Goal: Task Accomplishment & Management: Complete application form

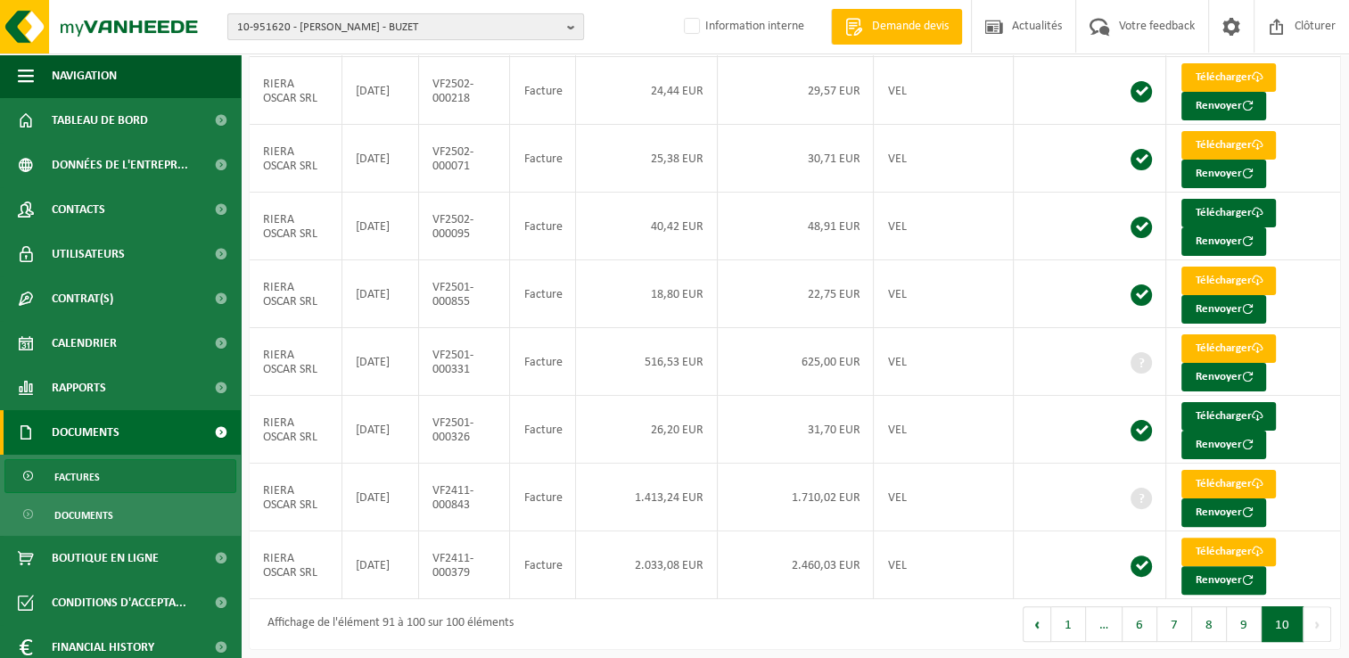
click at [307, 32] on span "10-951620 - RIERA OSCAR SRL - BUZET" at bounding box center [398, 27] width 323 height 27
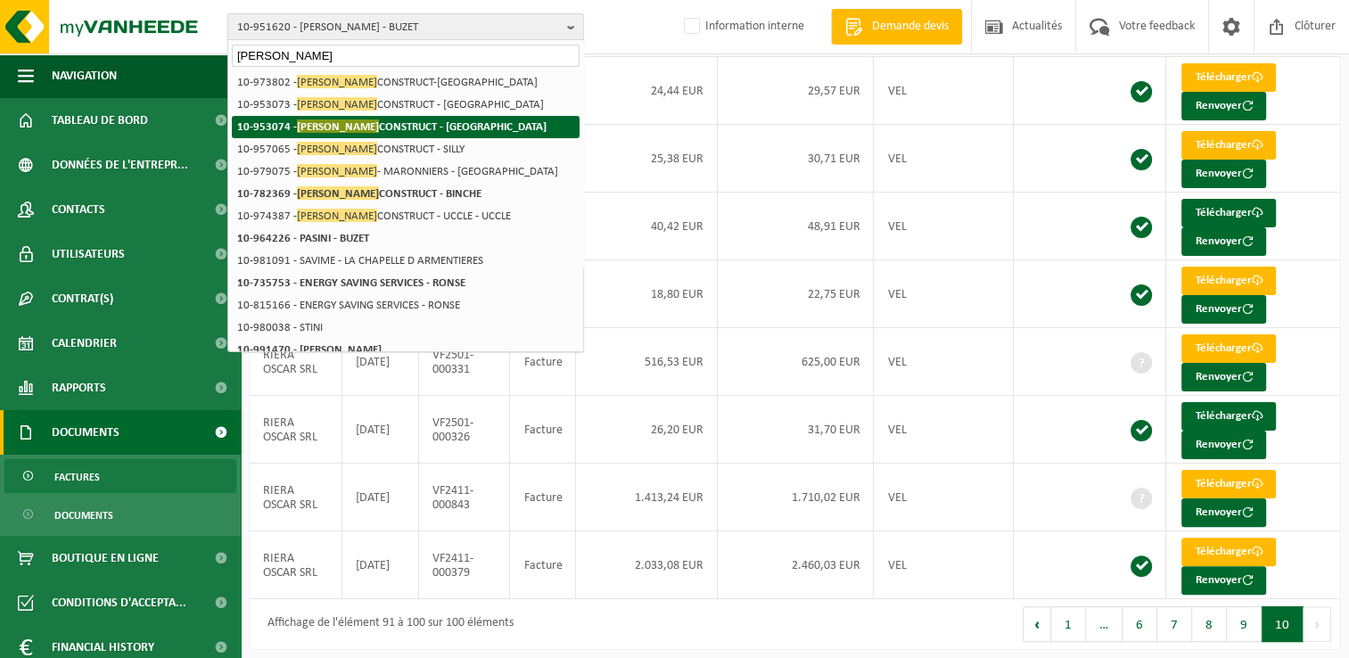
type input "savini"
click at [332, 133] on strong "10-953074 - SAVINI CONSTRUCT - WATERLOO" at bounding box center [391, 125] width 309 height 13
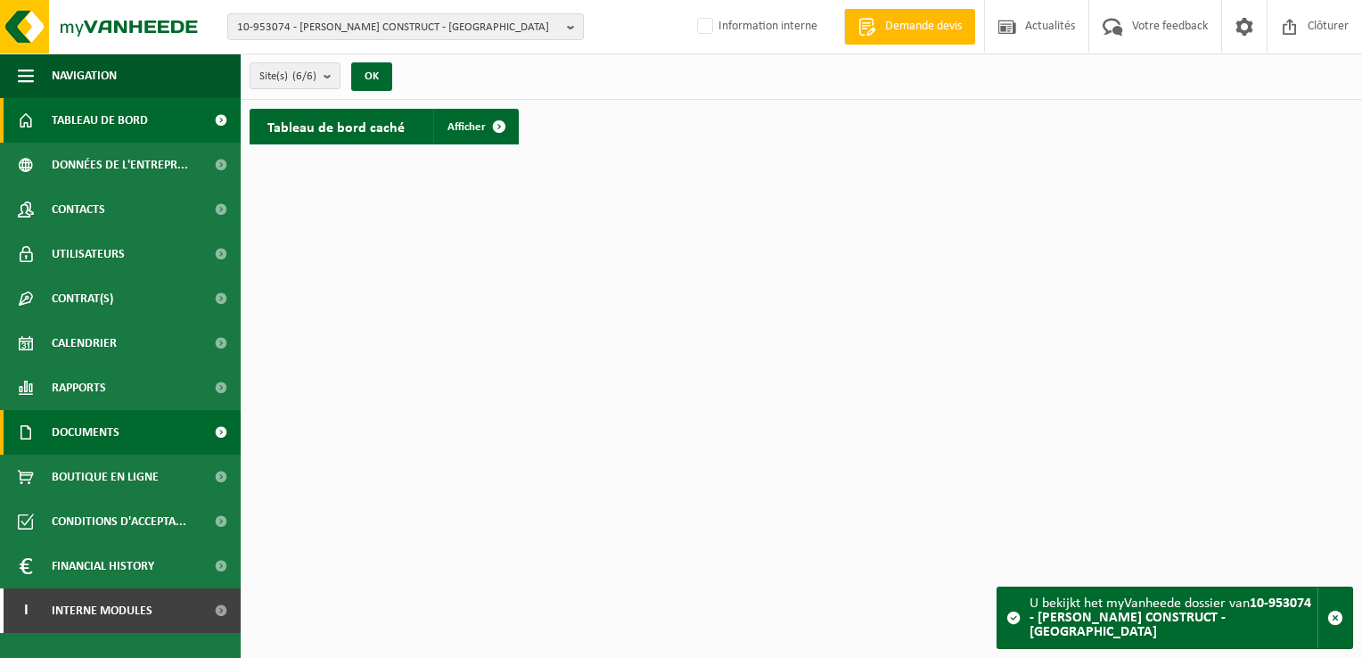
click at [219, 439] on span at bounding box center [221, 432] width 40 height 45
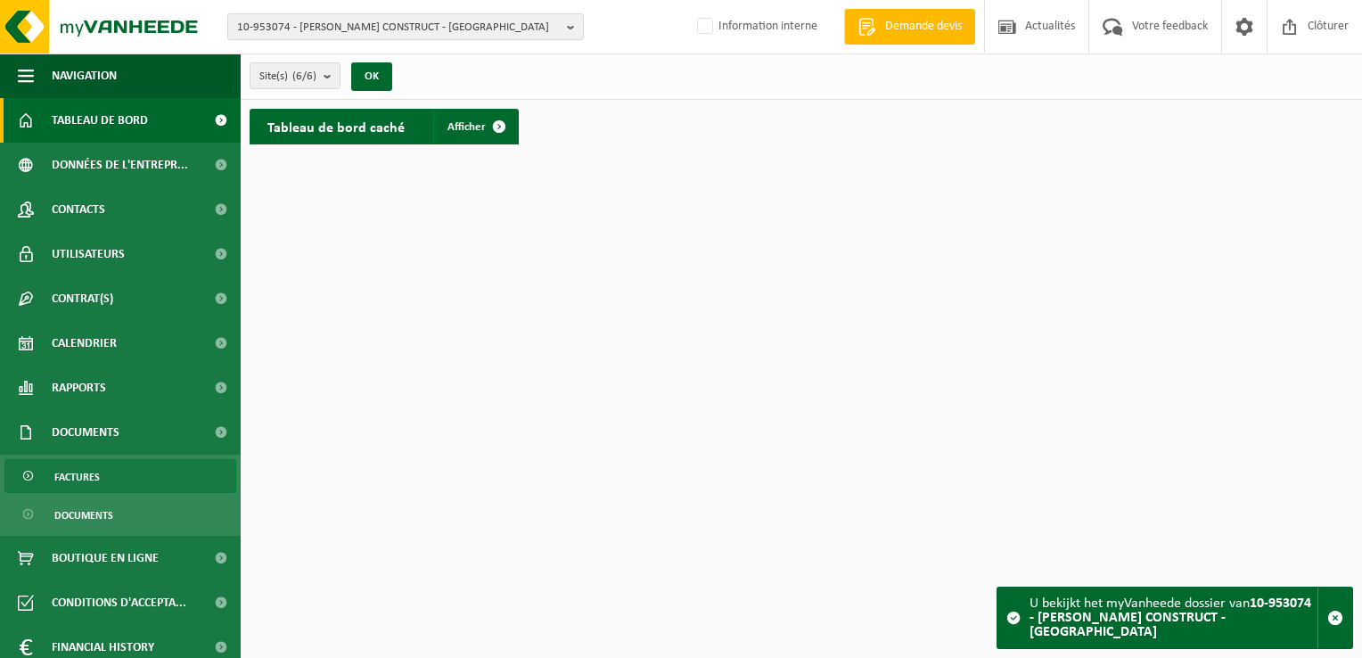
click at [104, 478] on link "Factures" at bounding box center [120, 476] width 232 height 34
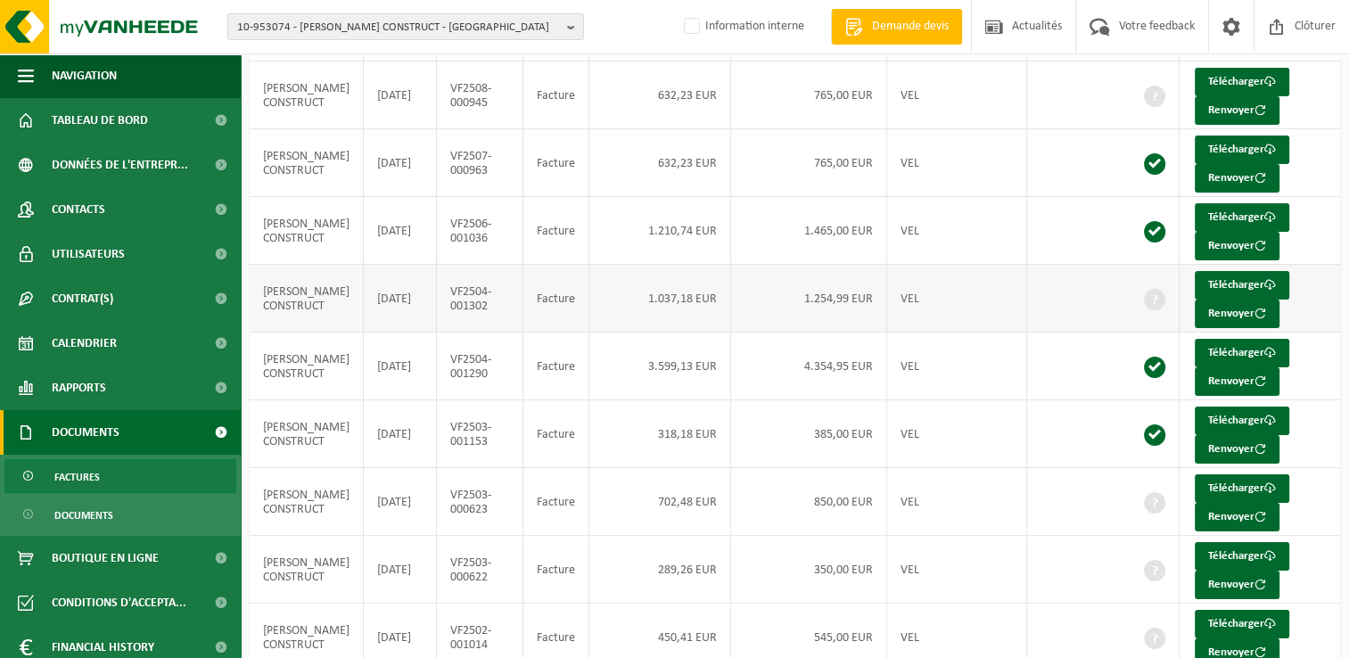
scroll to position [344, 0]
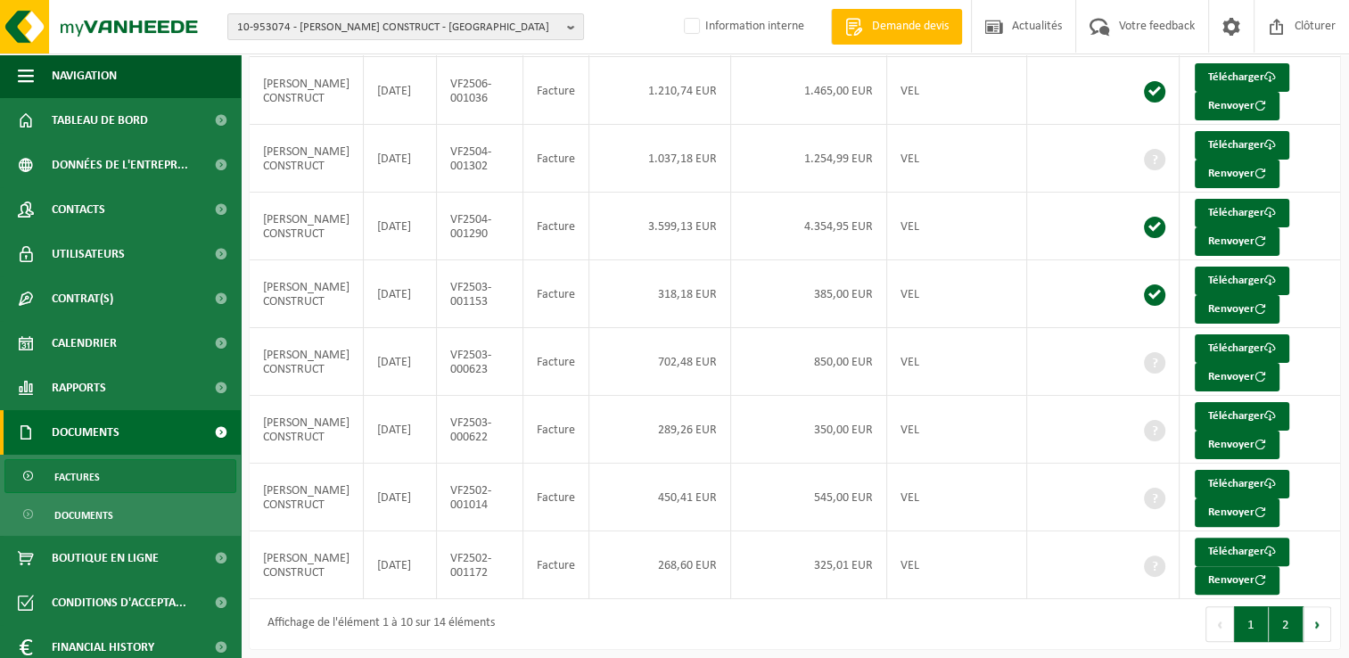
click at [1289, 622] on button "2" at bounding box center [1286, 624] width 35 height 36
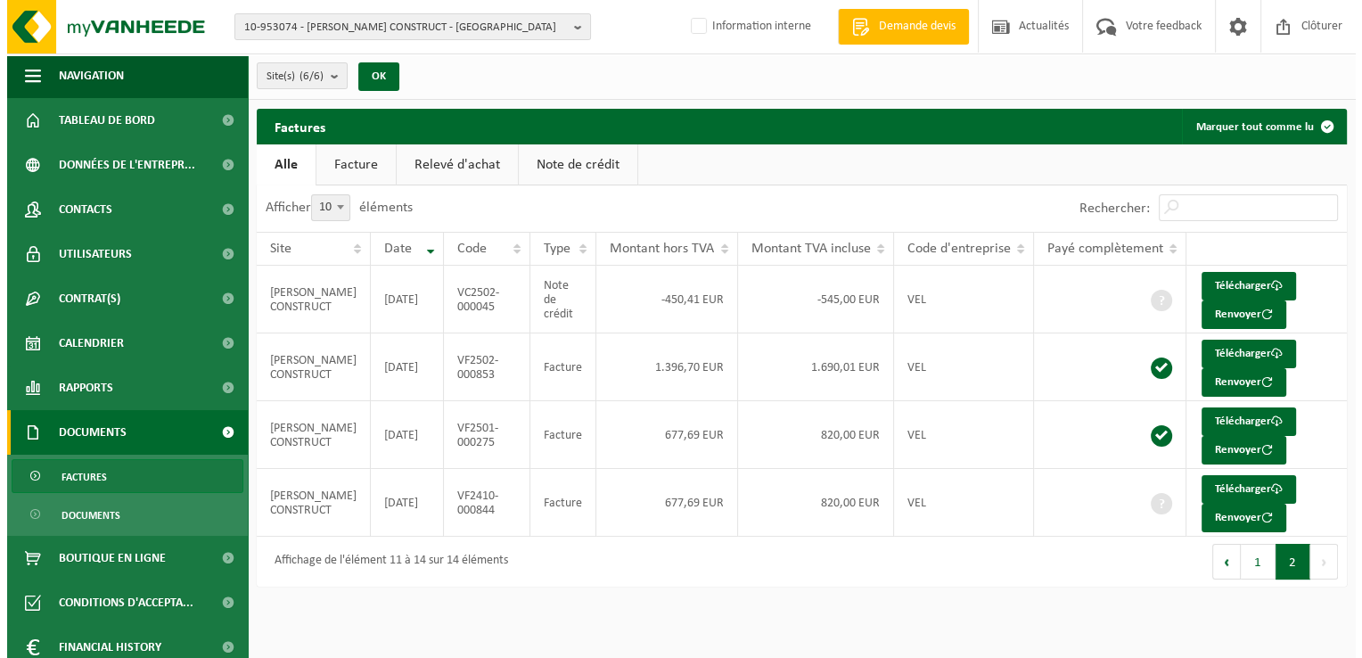
scroll to position [0, 0]
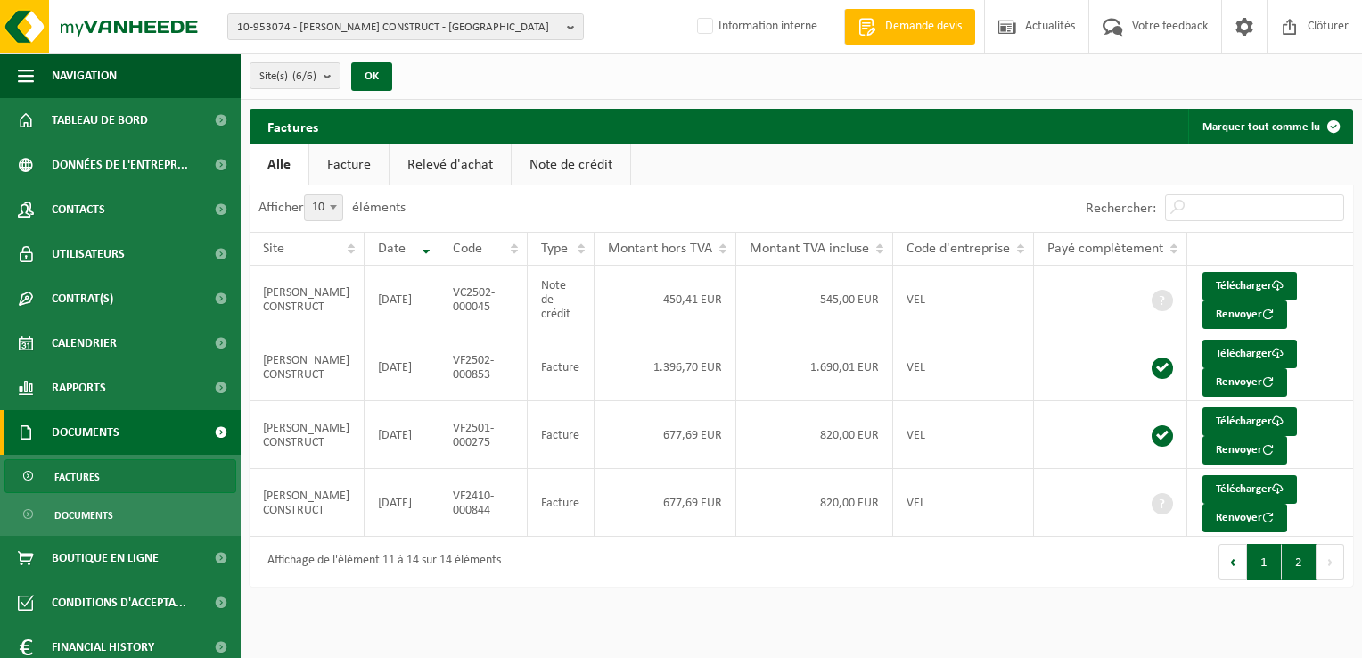
click at [1256, 564] on button "1" at bounding box center [1264, 562] width 35 height 36
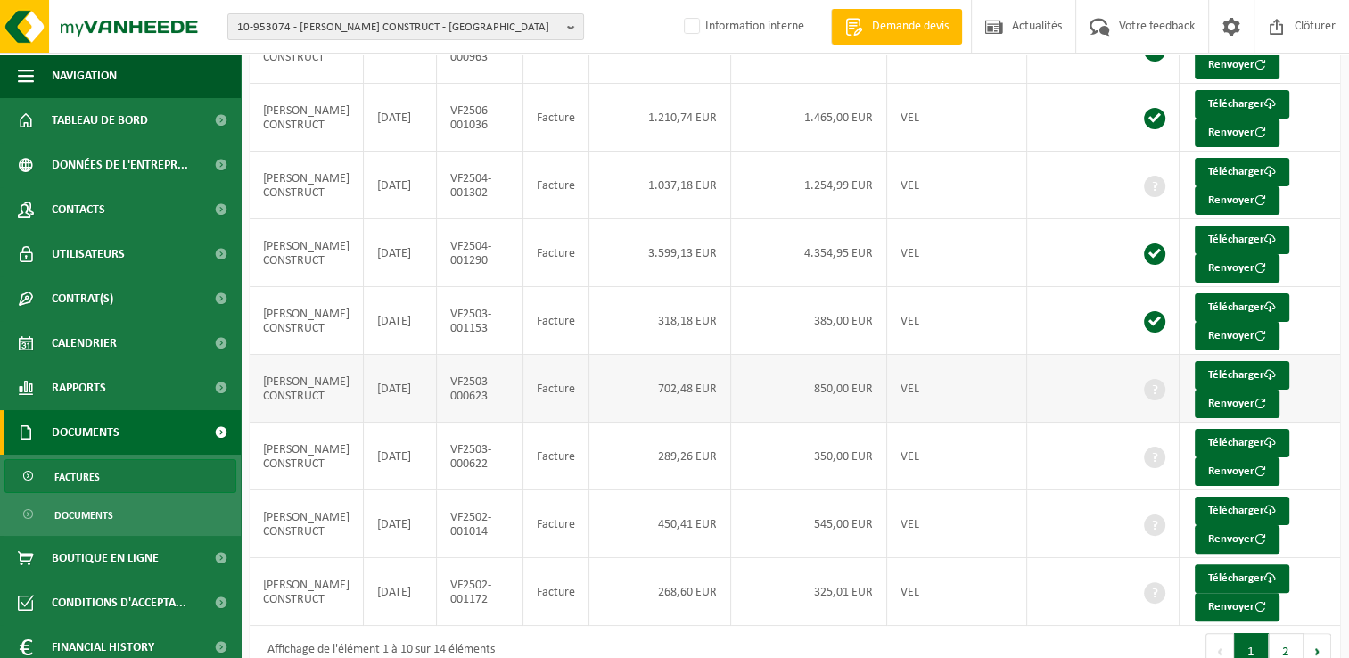
scroll to position [344, 0]
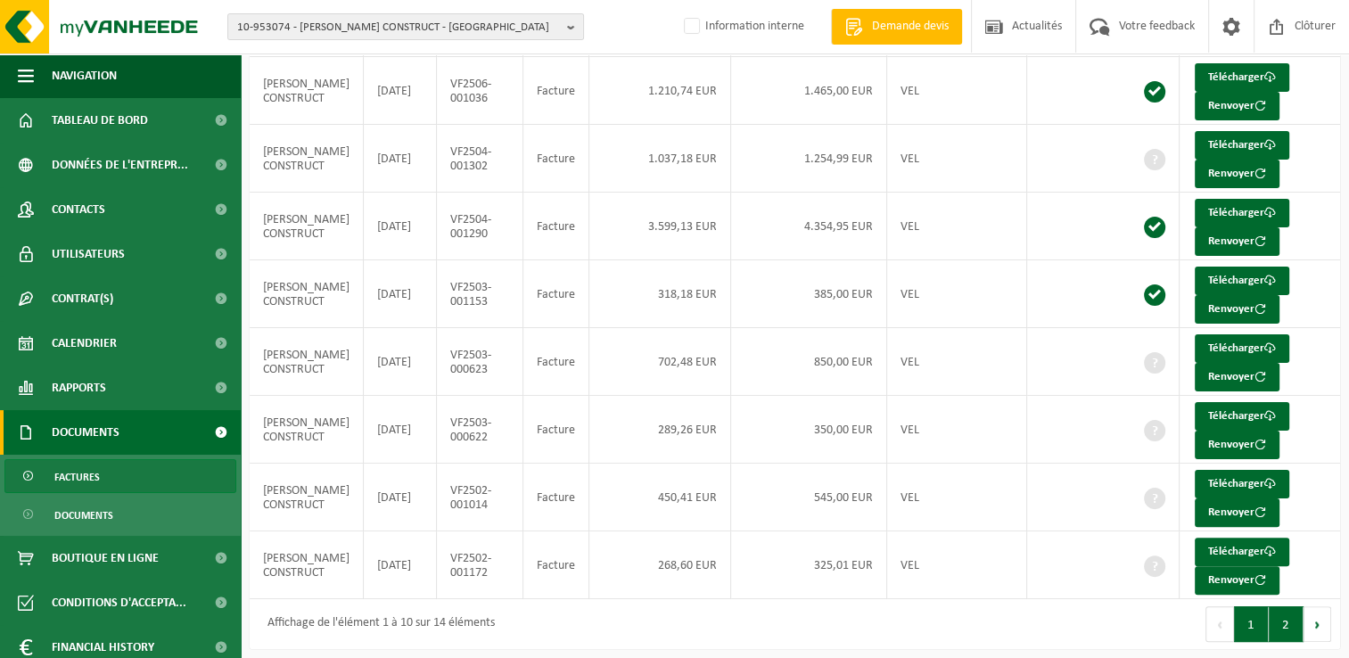
click at [1291, 614] on button "2" at bounding box center [1286, 624] width 35 height 36
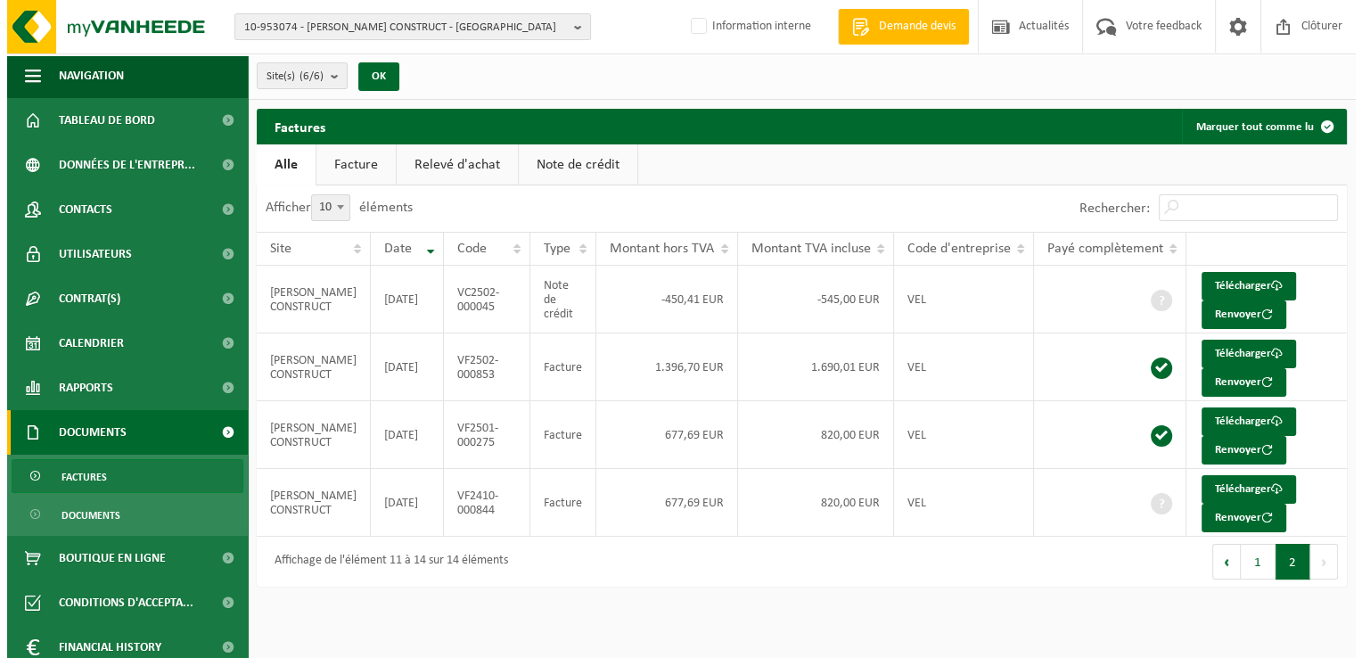
scroll to position [0, 0]
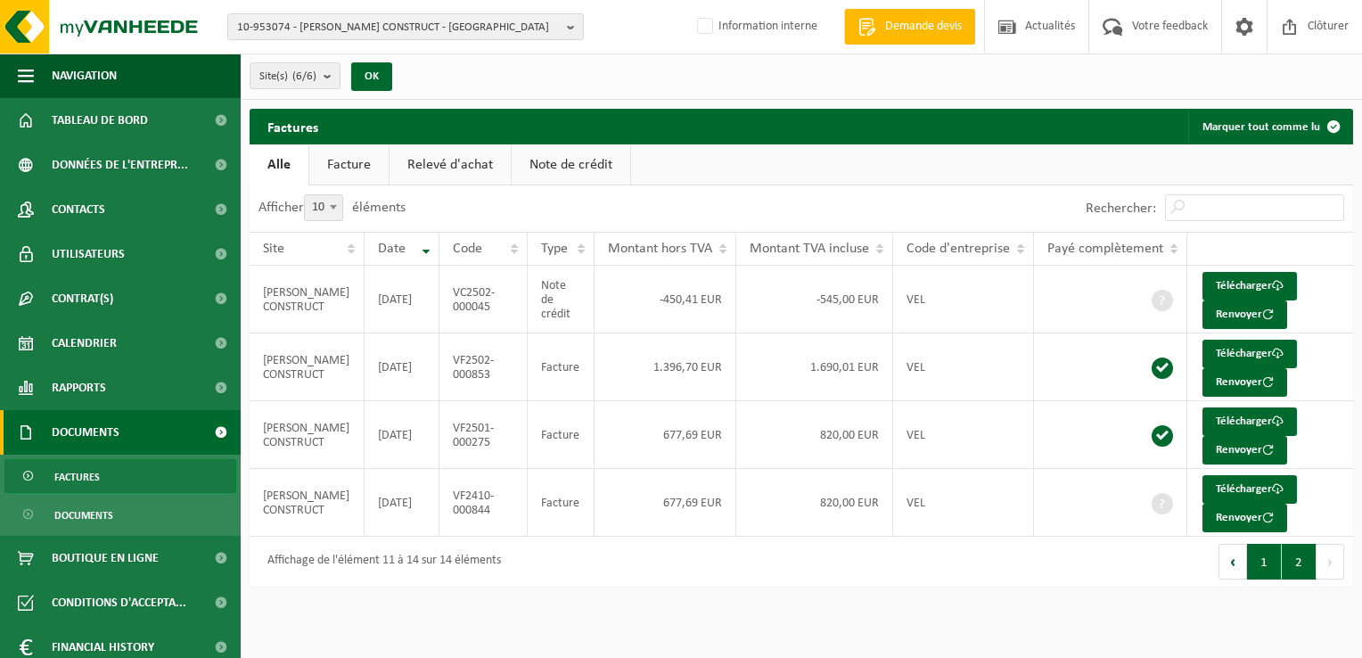
click at [1259, 562] on button "1" at bounding box center [1264, 562] width 35 height 36
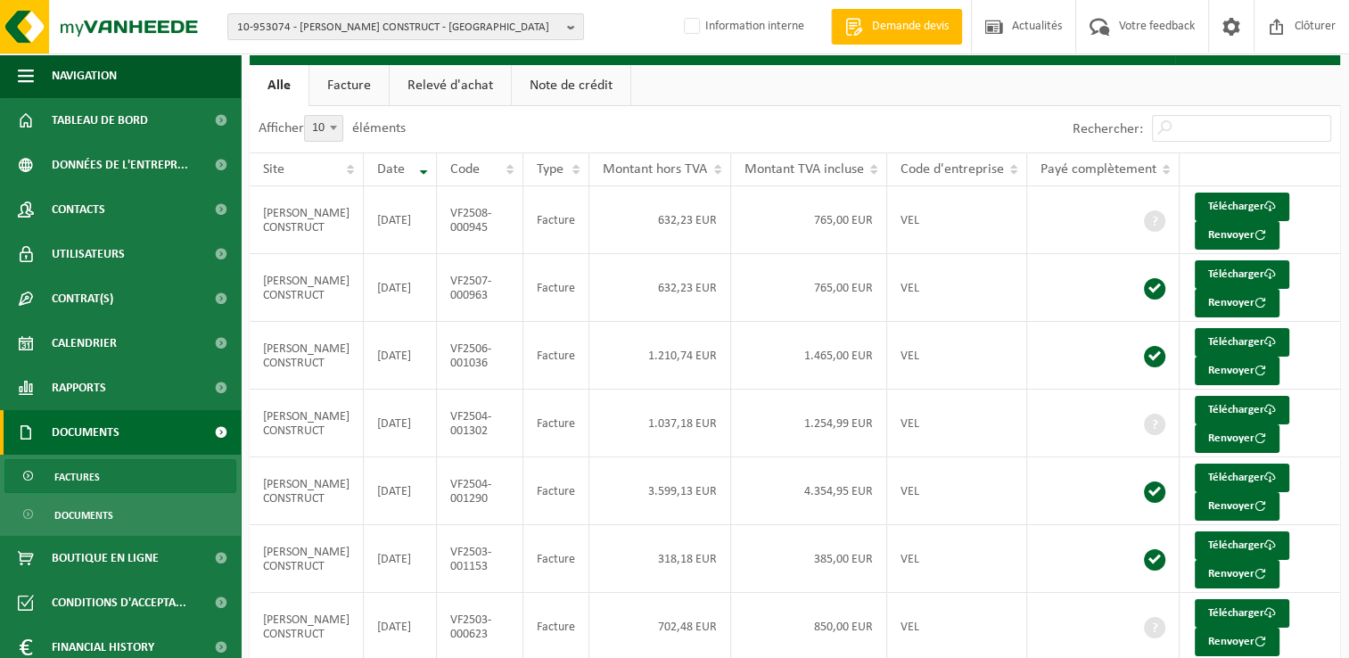
scroll to position [77, 0]
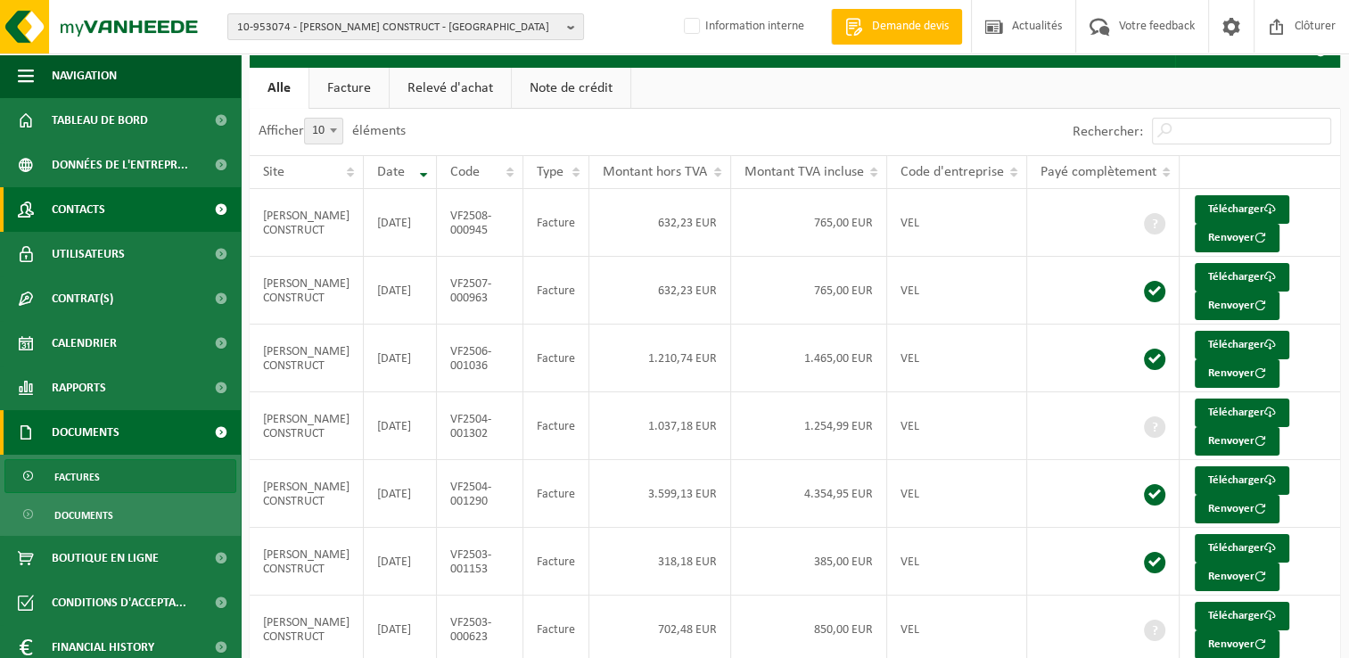
click at [103, 210] on span "Contacts" at bounding box center [78, 209] width 53 height 45
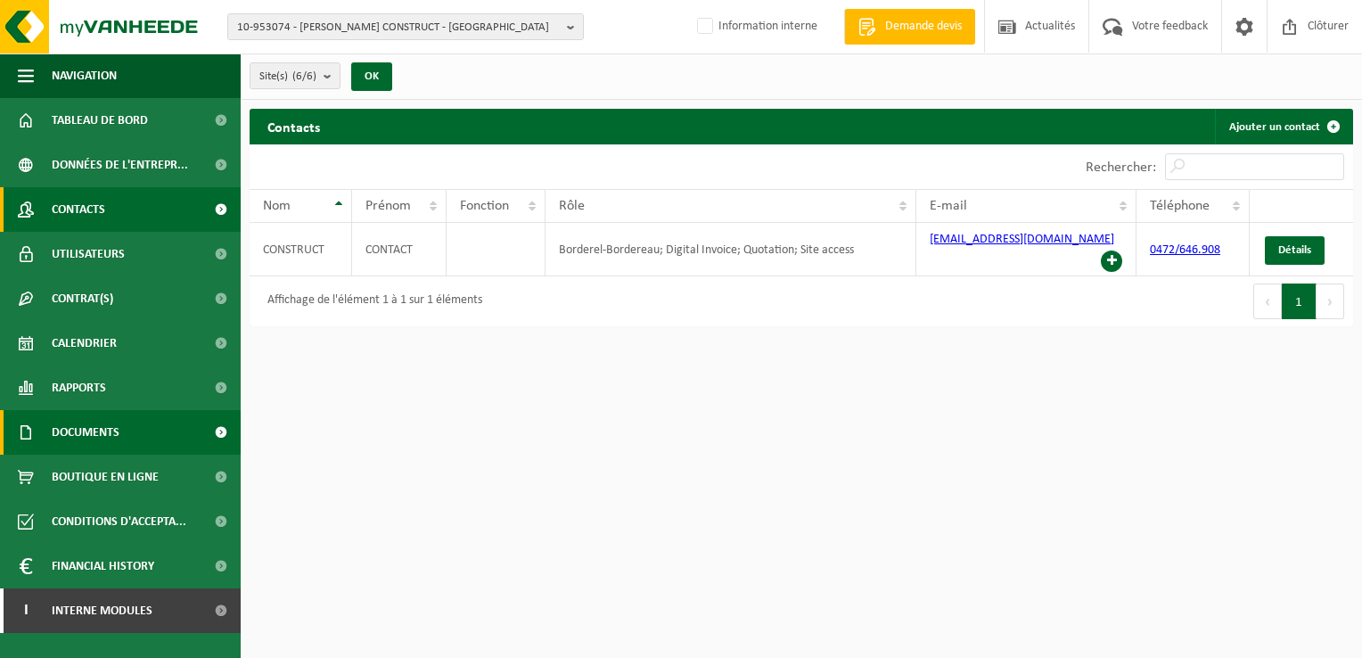
click at [118, 439] on span "Documents" at bounding box center [86, 432] width 68 height 45
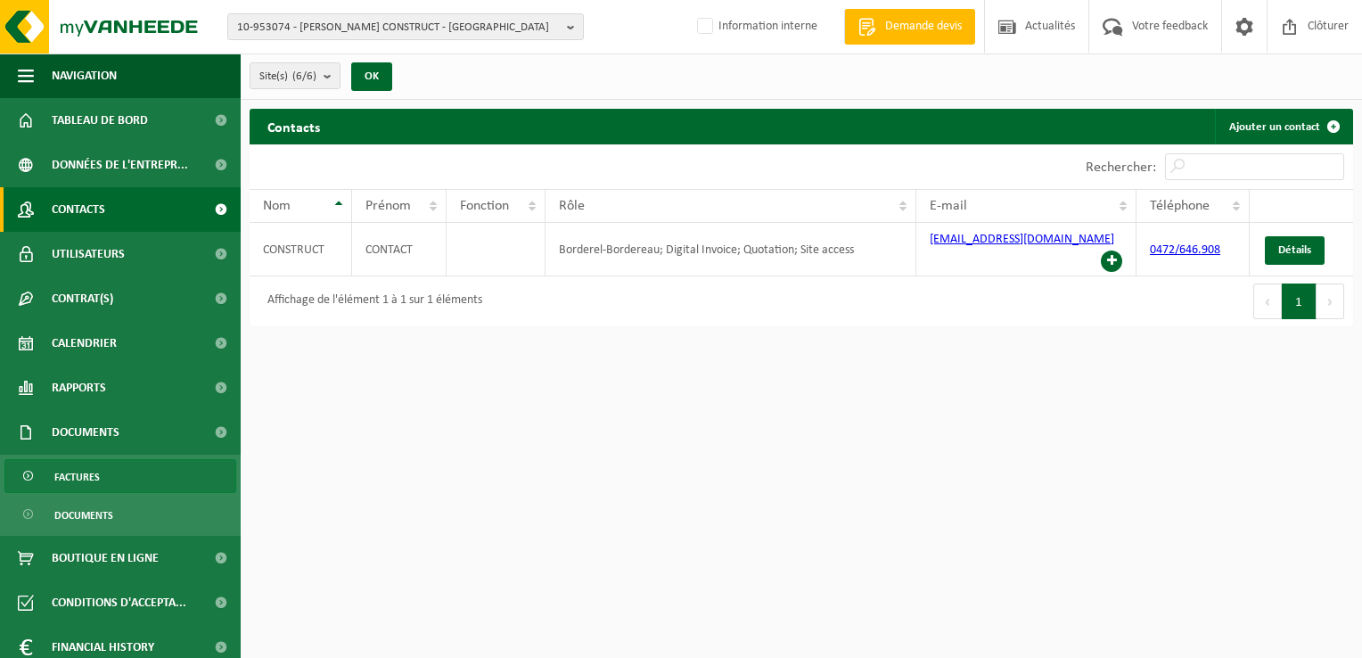
click at [103, 468] on link "Factures" at bounding box center [120, 476] width 232 height 34
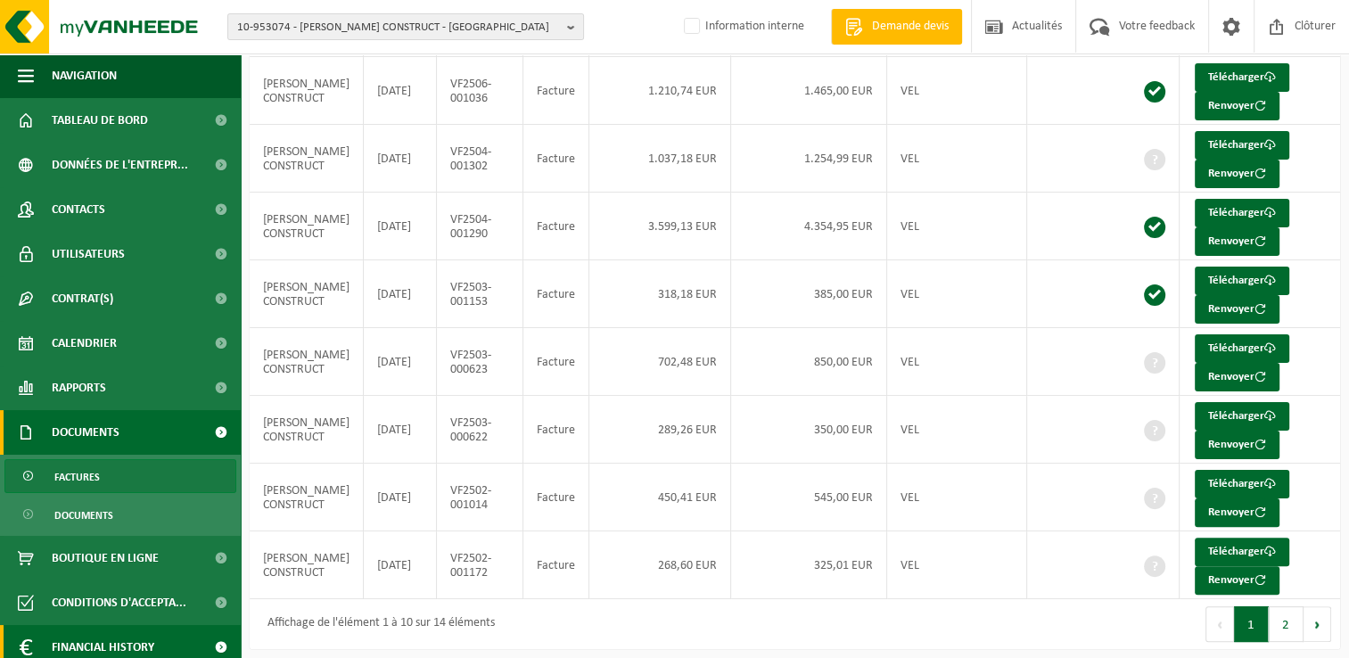
scroll to position [55, 0]
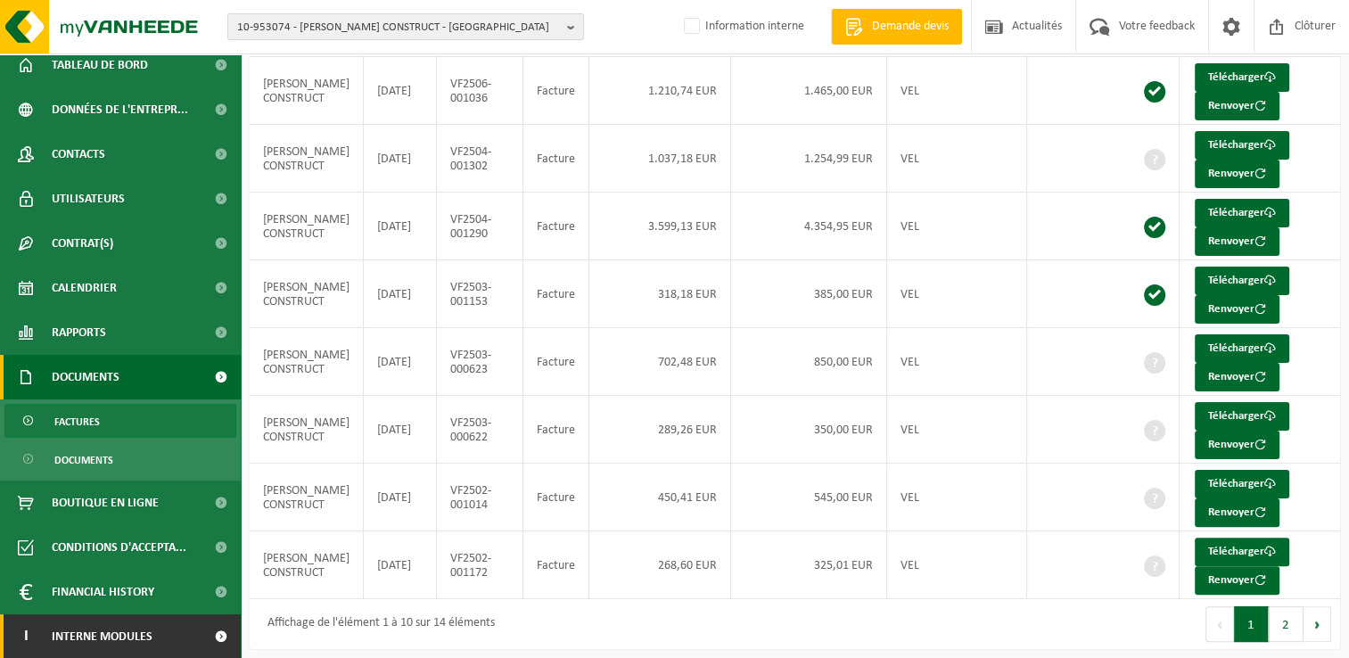
click at [208, 639] on span at bounding box center [221, 636] width 40 height 45
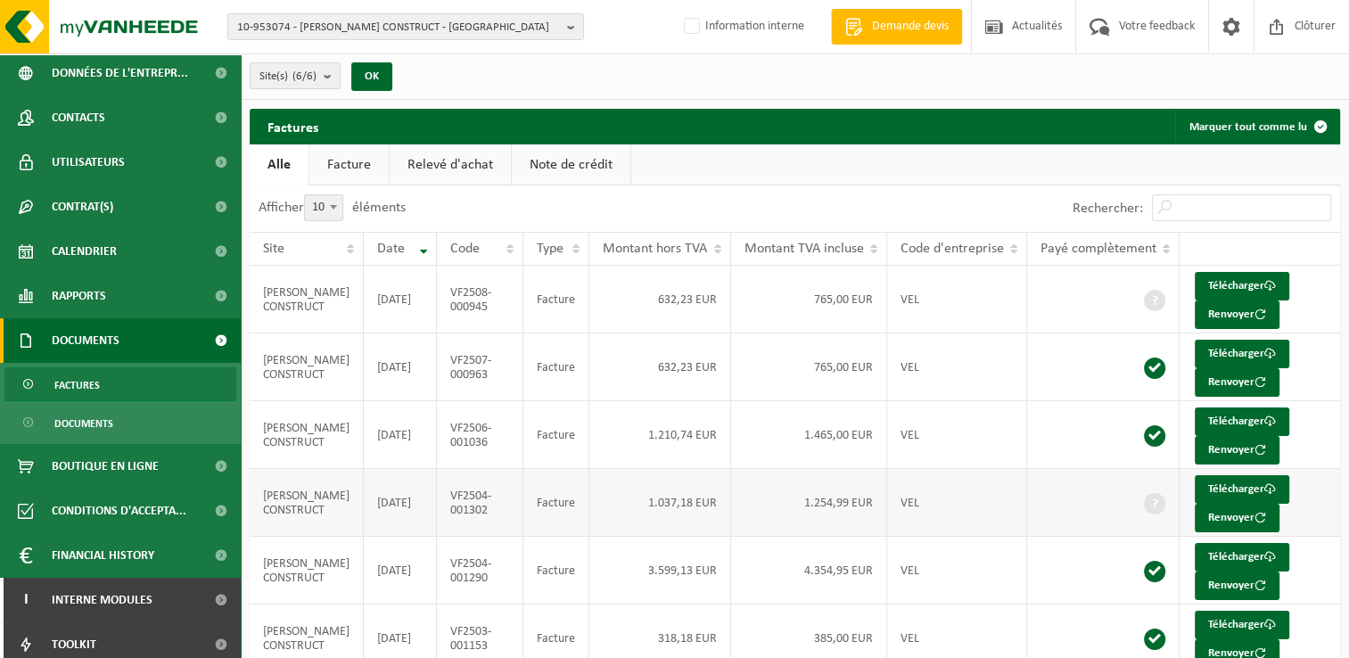
scroll to position [144, 0]
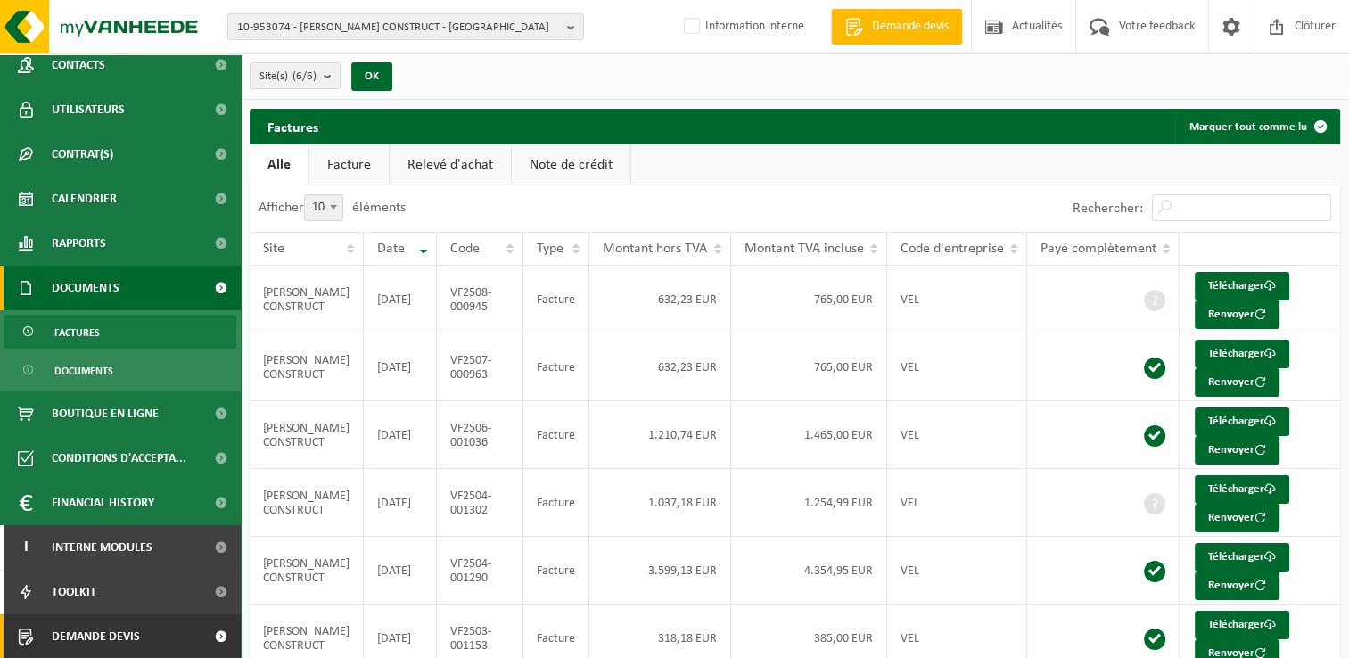
click at [150, 626] on link "Demande devis" at bounding box center [120, 636] width 241 height 45
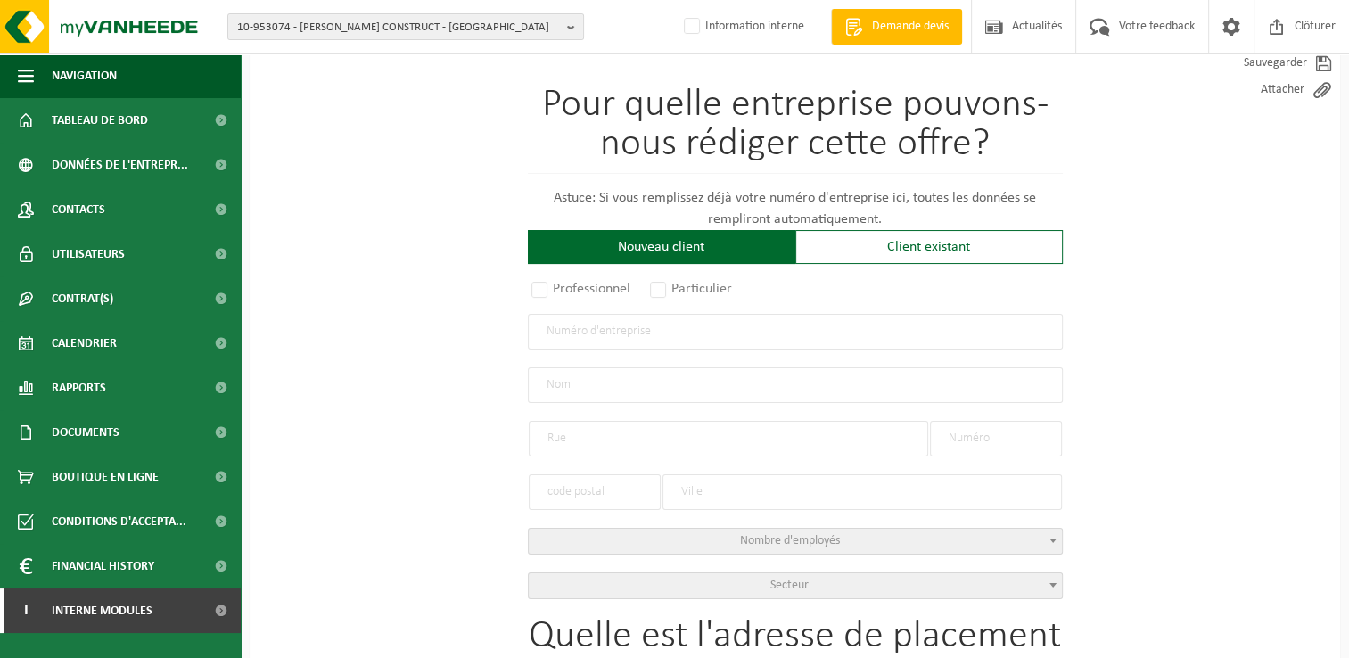
scroll to position [178, 0]
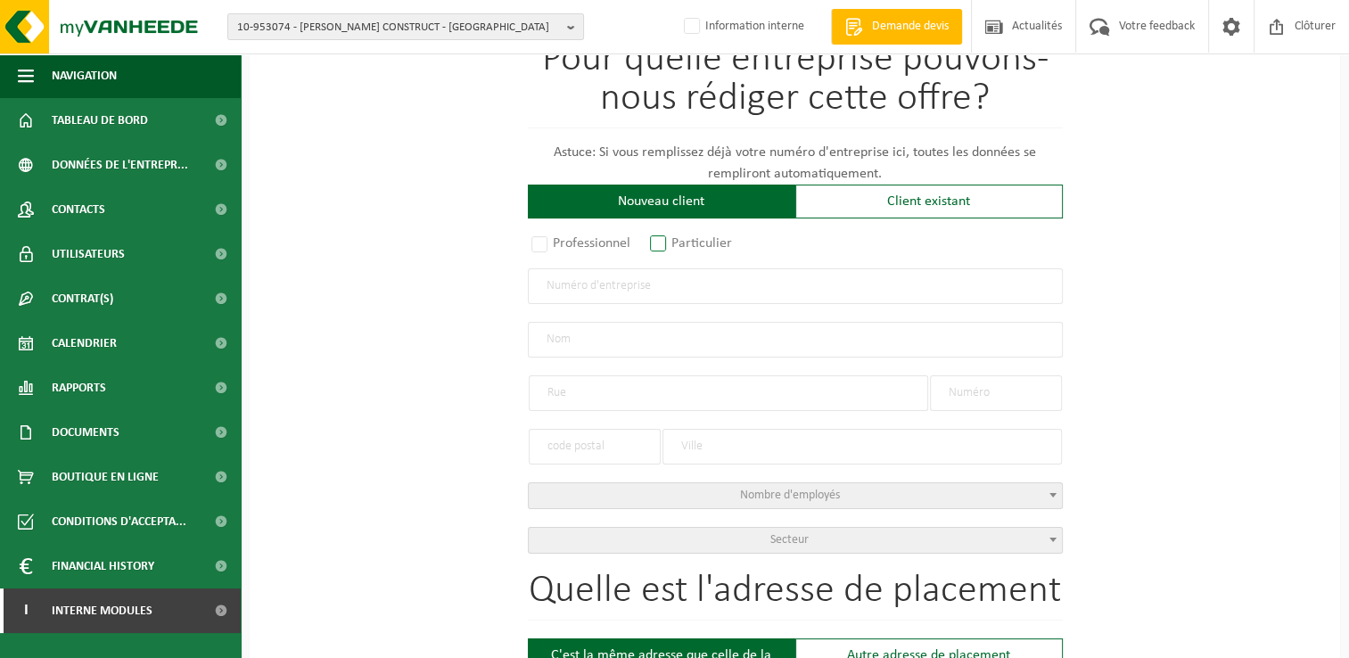
click at [671, 247] on label "Particulier" at bounding box center [691, 243] width 91 height 25
click at [676, 417] on input "Particulier" at bounding box center [682, 423] width 12 height 12
radio input "true"
select select "P"
select select "1707"
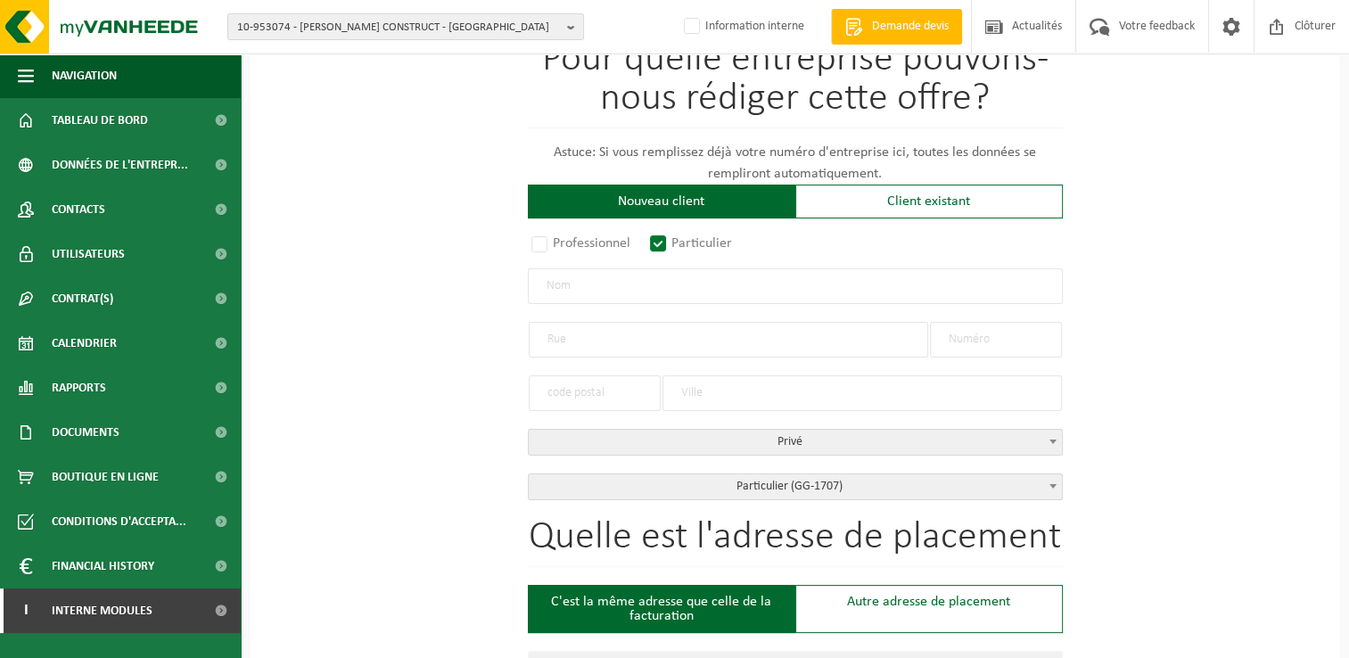
click at [633, 286] on input "text" at bounding box center [795, 286] width 535 height 36
type input "Loiseaux Fabrice"
type input "Chemin point du jour"
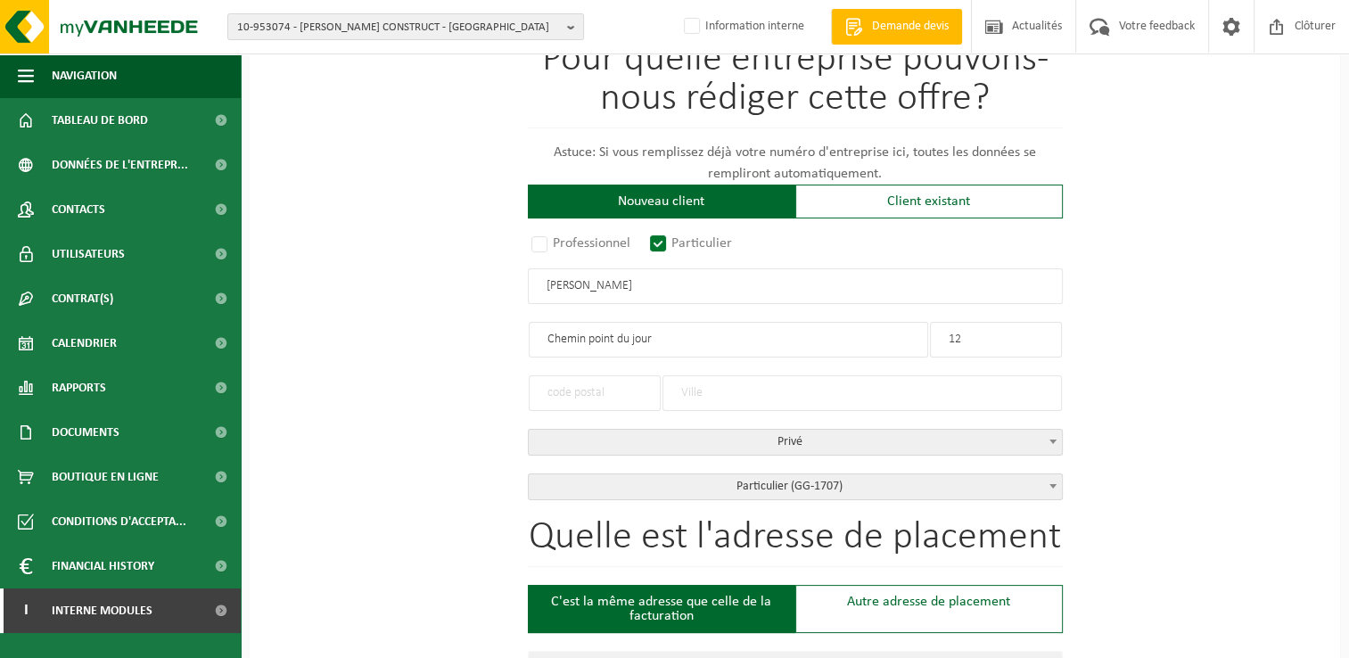
type input "12"
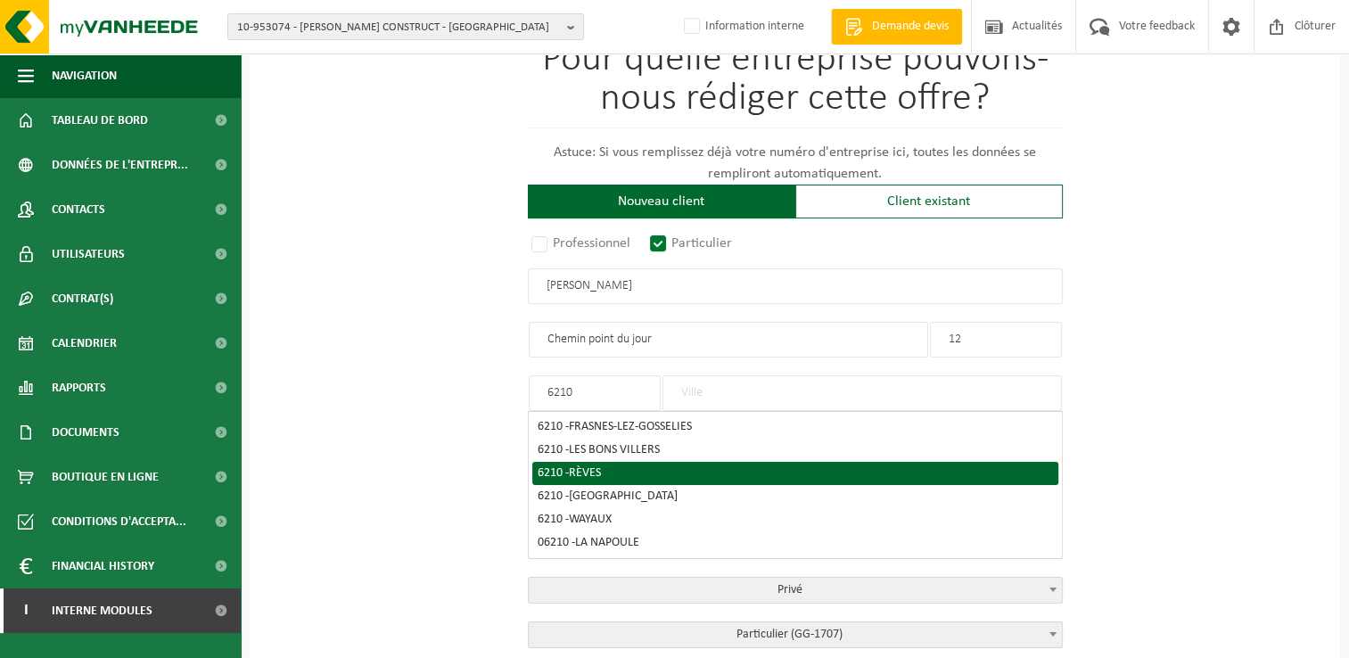
type input "6210"
click at [617, 472] on div "6210 - RÈVES" at bounding box center [795, 473] width 515 height 12
type input "RÈVES"
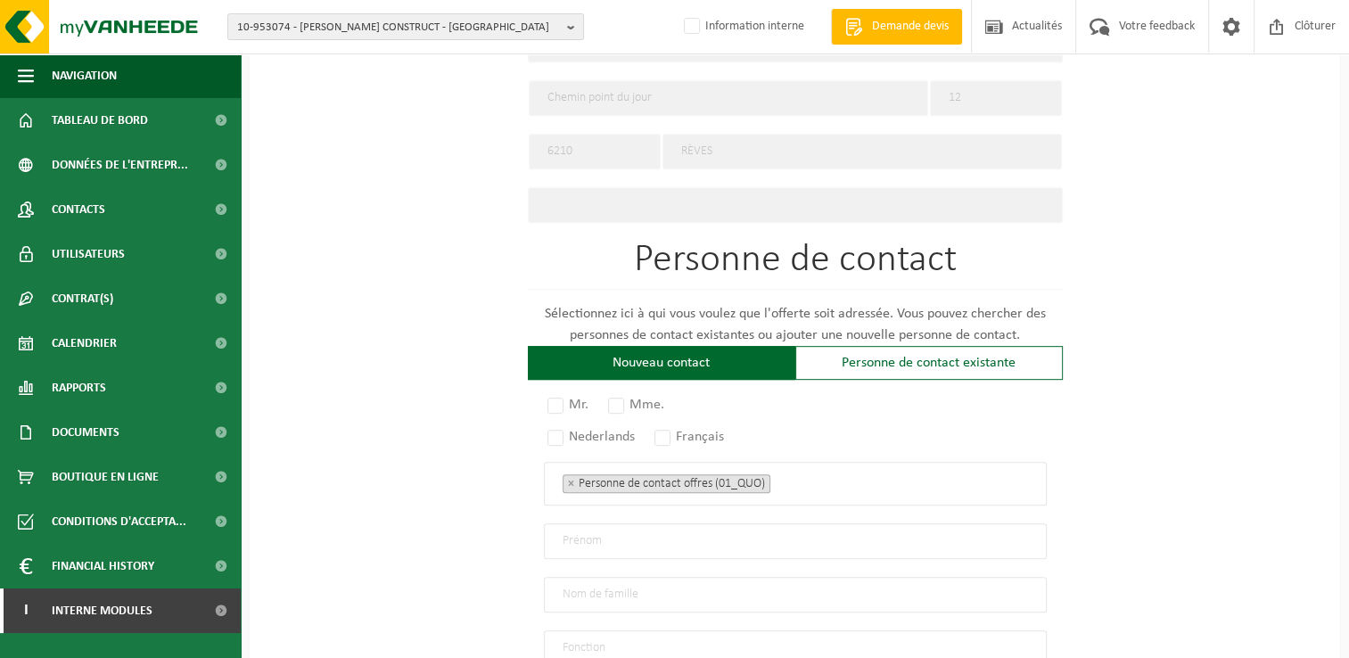
scroll to position [1069, 0]
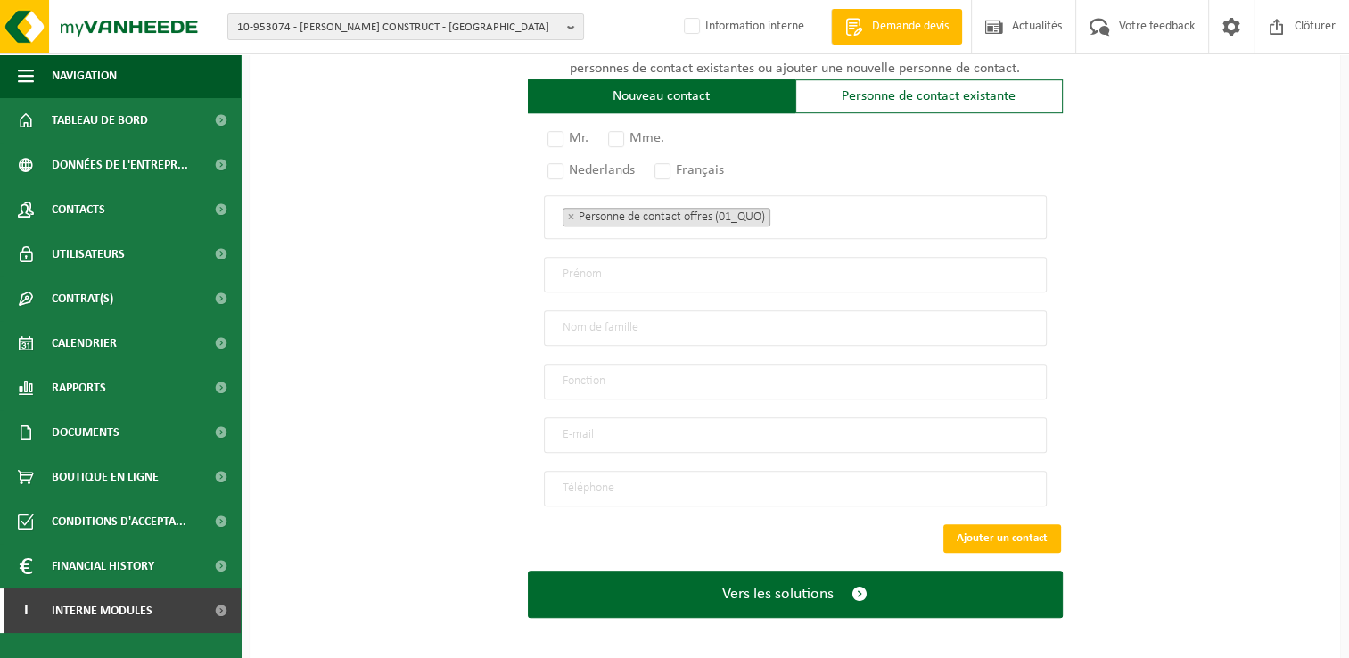
click at [596, 417] on input "email" at bounding box center [795, 435] width 503 height 36
type input "fabrice.loiseaux77@gmail.com"
click at [558, 130] on label "Mr." at bounding box center [569, 138] width 50 height 25
radio input "true"
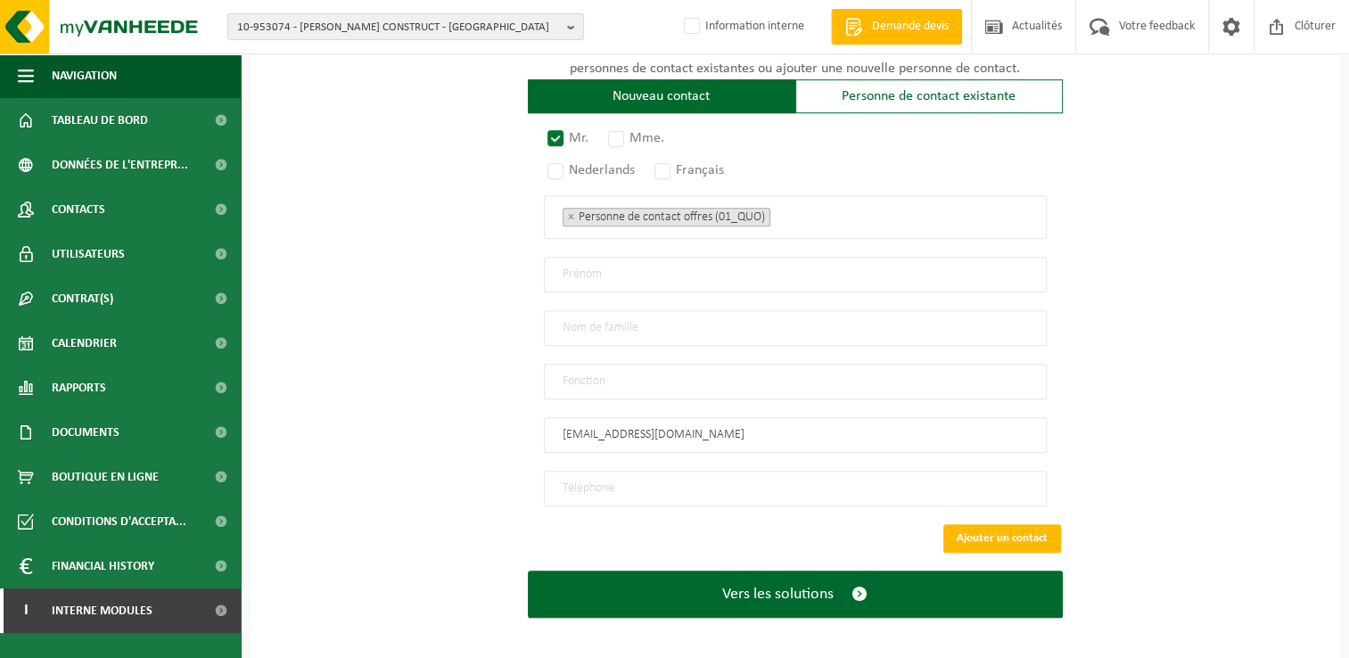
click at [585, 265] on input "text" at bounding box center [795, 275] width 503 height 36
click at [577, 264] on input "F" at bounding box center [795, 275] width 503 height 36
click at [596, 266] on input "F" at bounding box center [795, 275] width 503 height 36
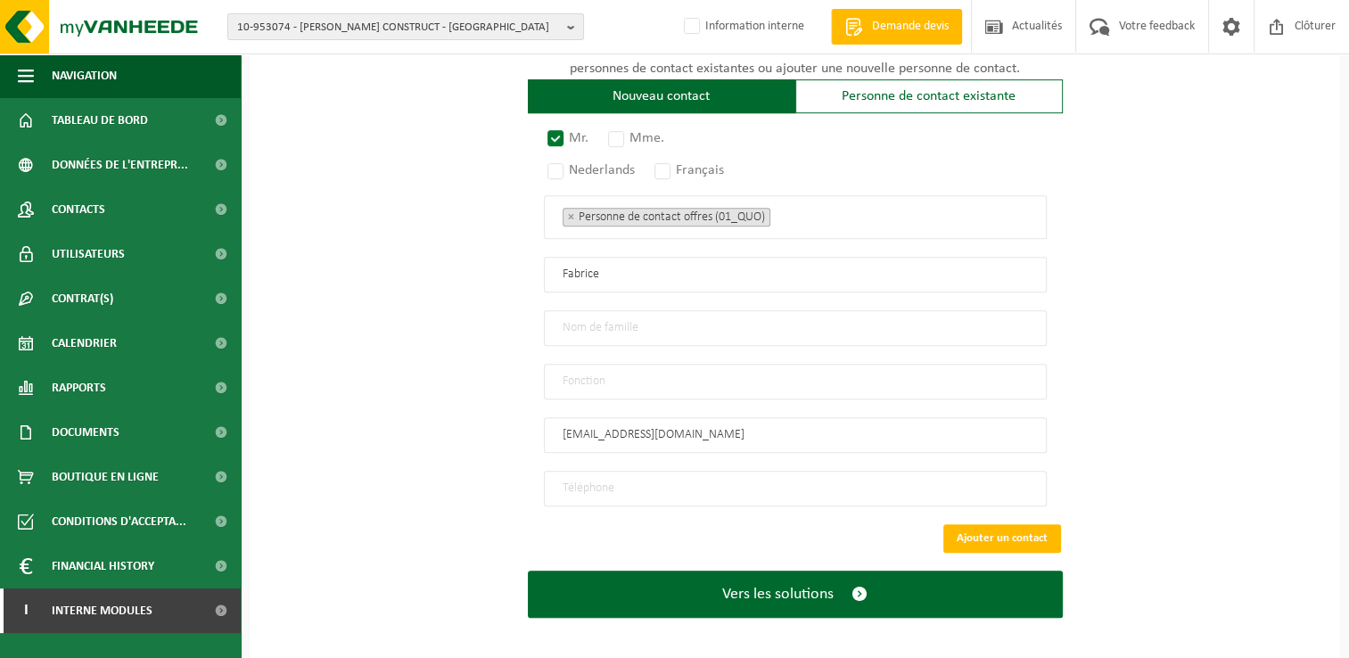
type input "Fabrice"
type input "Loiseaux"
type input "Particulier"
click at [597, 479] on input "tel" at bounding box center [795, 489] width 503 height 36
drag, startPoint x: 1173, startPoint y: 271, endPoint x: 1138, endPoint y: 284, distance: 37.3
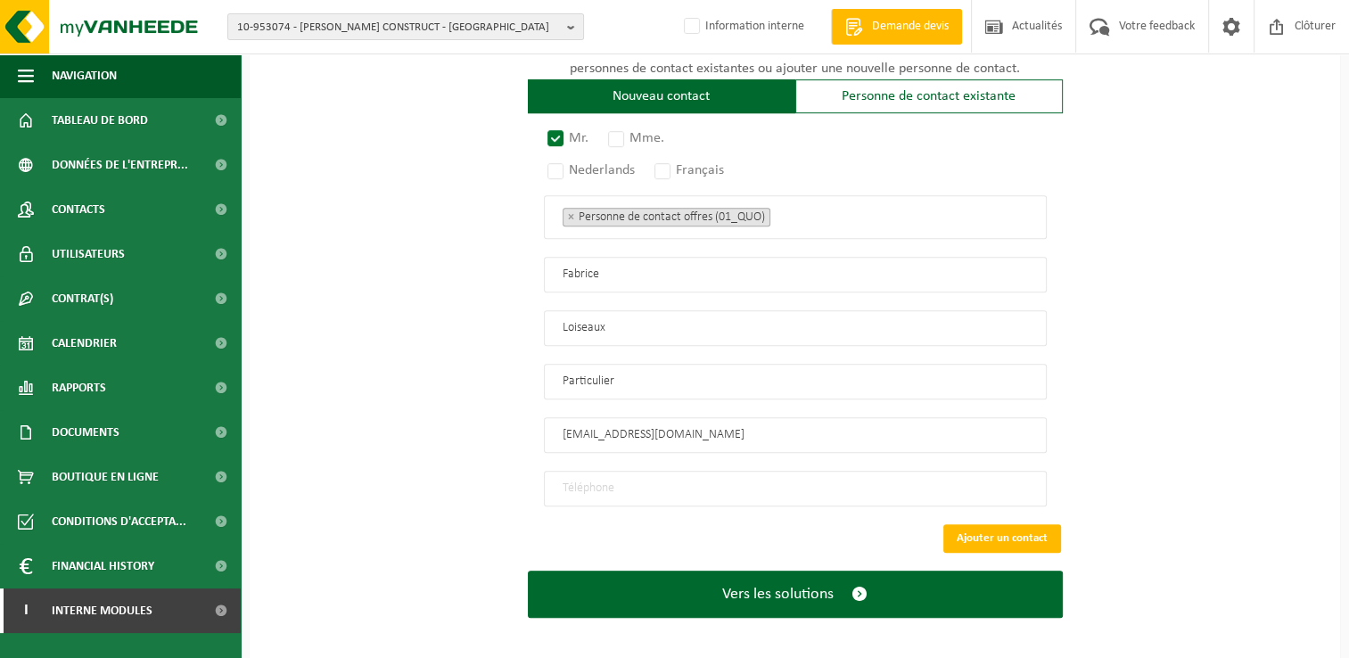
click at [603, 476] on input "tel" at bounding box center [795, 489] width 503 height 36
paste input "497978088"
type input "+32 497 97 80 88"
click at [1016, 530] on button "Ajouter un contact" at bounding box center [1002, 538] width 118 height 29
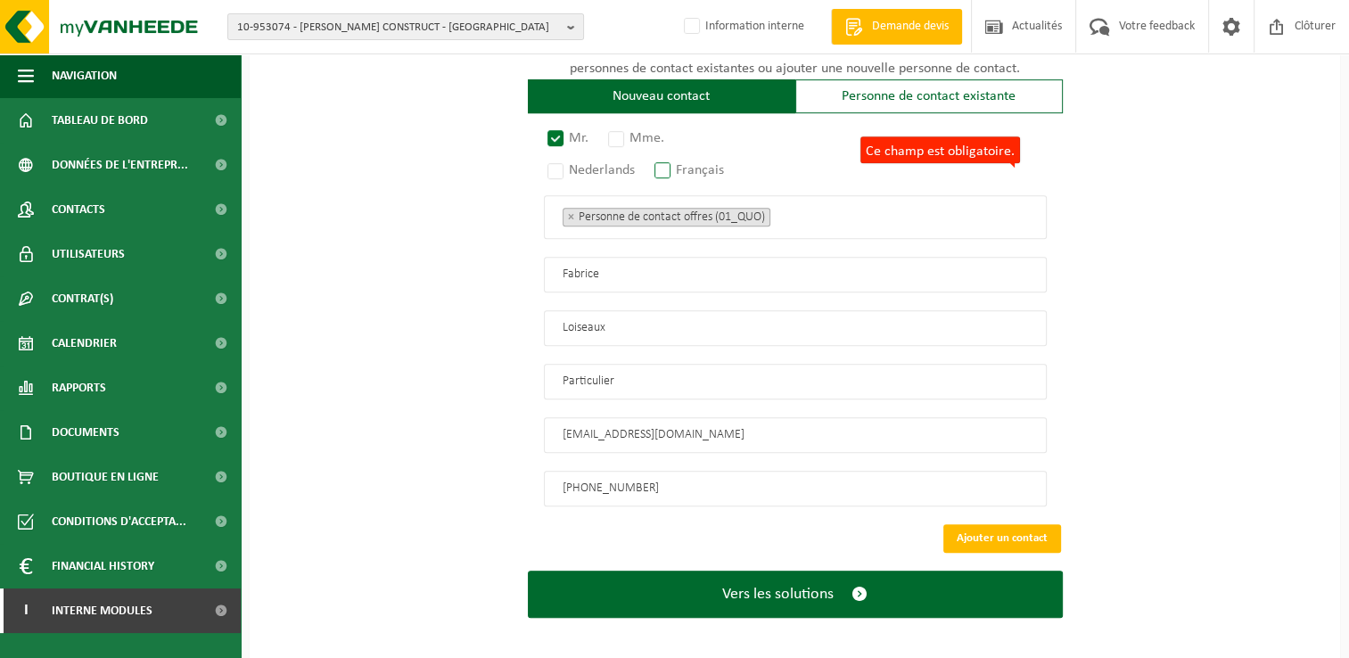
click at [680, 169] on label "Français" at bounding box center [690, 170] width 78 height 25
radio input "true"
click at [815, 206] on ul "× Personne de contact offres (01_QUO)" at bounding box center [795, 216] width 465 height 23
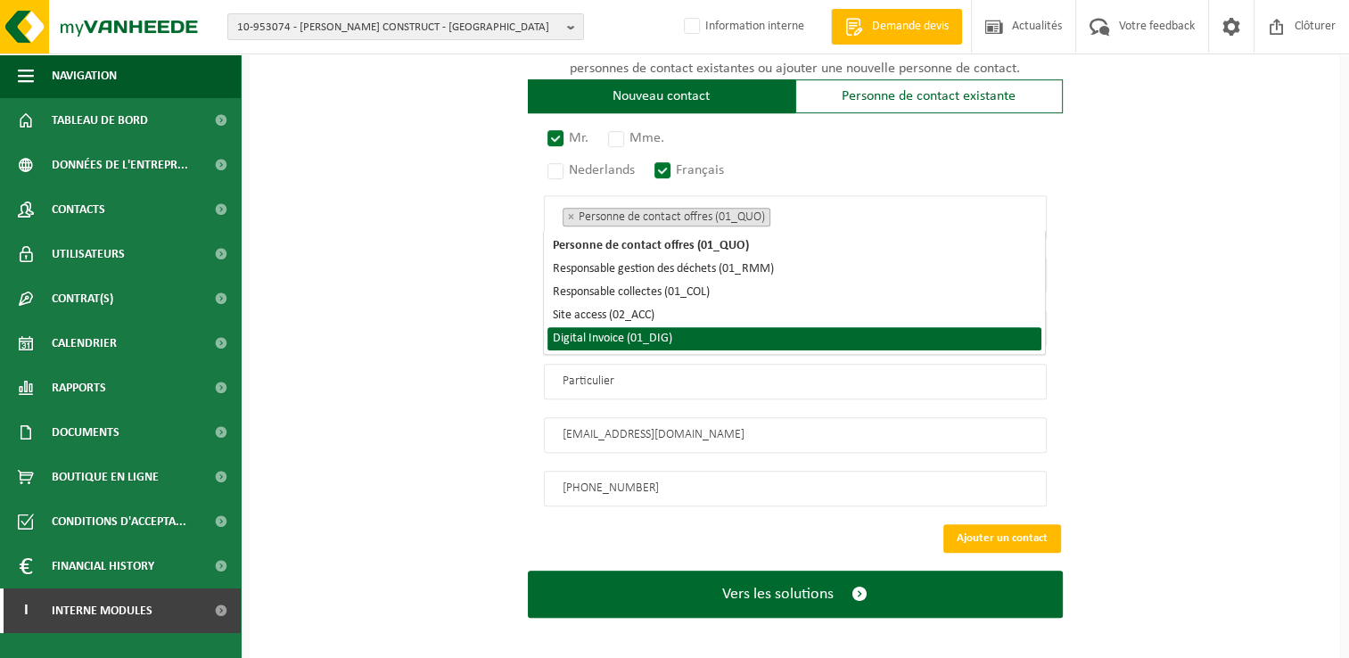
click at [604, 334] on li "Digital Invoice (01_DIG)" at bounding box center [794, 338] width 494 height 23
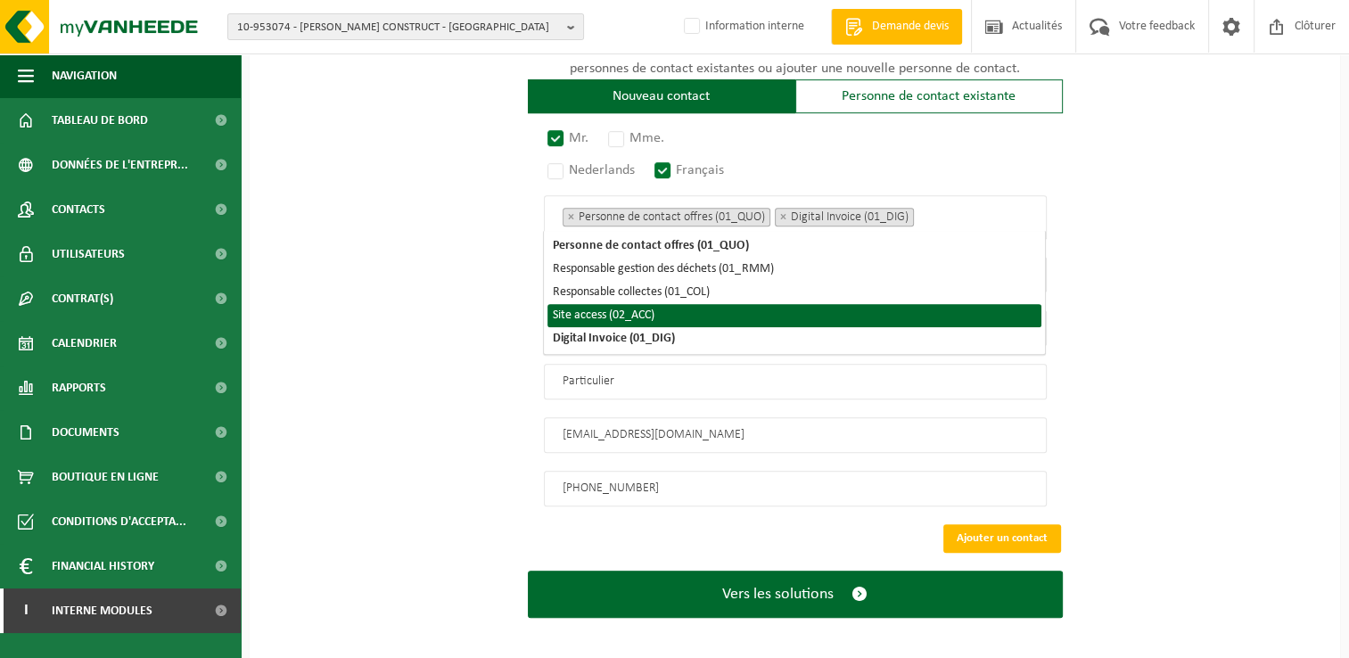
click at [599, 320] on li "Site access (02_ACC)" at bounding box center [794, 315] width 494 height 23
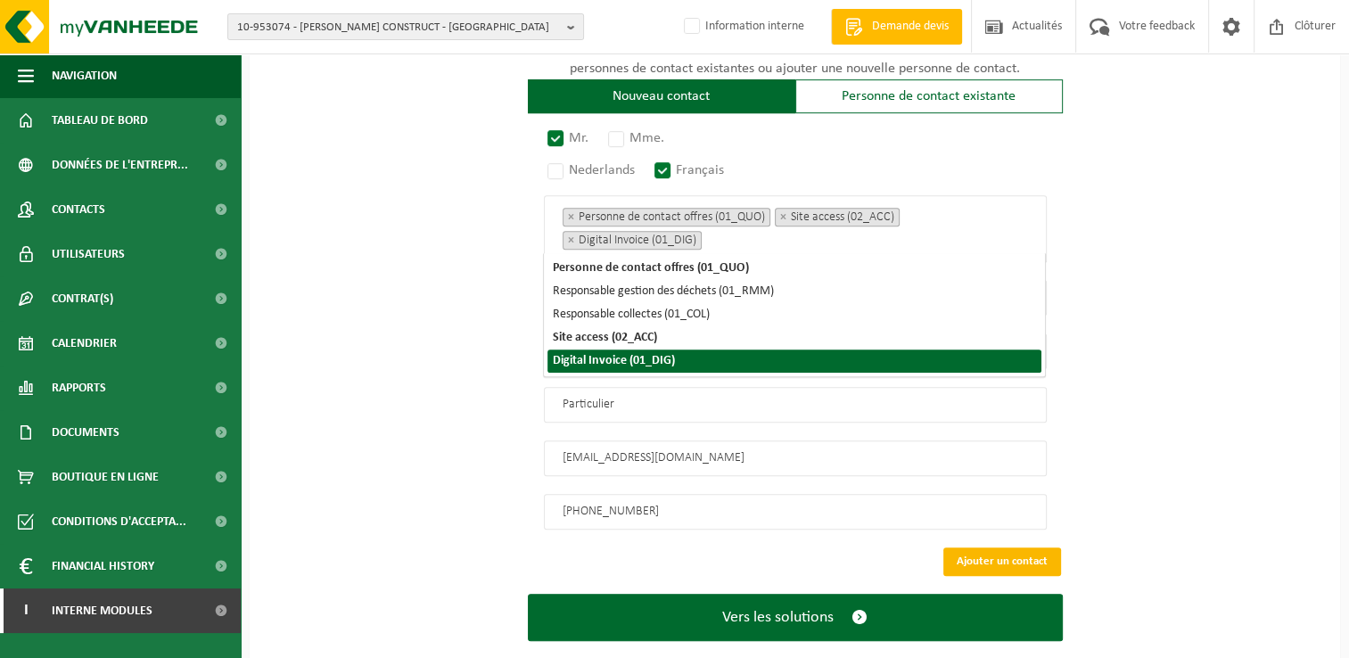
click at [1009, 547] on button "Ajouter un contact" at bounding box center [1002, 561] width 118 height 29
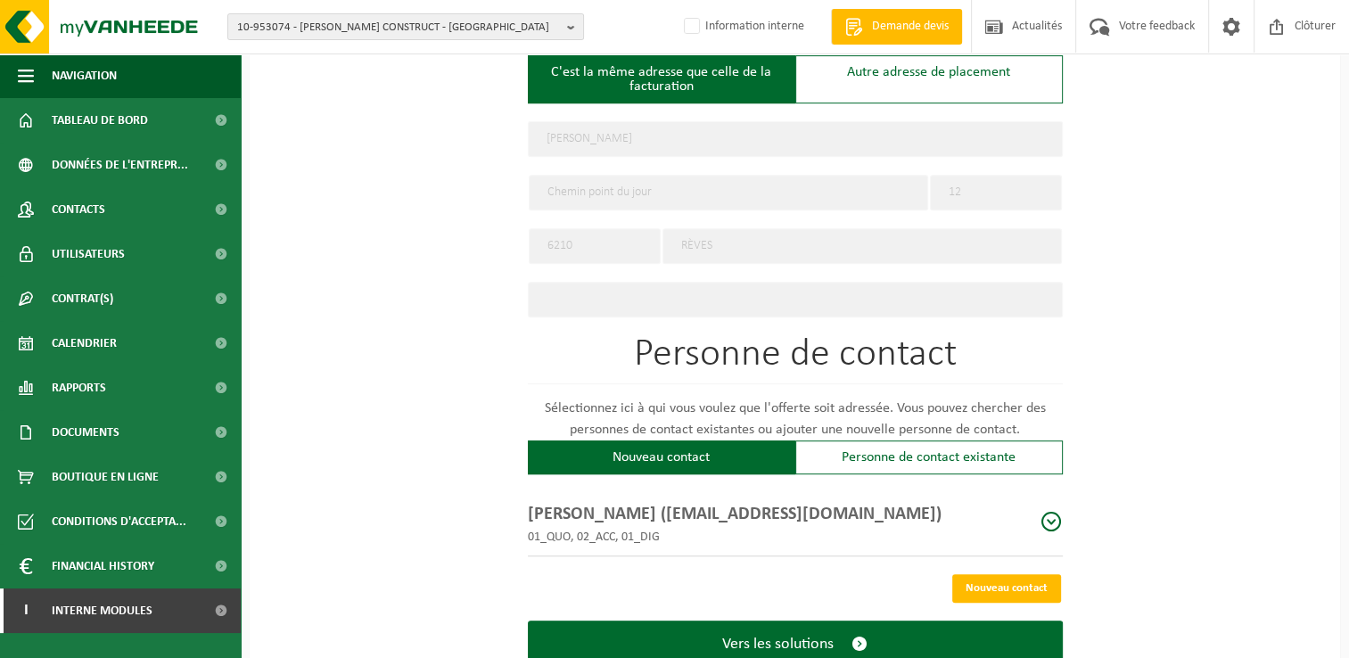
scroll to position [763, 0]
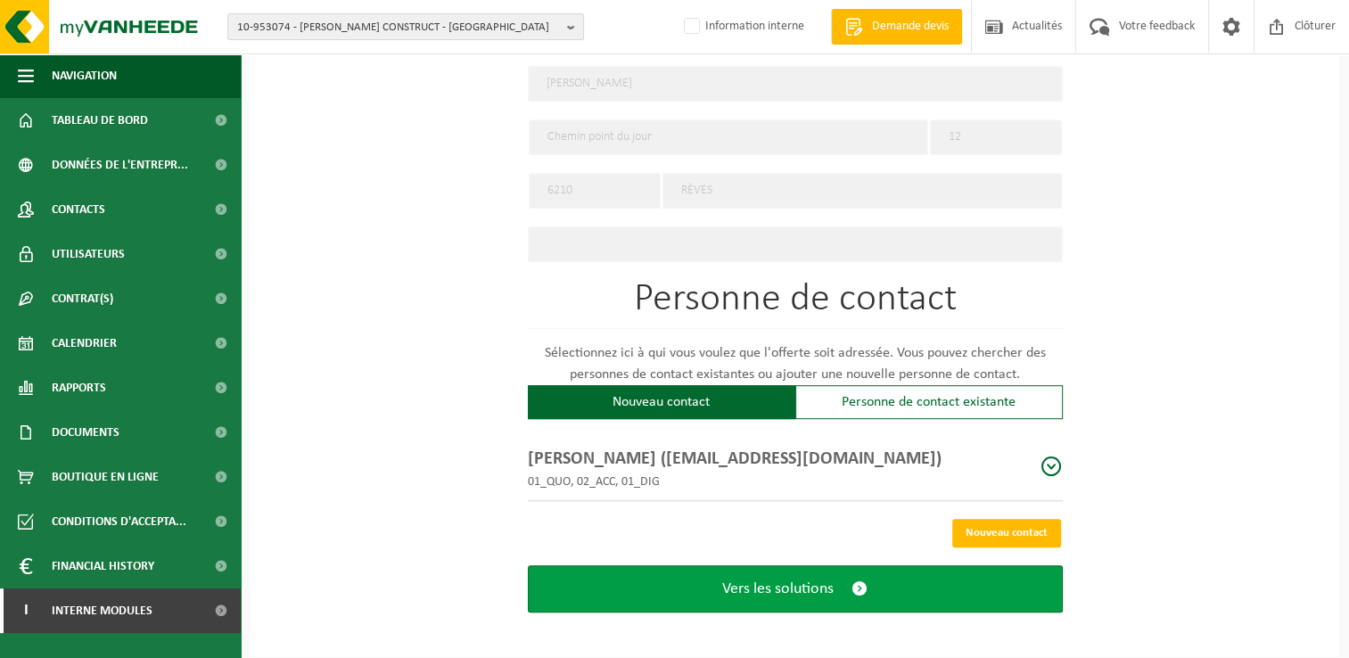
click at [851, 573] on button "Vers les solutions" at bounding box center [795, 588] width 535 height 47
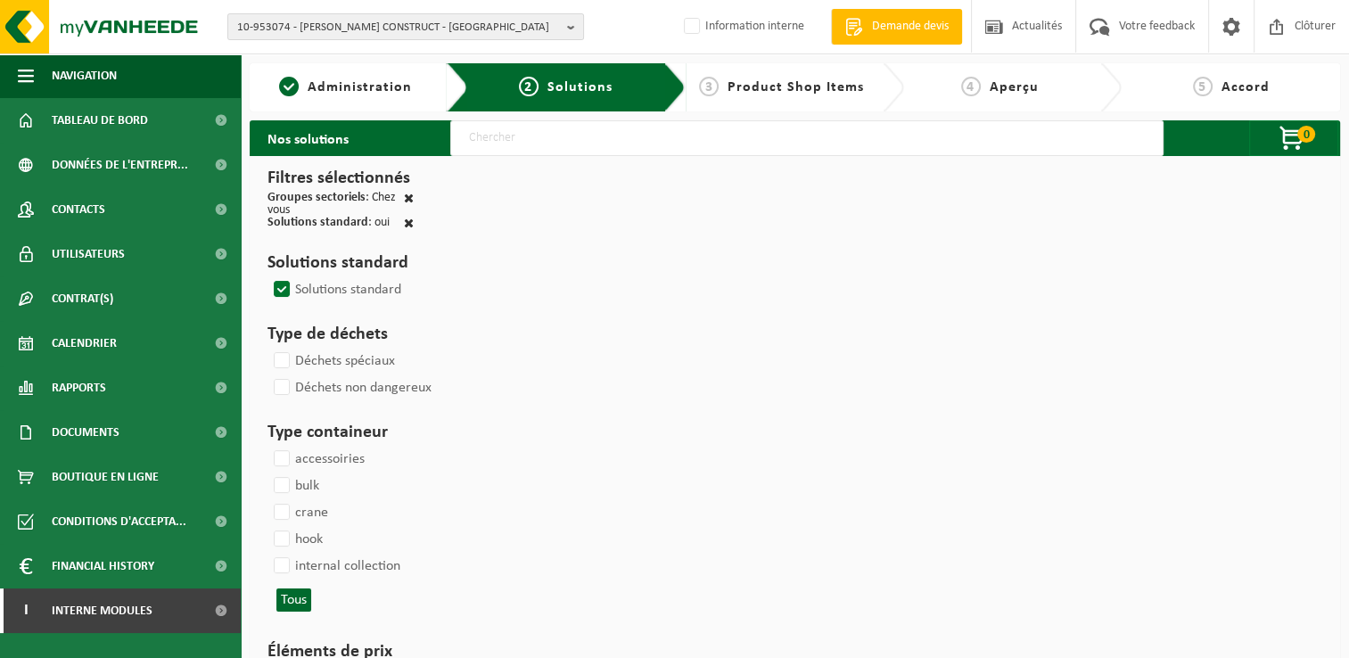
click at [517, 144] on input "text" at bounding box center [806, 138] width 713 height 36
type input "000291"
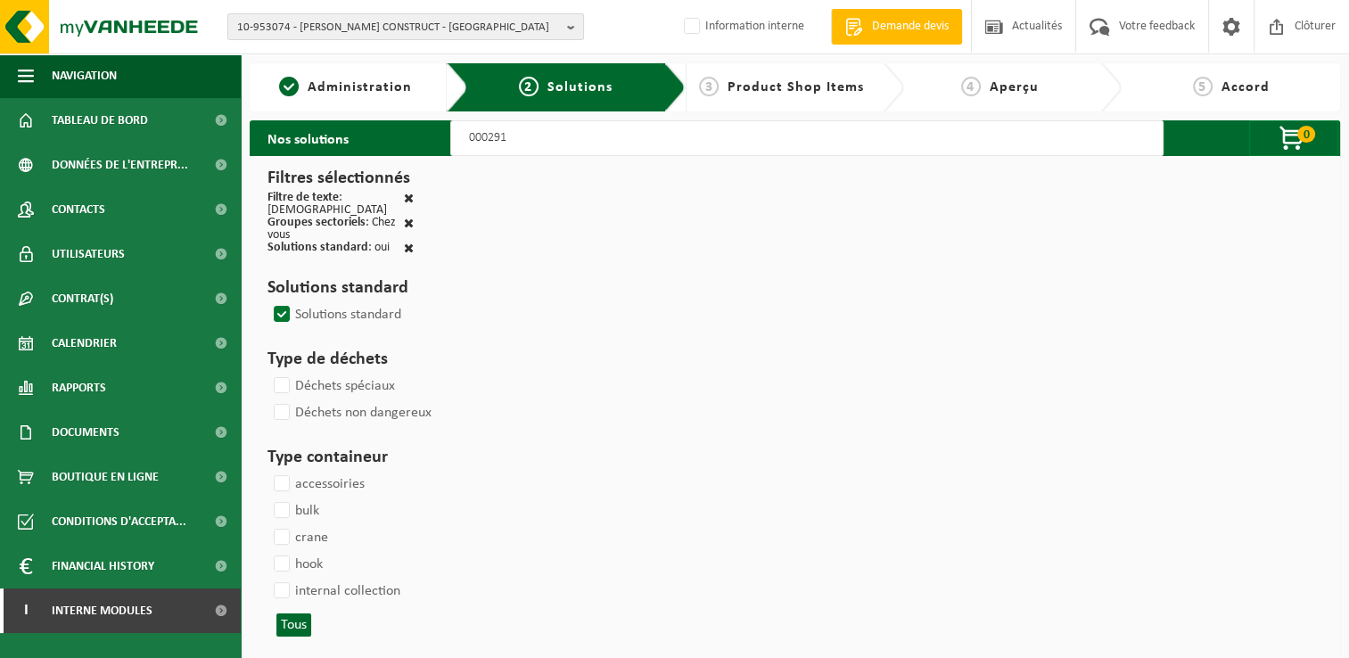
select select
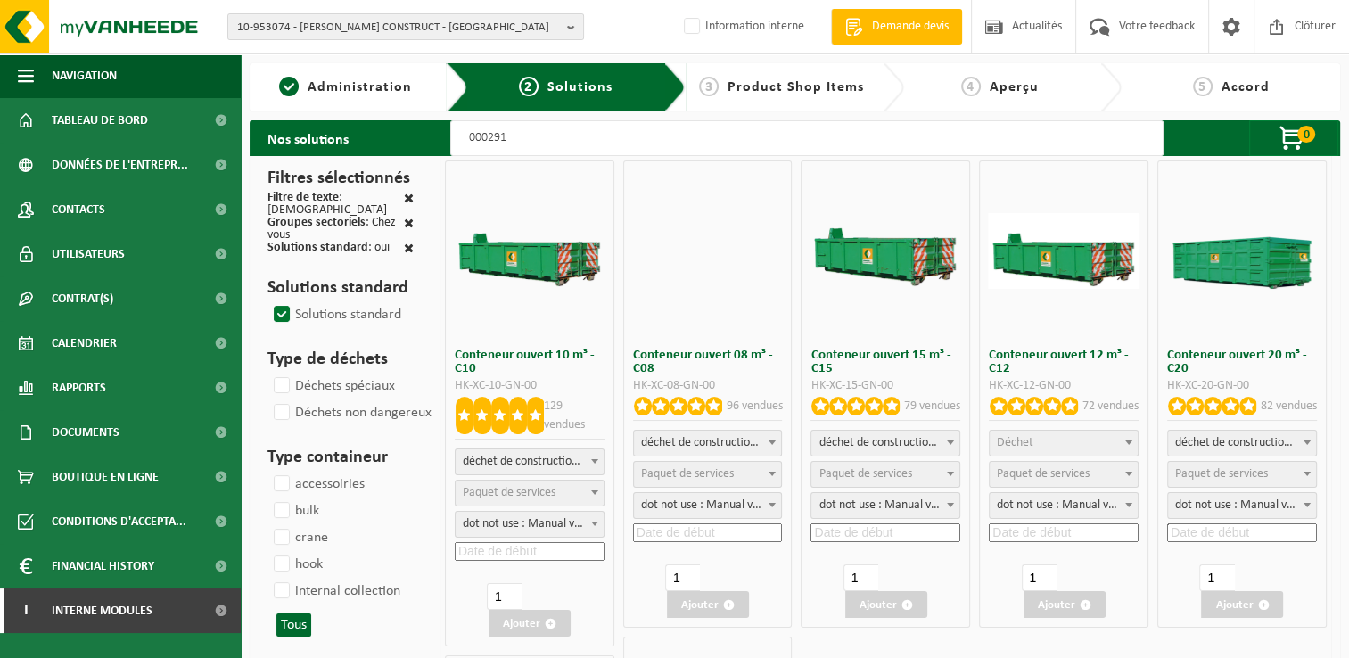
select select
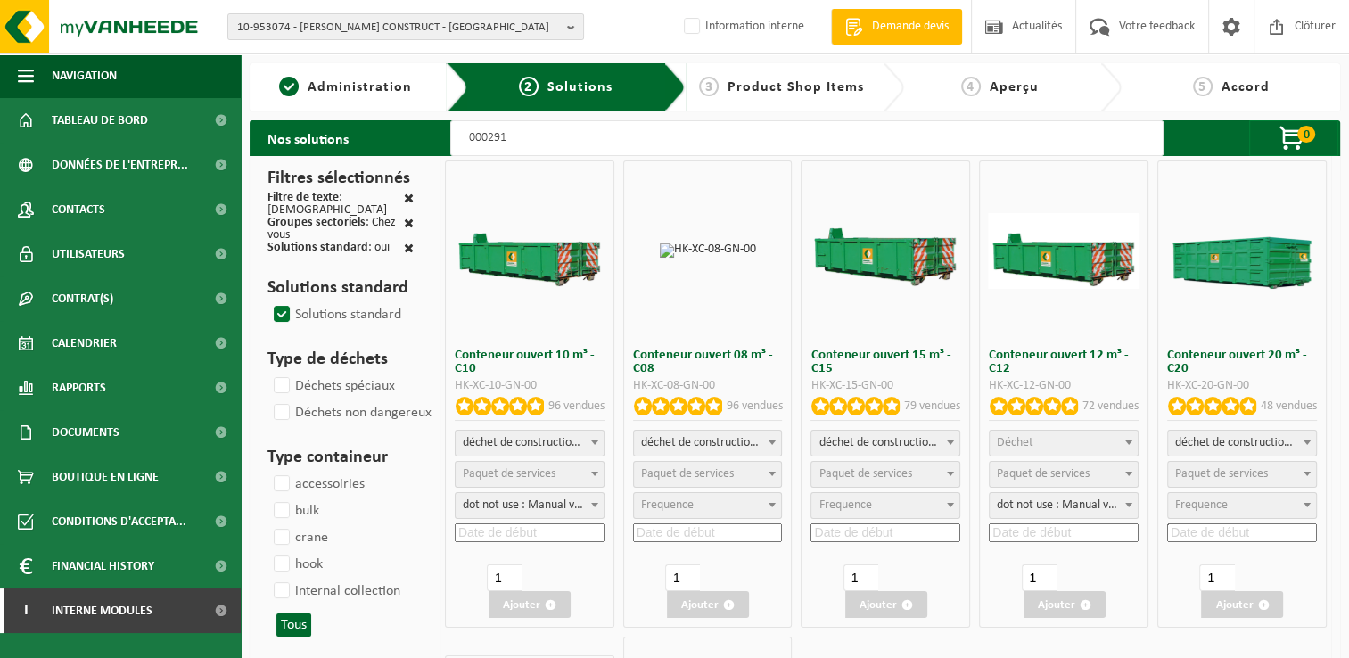
select select
select select "197"
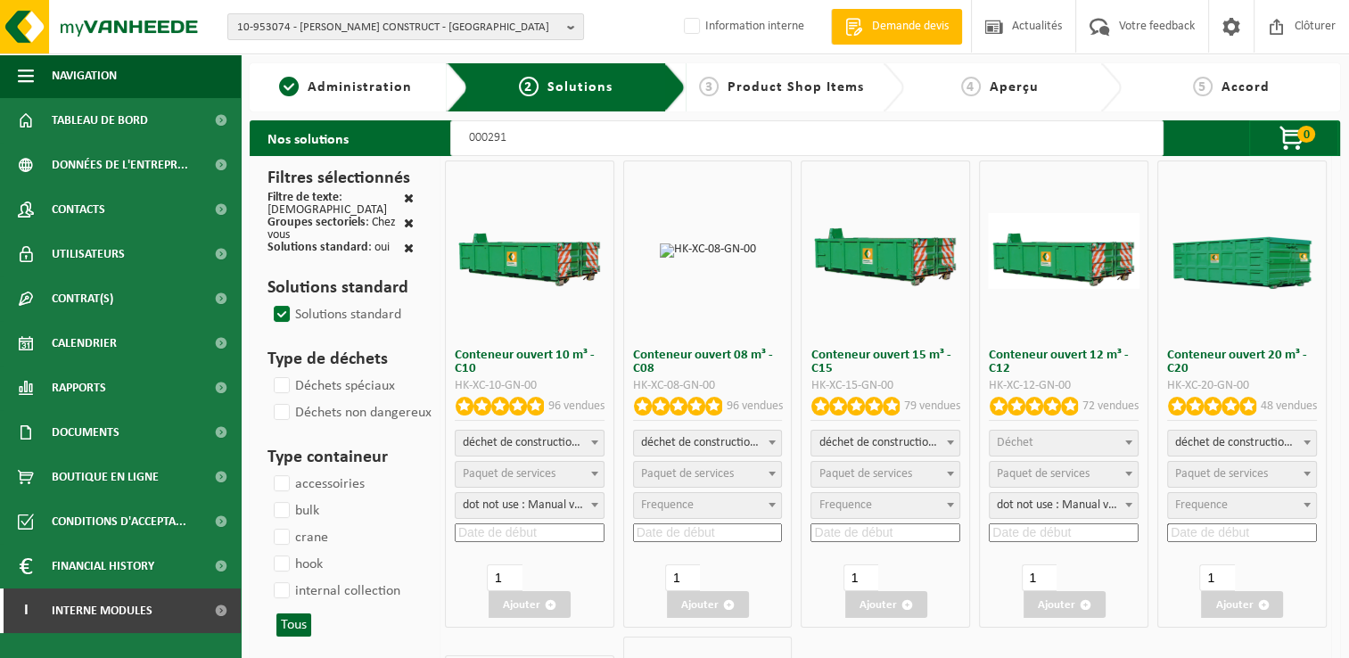
select select
select select "197"
select select "25"
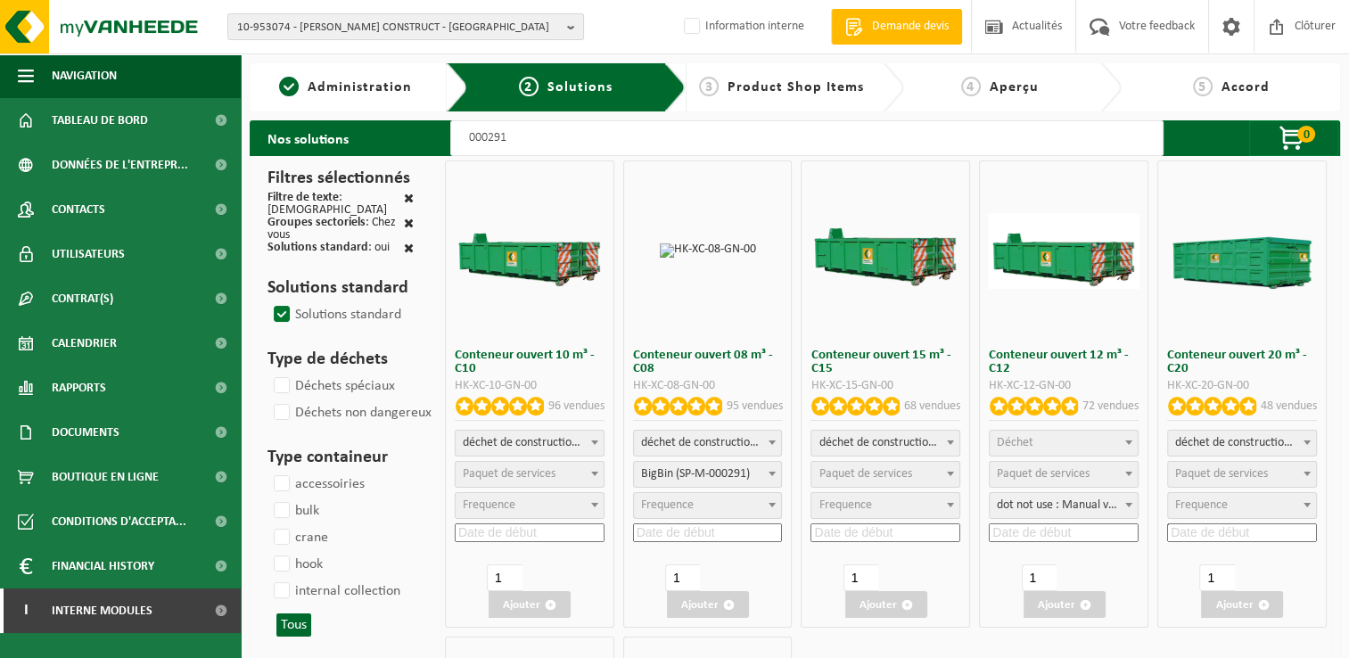
select select "25"
click at [852, 477] on span "Paquet de services" at bounding box center [865, 473] width 93 height 13
select select "197"
select select "25"
click at [861, 530] on input at bounding box center [886, 532] width 150 height 19
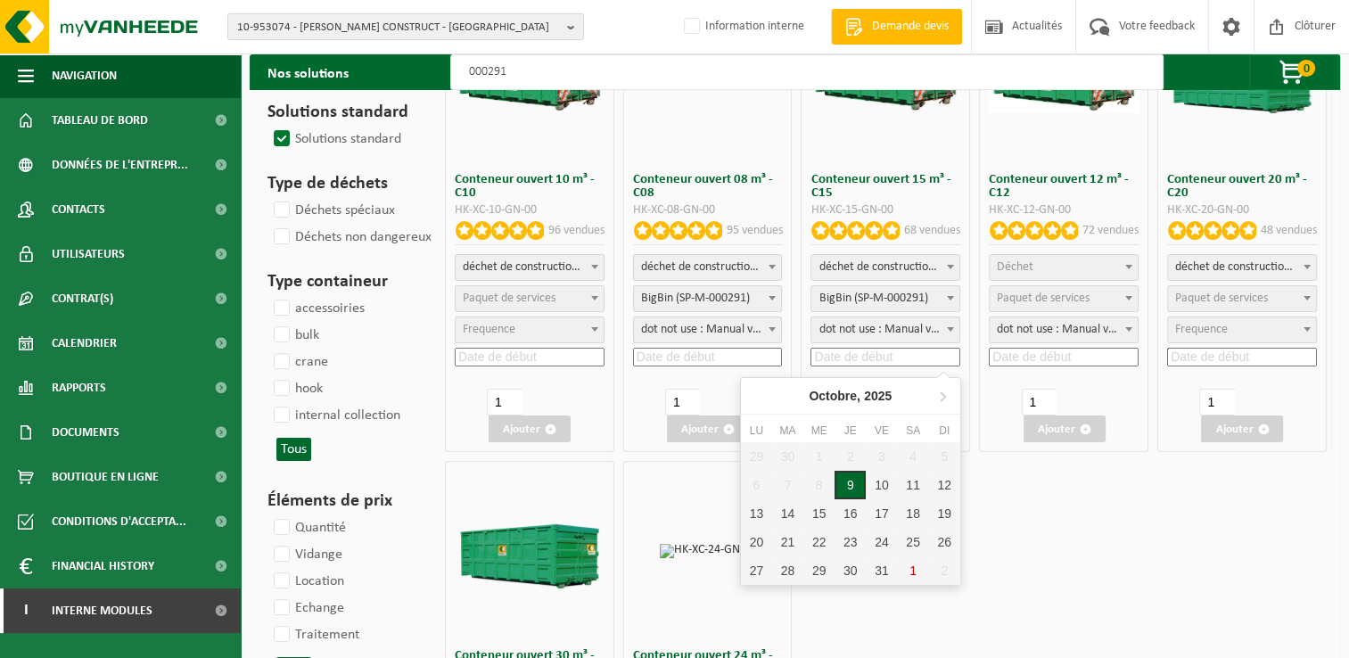
scroll to position [178, 0]
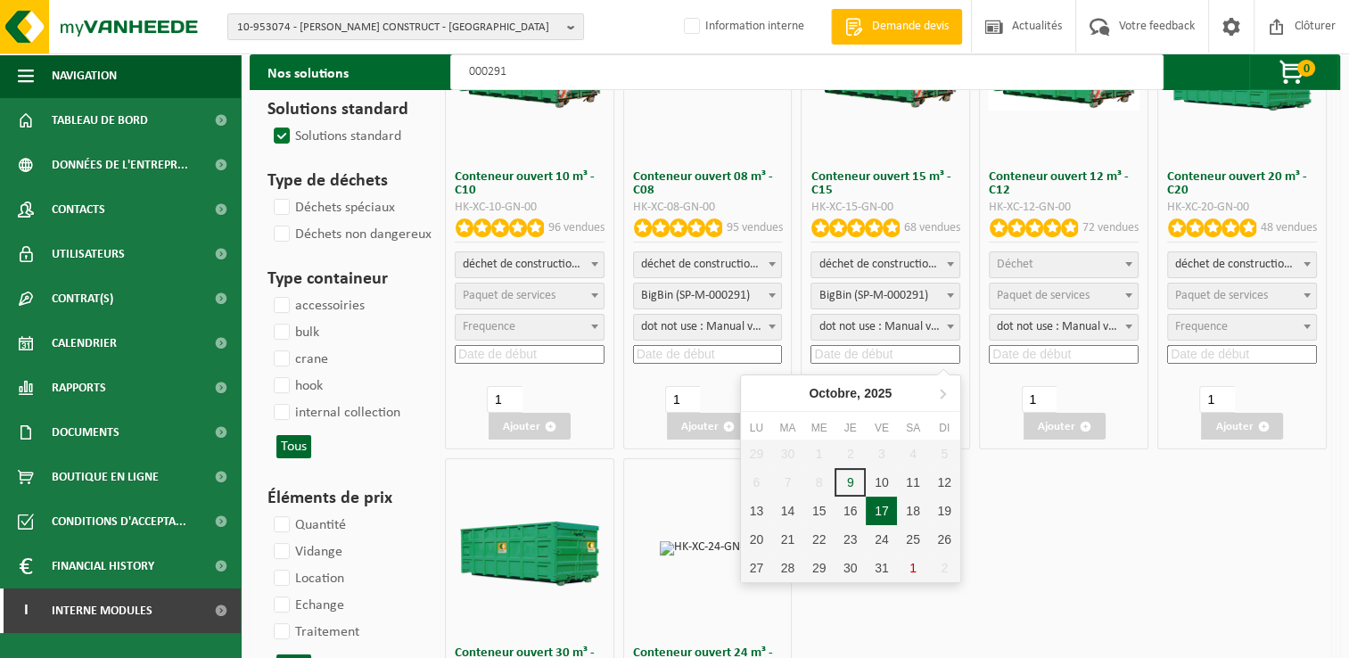
click at [883, 513] on div "17" at bounding box center [881, 511] width 31 height 29
type input "2025-10-17"
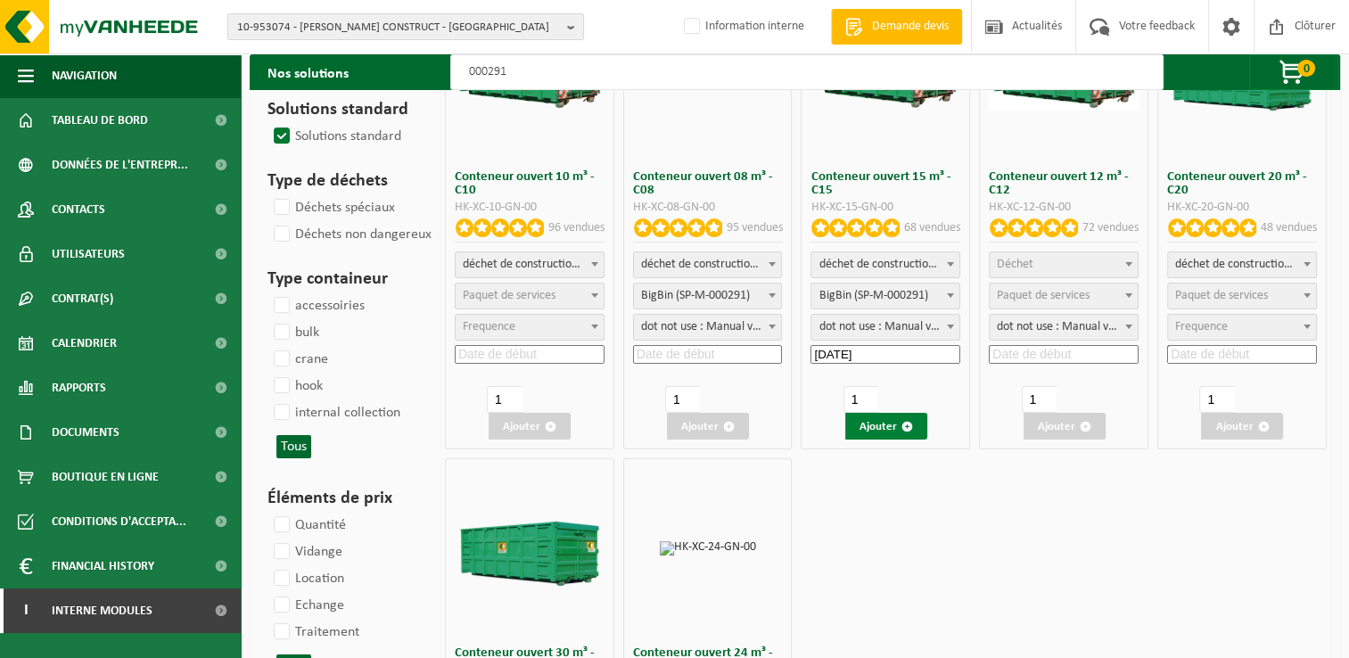
click at [887, 431] on button "Ajouter" at bounding box center [886, 426] width 82 height 27
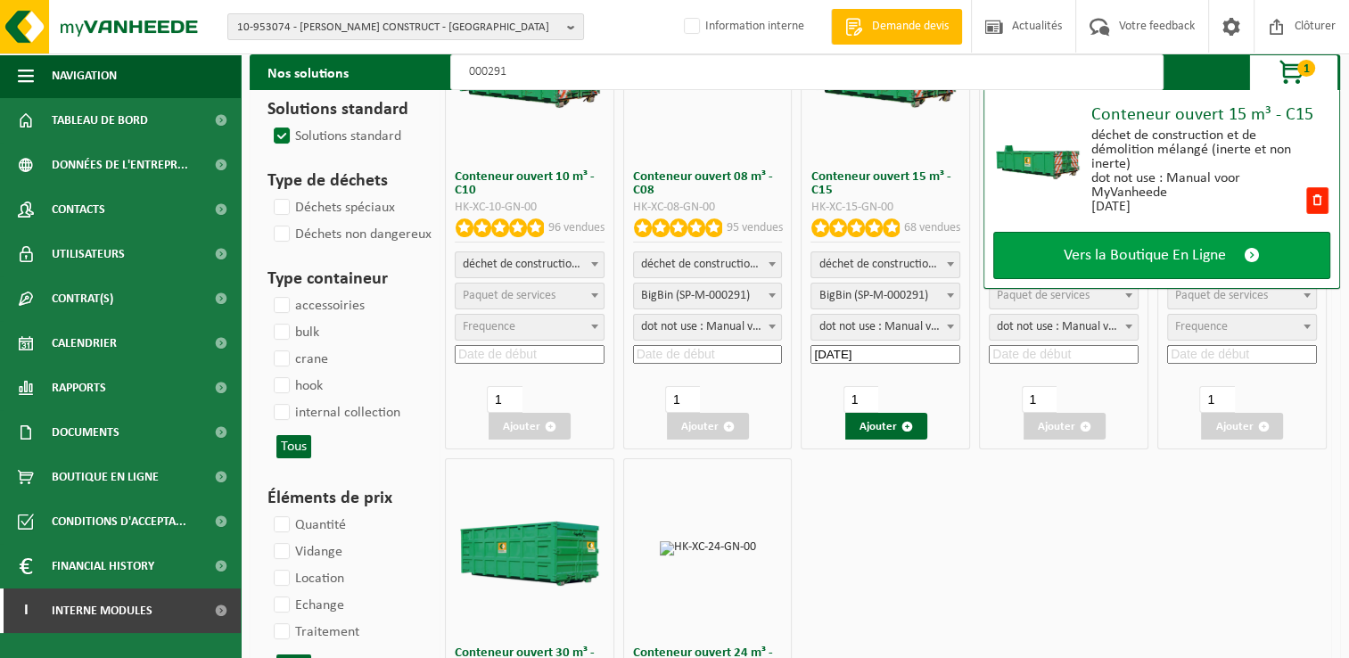
click at [1041, 259] on link "Vers la Boutique En Ligne" at bounding box center [1161, 255] width 337 height 47
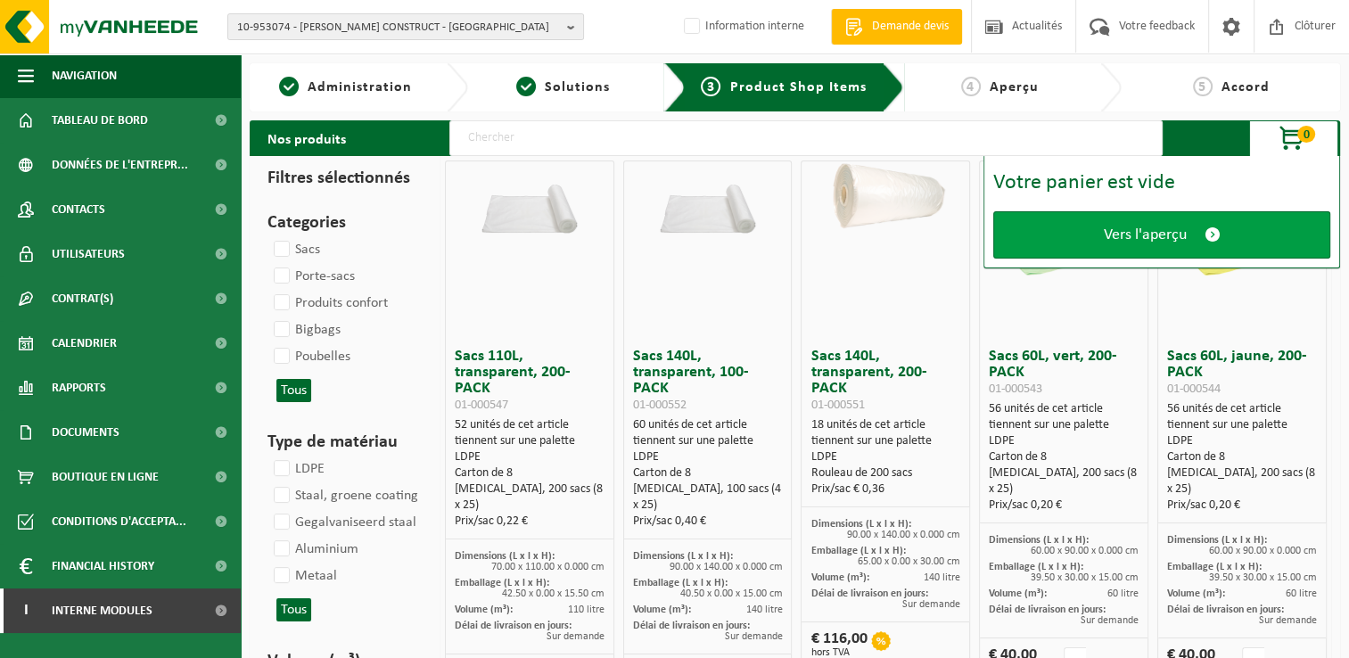
click at [1066, 243] on link "Vers l'aperçu" at bounding box center [1161, 234] width 337 height 47
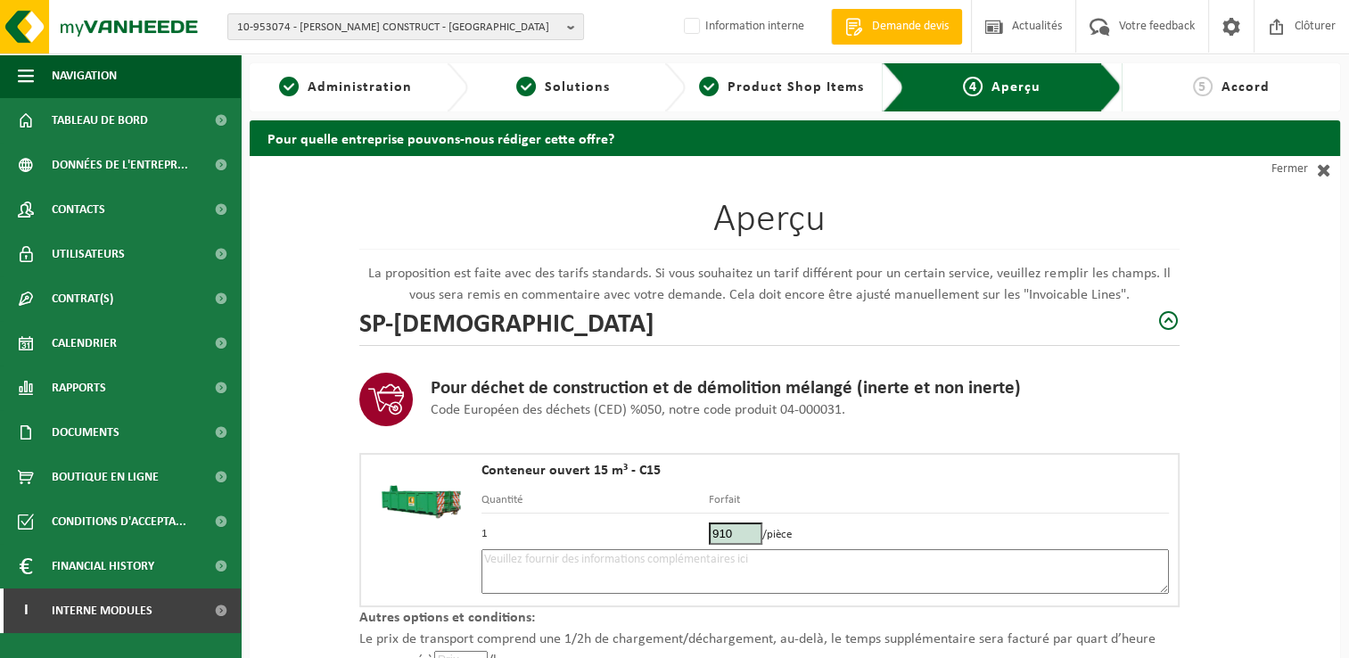
click at [606, 558] on textarea at bounding box center [824, 571] width 687 height 45
click at [1017, 219] on h1 "Aperçu" at bounding box center [769, 225] width 820 height 49
click at [703, 556] on textarea "Placement 17/10 - Pick up 24/10 -" at bounding box center [824, 571] width 687 height 45
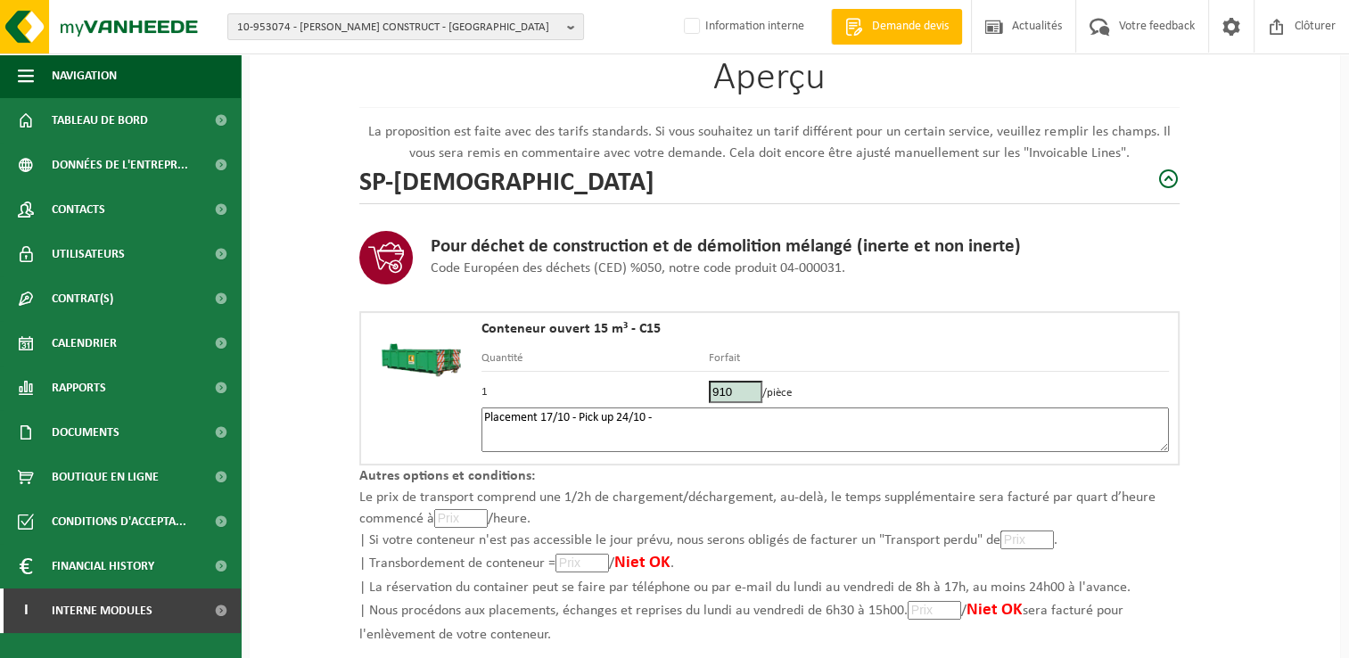
scroll to position [253, 0]
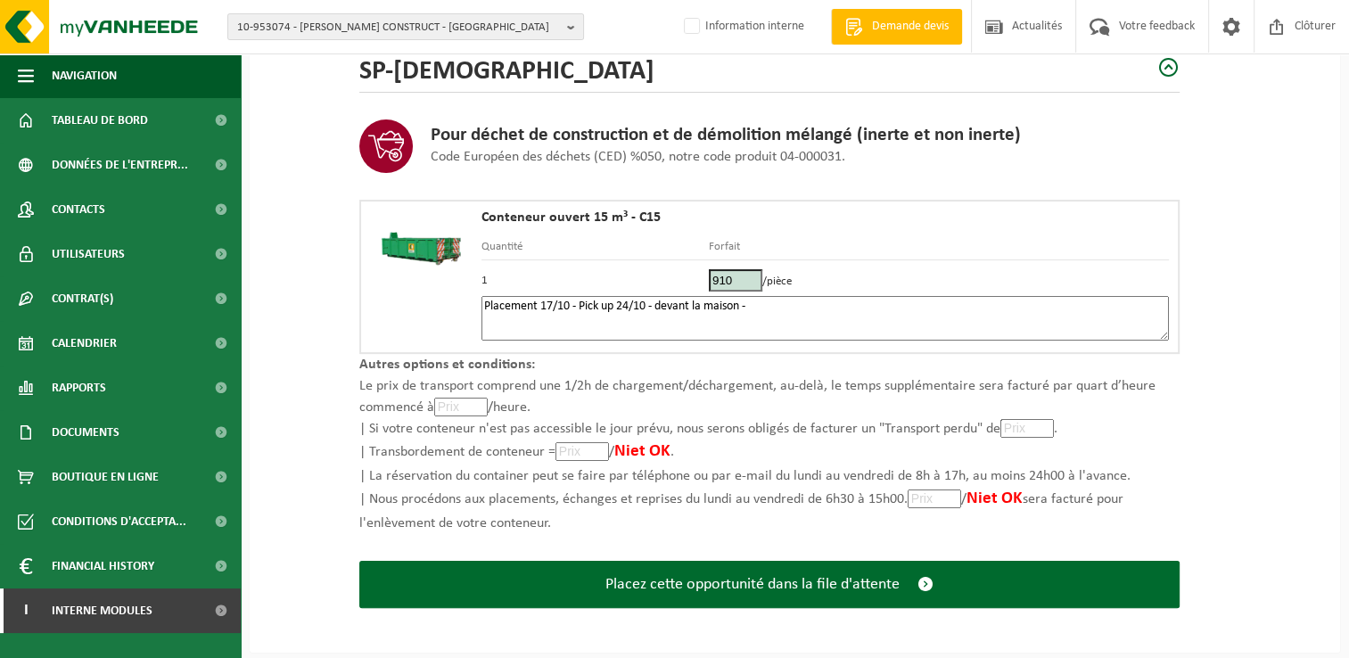
drag, startPoint x: 1205, startPoint y: 321, endPoint x: 1070, endPoint y: 310, distance: 135.1
click at [1205, 321] on div "Aperçu La proposition est faite avec des tarifs standards. Si vous souhaitez un…" at bounding box center [795, 278] width 1090 height 750
click at [900, 316] on textarea "Placement 17/10 - Pick up 24/10 - devant la maison -" at bounding box center [824, 318] width 687 height 45
paste textarea "497978088"
type textarea "Placement 17/10 - Pick up 24/10 - devant la maison - 0497978088"
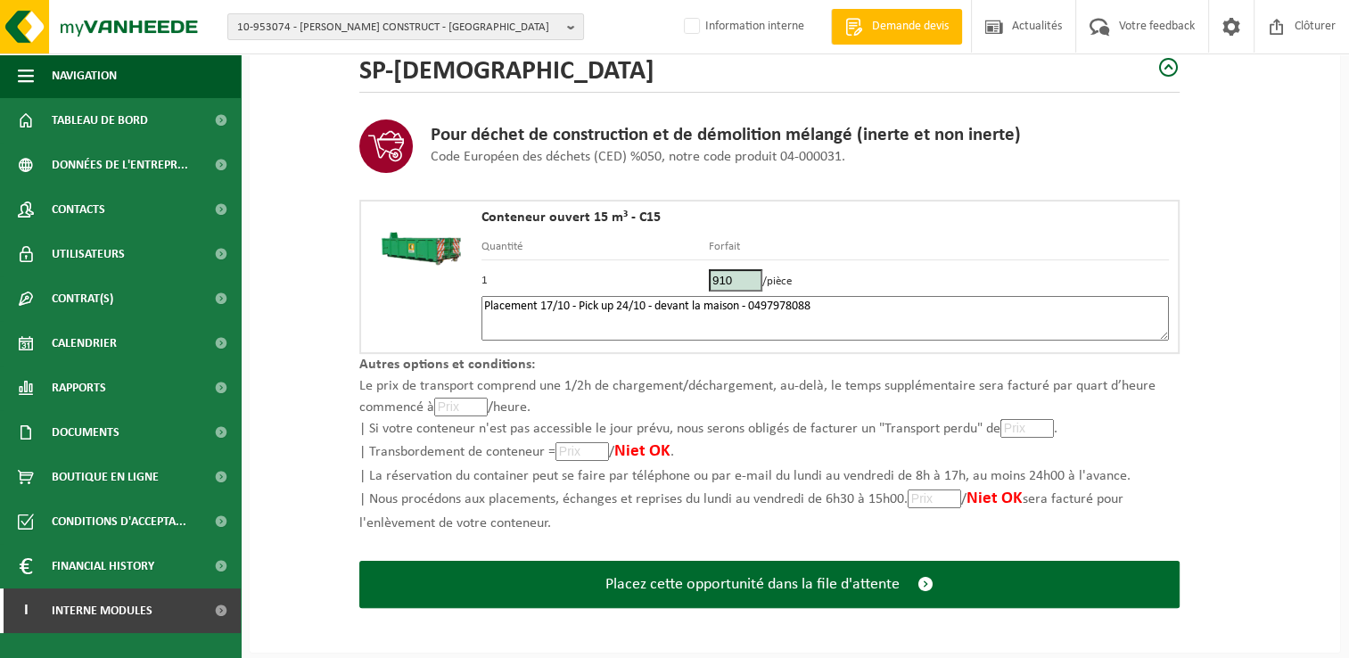
click at [1185, 375] on div "Aperçu La proposition est faite avec des tarifs standards. Si vous souhaitez un…" at bounding box center [795, 278] width 1090 height 750
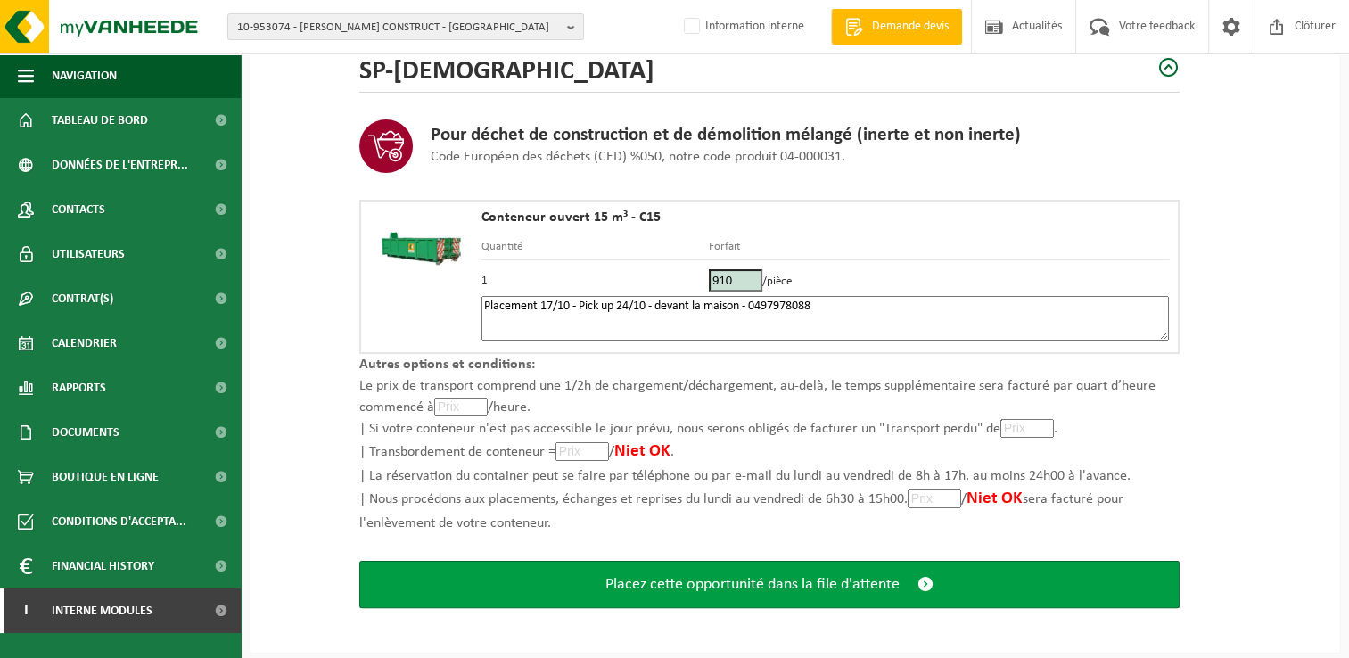
click at [758, 585] on span "Placez cette opportunité dans la file d'attente" at bounding box center [752, 584] width 294 height 19
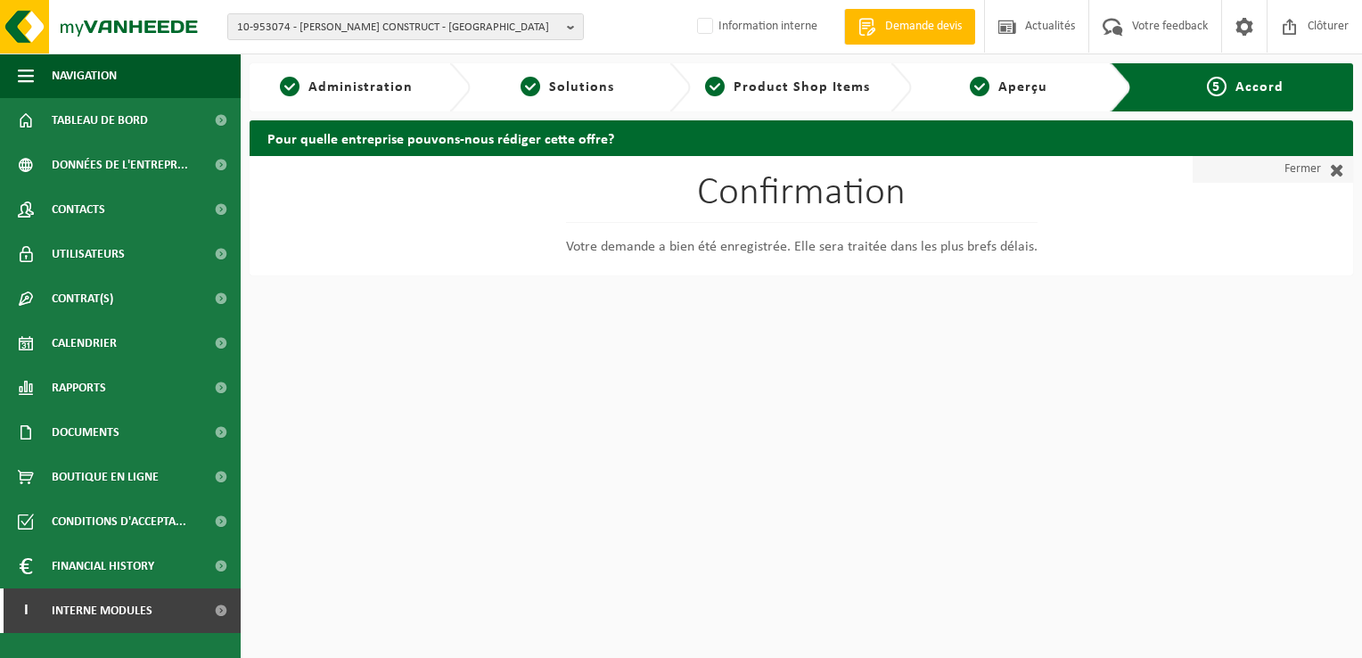
click at [1313, 177] on link "Fermer" at bounding box center [1273, 169] width 160 height 27
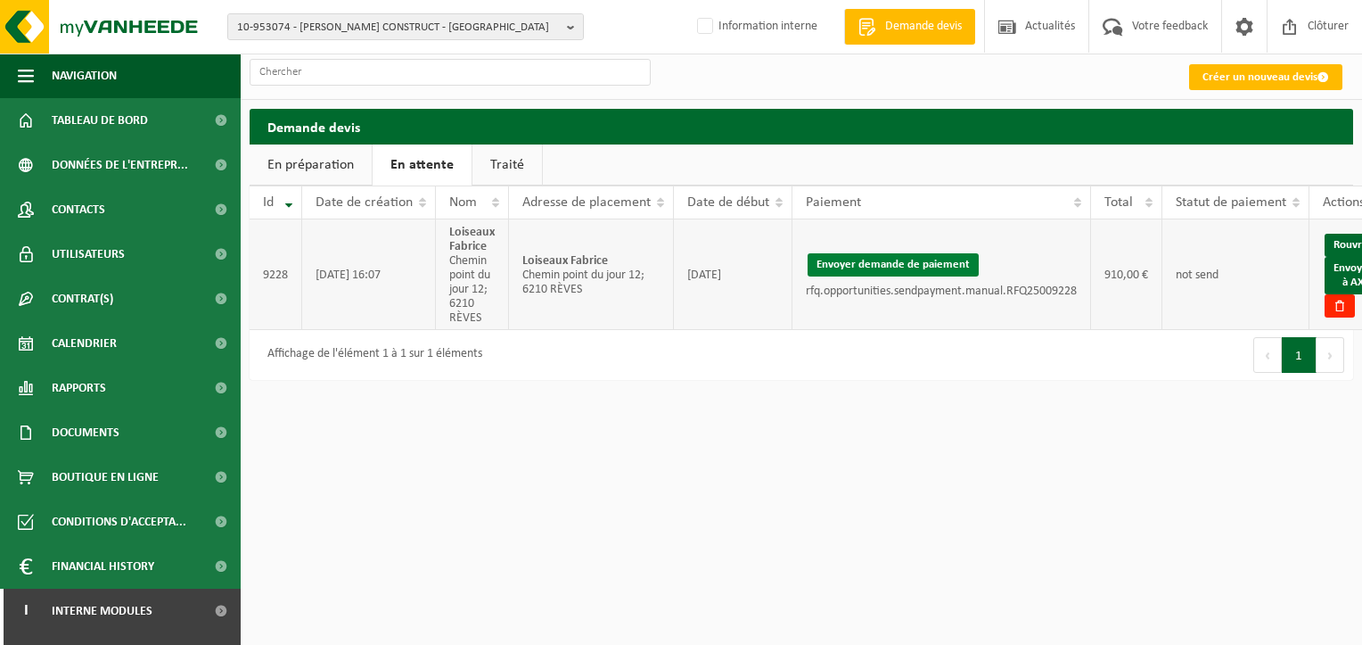
click at [868, 270] on button "Envoyer demande de paiement" at bounding box center [893, 264] width 171 height 23
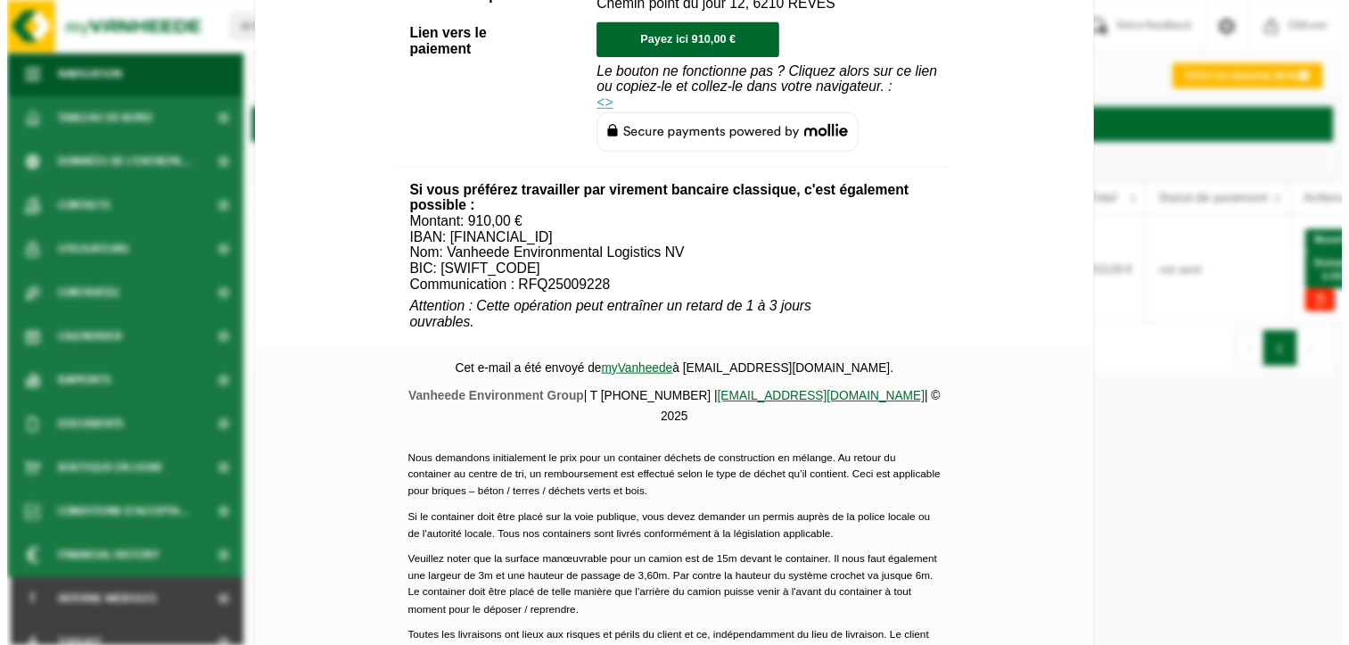
scroll to position [839, 0]
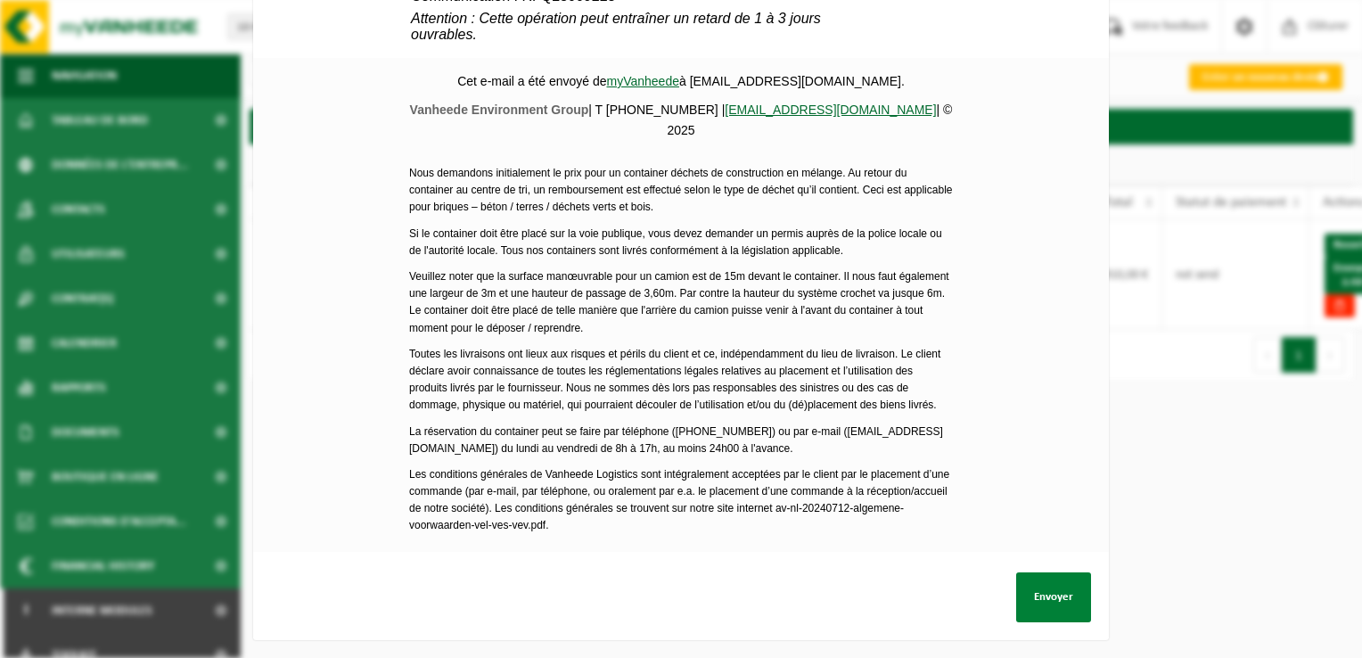
click at [1034, 604] on button "Envoyer" at bounding box center [1053, 597] width 75 height 50
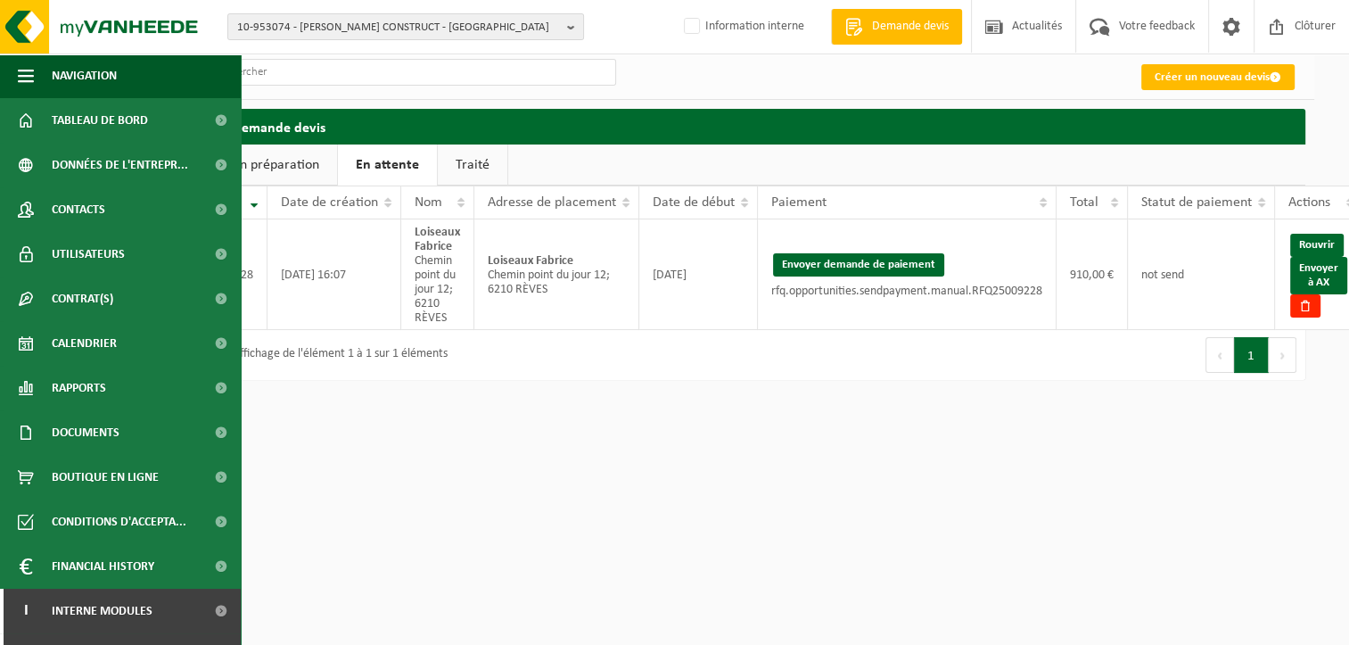
scroll to position [0, 49]
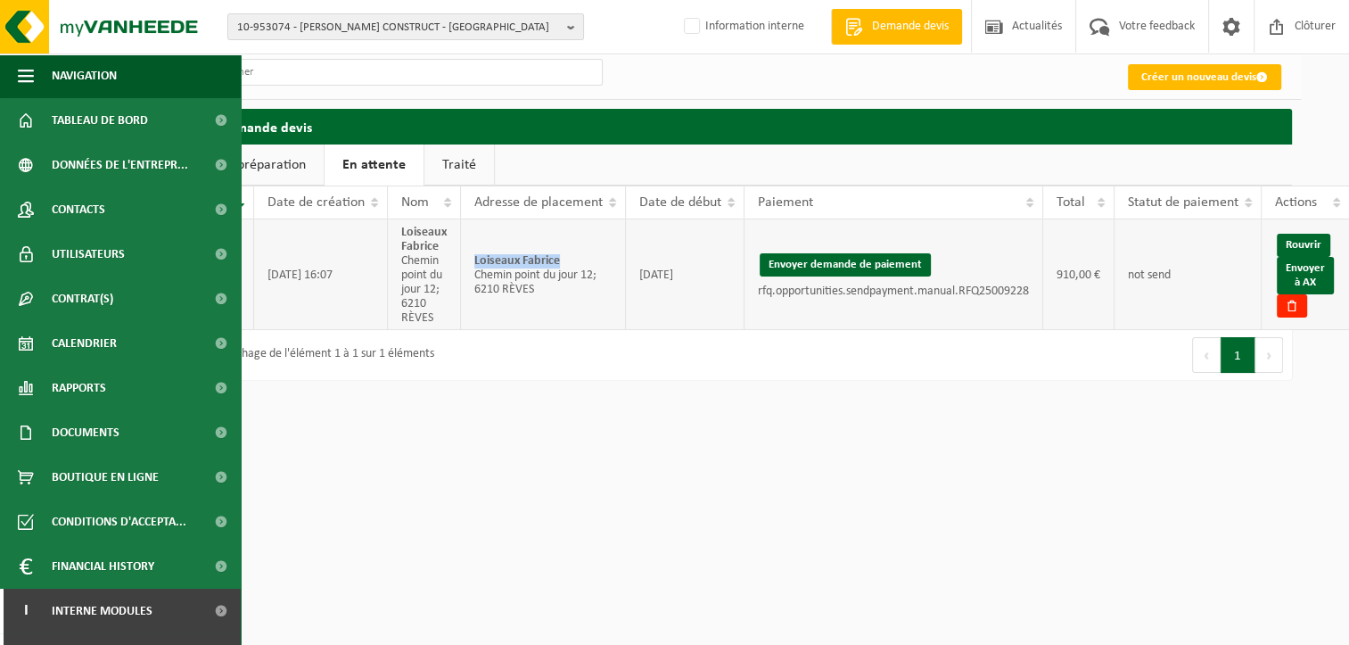
drag, startPoint x: 567, startPoint y: 260, endPoint x: 469, endPoint y: 263, distance: 98.1
click at [469, 263] on td "Loiseaux Fabrice Chemin point du jour 12; 6210 RÈVES" at bounding box center [543, 274] width 165 height 111
copy strong "Loiseaux Fabrice"
click at [1295, 276] on link "Envoyer à AX" at bounding box center [1305, 275] width 57 height 37
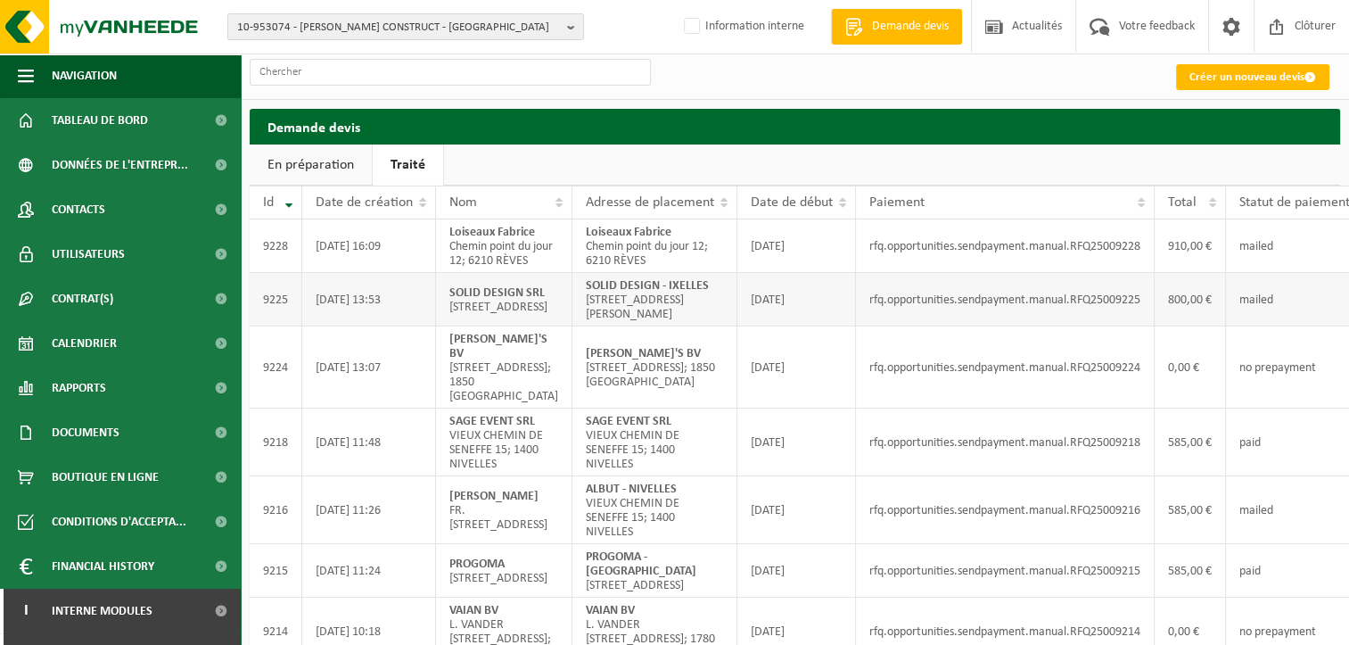
click at [1231, 326] on td "mailed" at bounding box center [1299, 299] width 147 height 53
click at [321, 33] on span "10-953074 - [PERSON_NAME] CONSTRUCT - [GEOGRAPHIC_DATA]" at bounding box center [398, 27] width 323 height 27
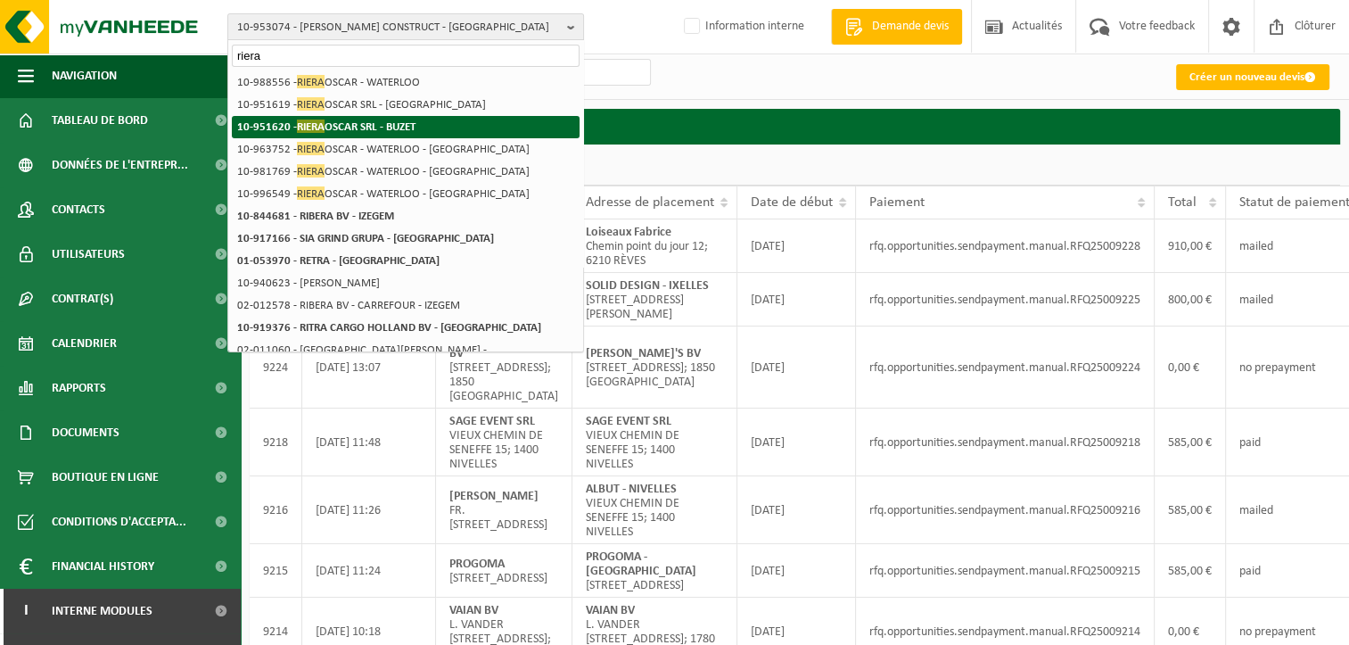
type input "riera"
click at [317, 129] on span "RIERA" at bounding box center [311, 125] width 28 height 13
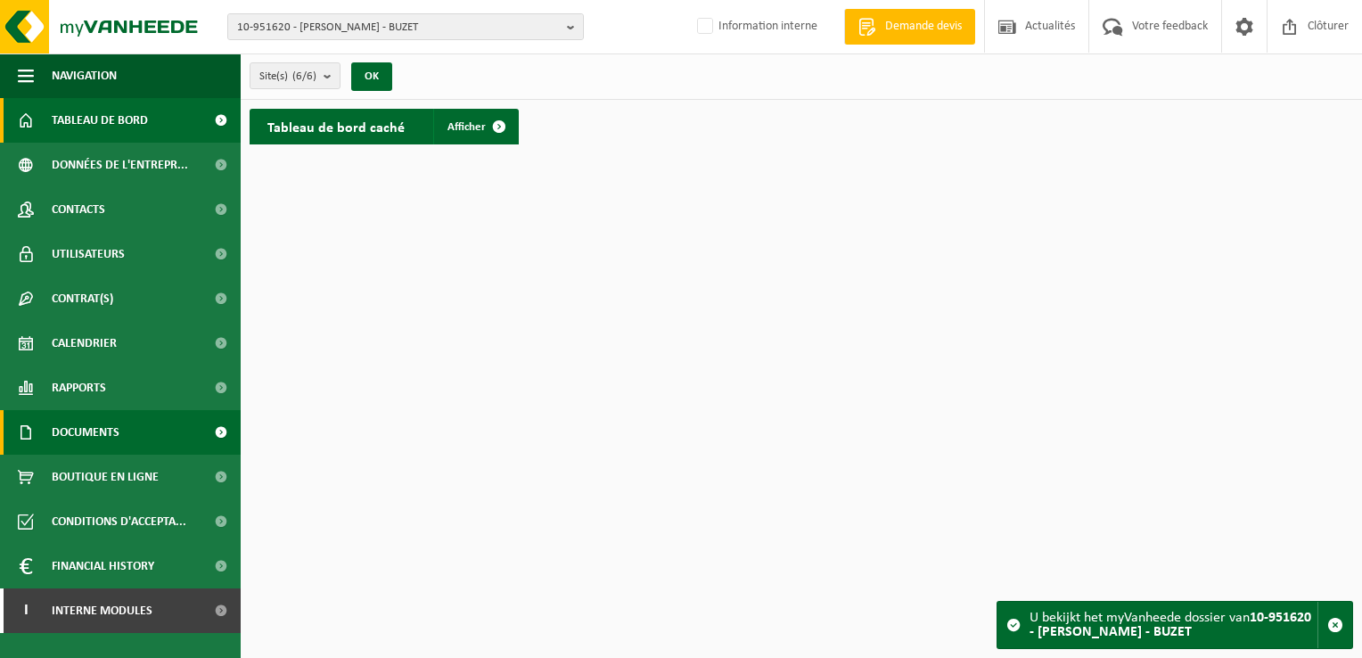
click at [205, 438] on span at bounding box center [221, 432] width 40 height 45
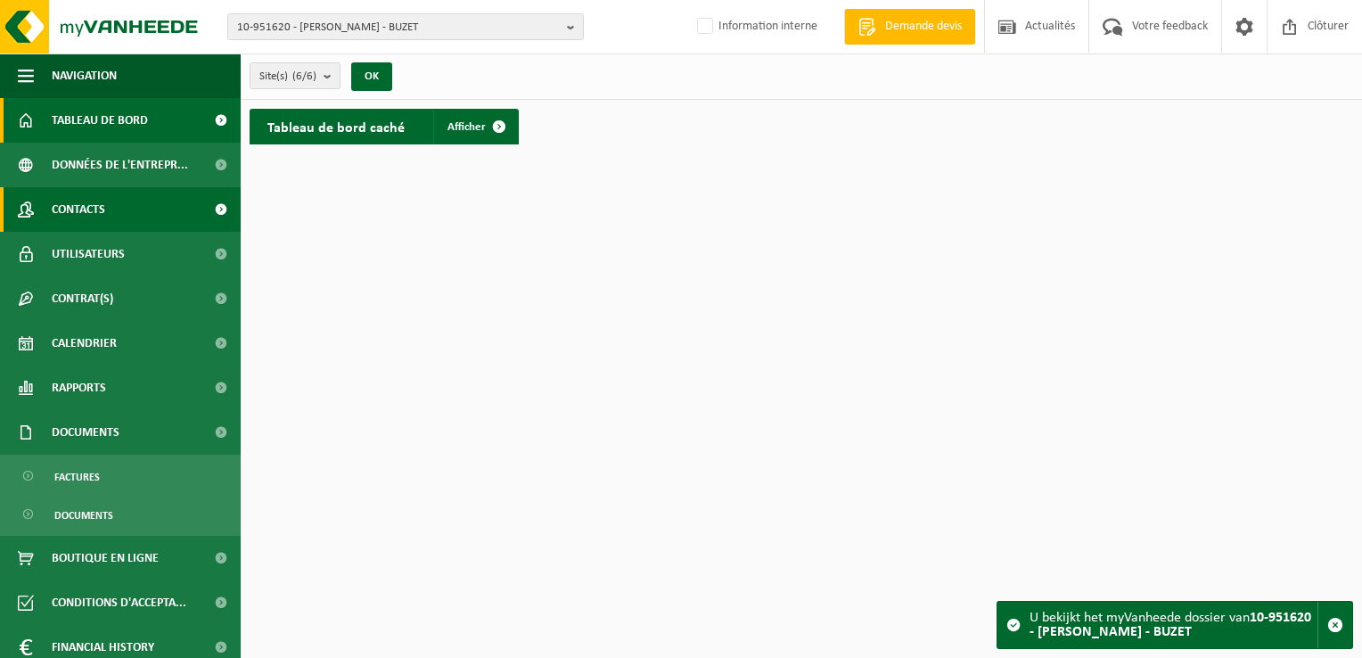
click at [73, 213] on span "Contacts" at bounding box center [78, 209] width 53 height 45
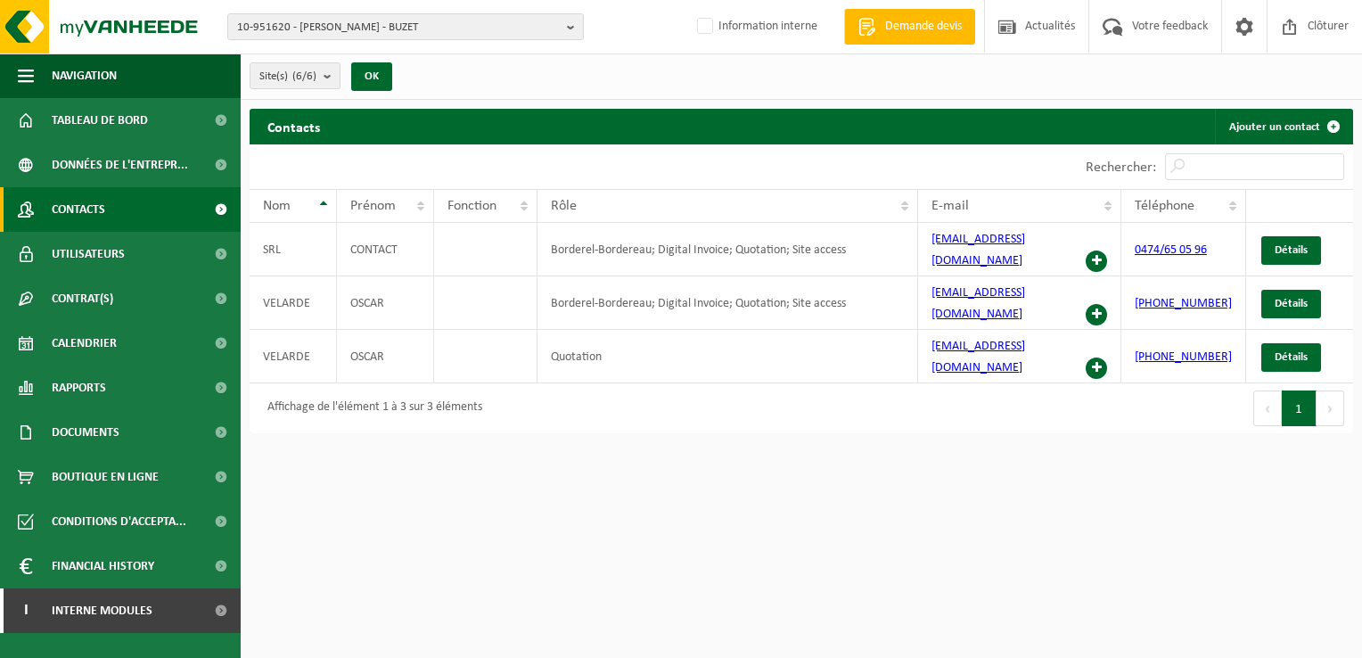
drag, startPoint x: 1337, startPoint y: 477, endPoint x: 1209, endPoint y: 476, distance: 128.4
click at [1337, 477] on html "10-951620 - RIERA OSCAR SRL - BUZET 10-951620 - RIERA OSCAR SRL - BUZET 10-9885…" at bounding box center [681, 329] width 1362 height 658
click at [201, 612] on span at bounding box center [221, 610] width 40 height 45
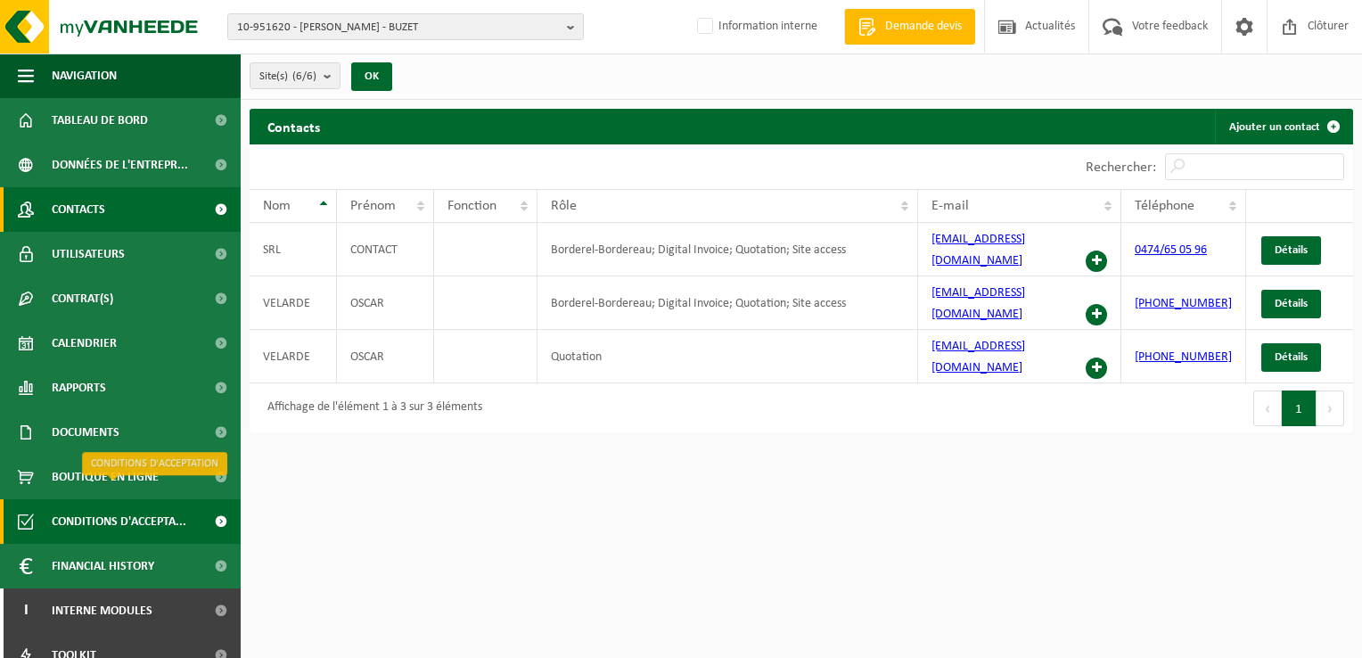
scroll to position [64, 0]
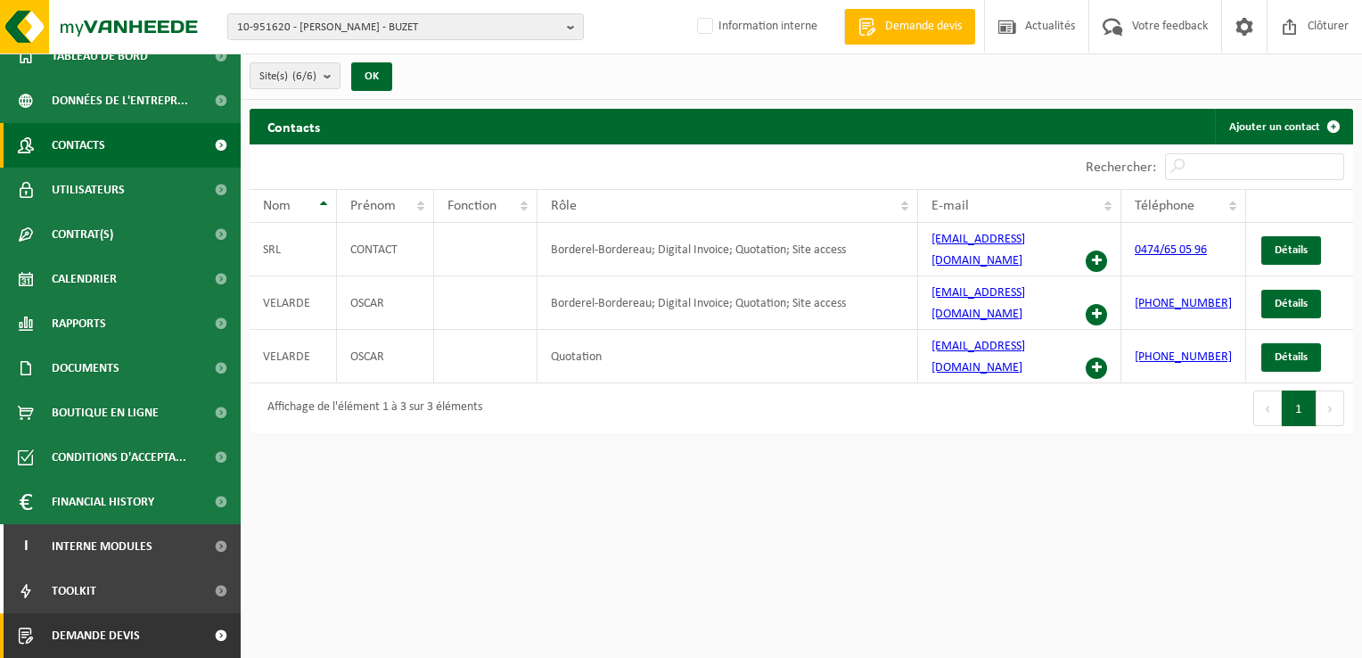
click at [201, 632] on span at bounding box center [221, 635] width 40 height 45
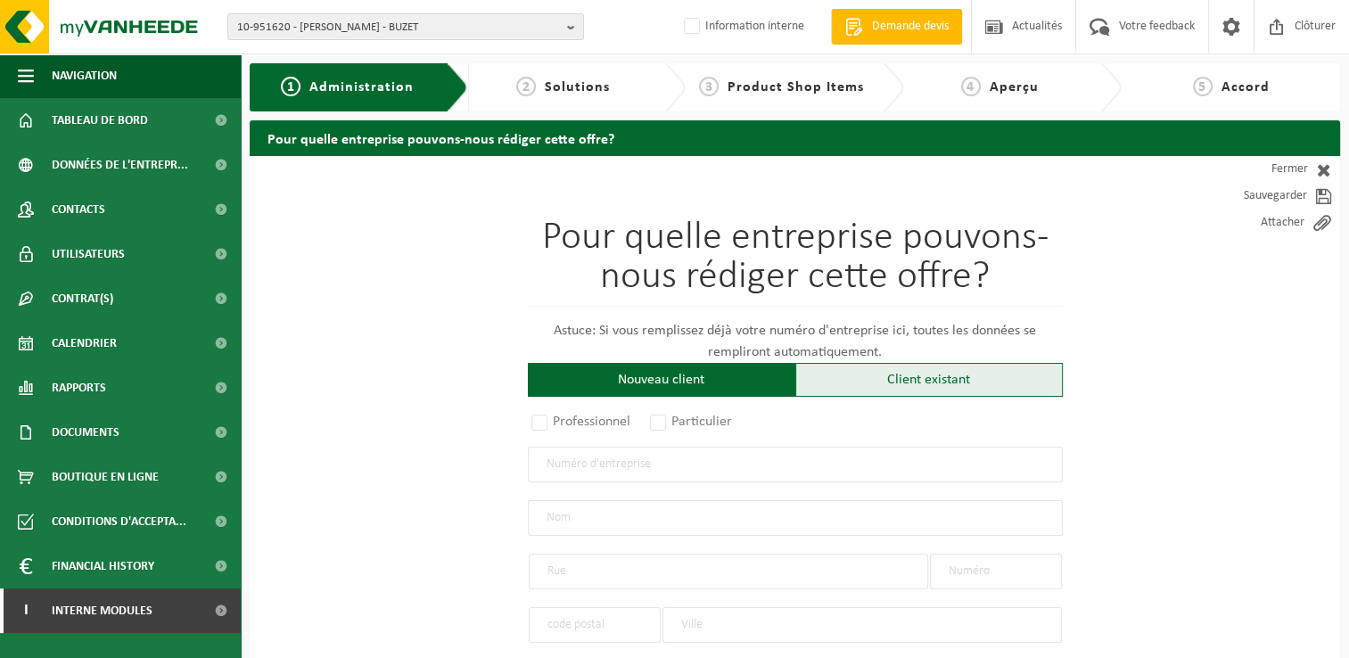
click at [906, 377] on div "Client existant" at bounding box center [928, 380] width 267 height 34
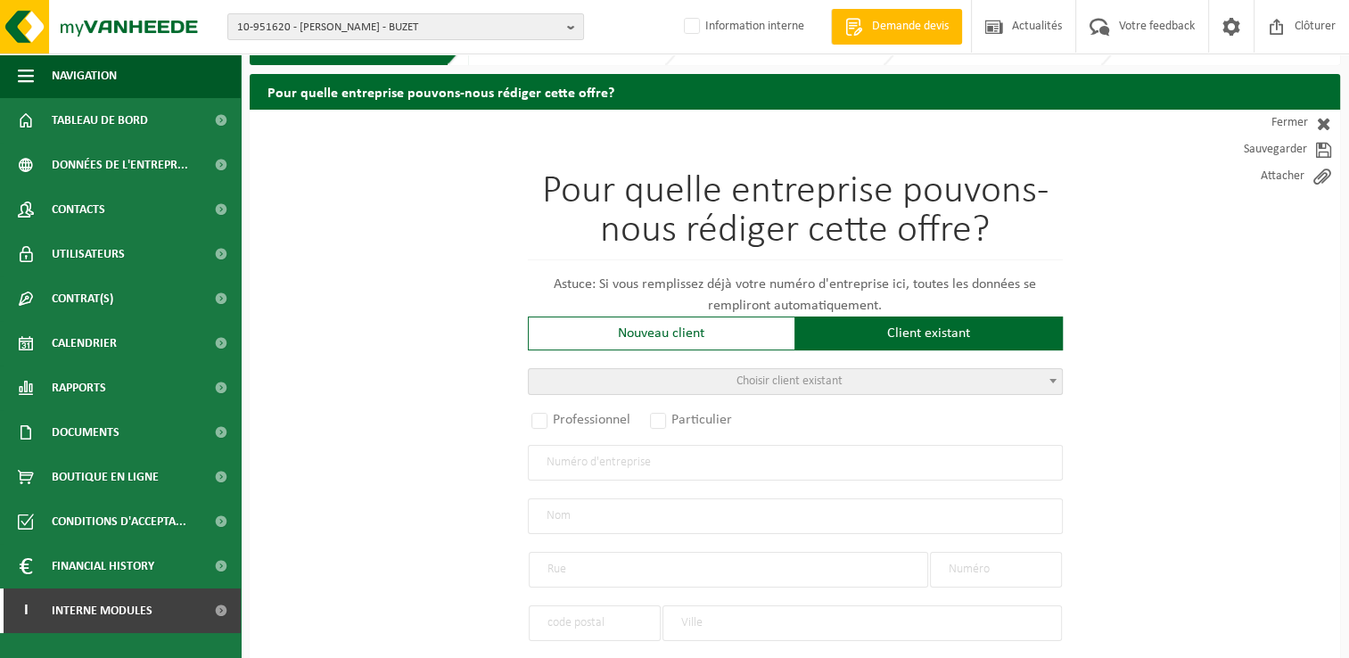
scroll to position [178, 0]
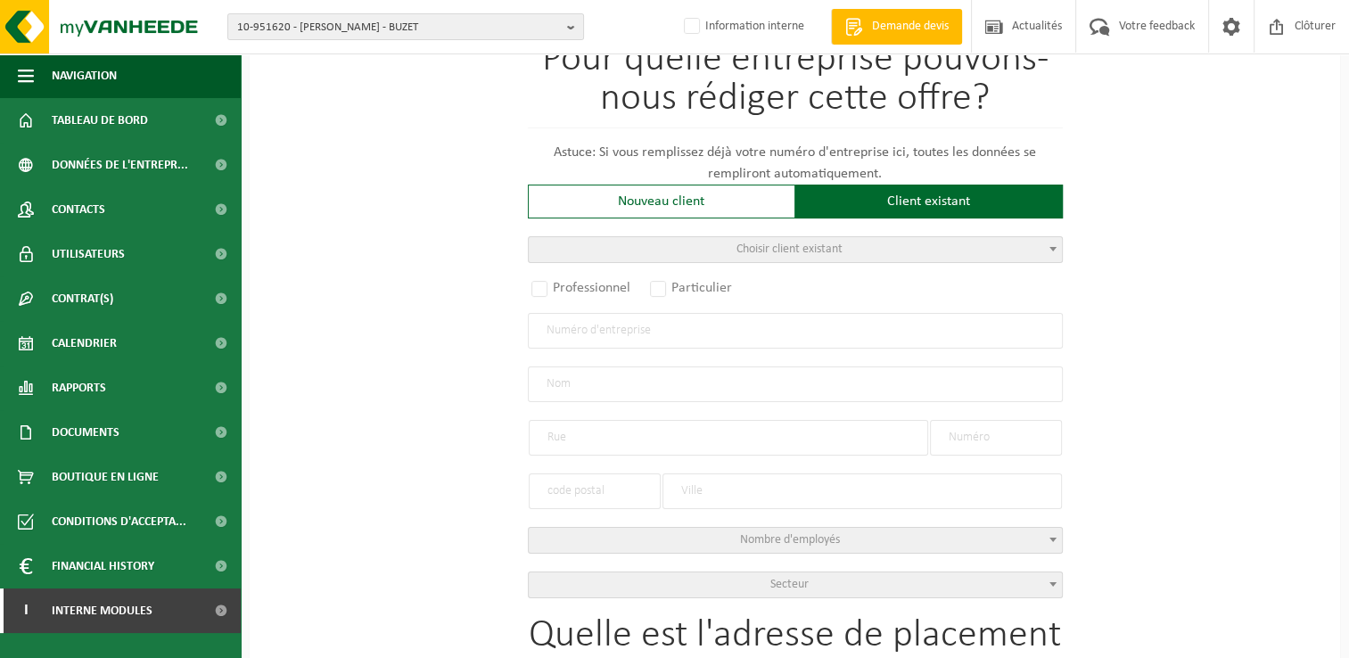
click at [717, 244] on span "Choisir client existant" at bounding box center [795, 249] width 533 height 25
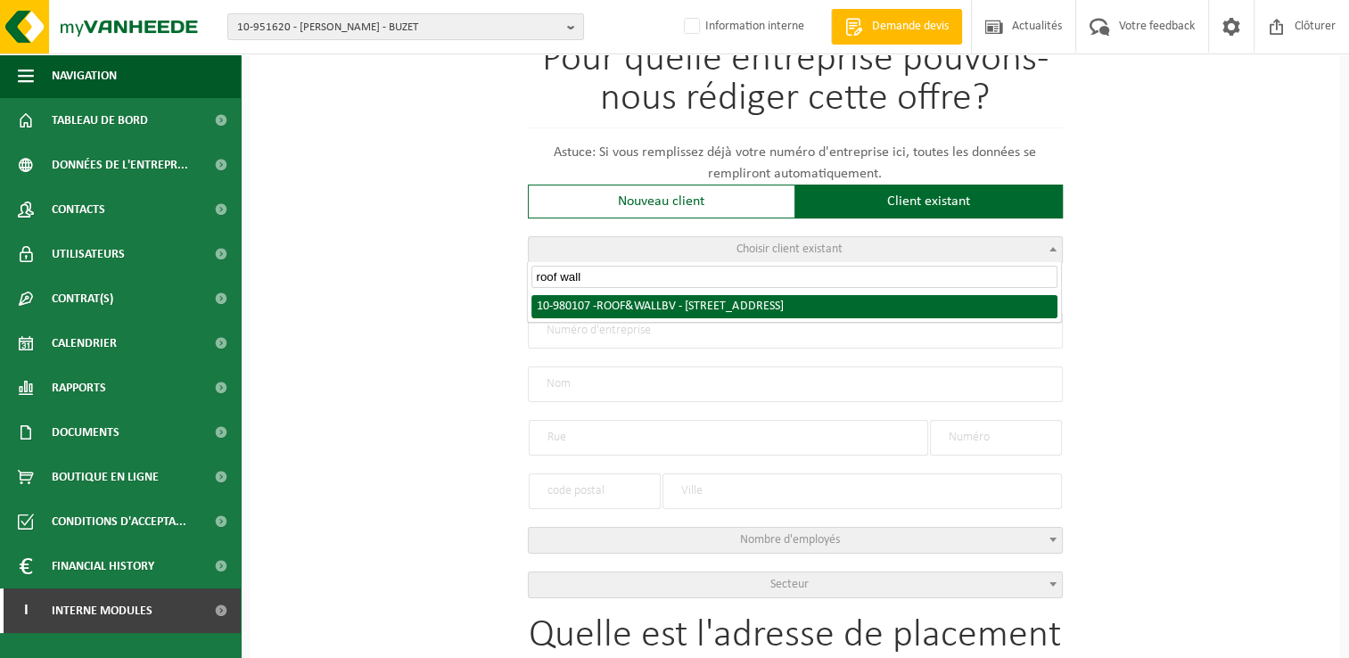
type input "roof wall"
radio input "true"
type input "1014.938.120"
type input "ROOF & WALL BV"
type input "BRUSSELSESTEENWEG"
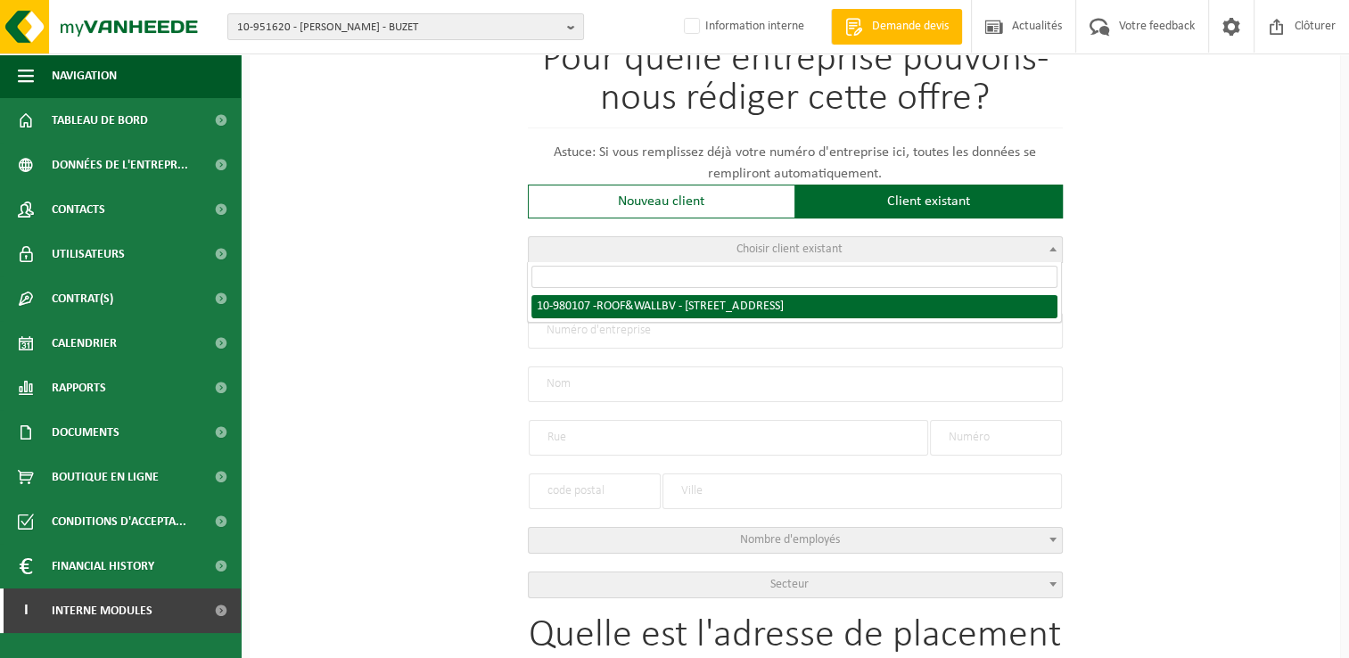
type input "632"
type input "3090"
type input "OVERIJSE"
type input "ROOF & WALL BV"
type input "BRUSSELSESTEENWEG"
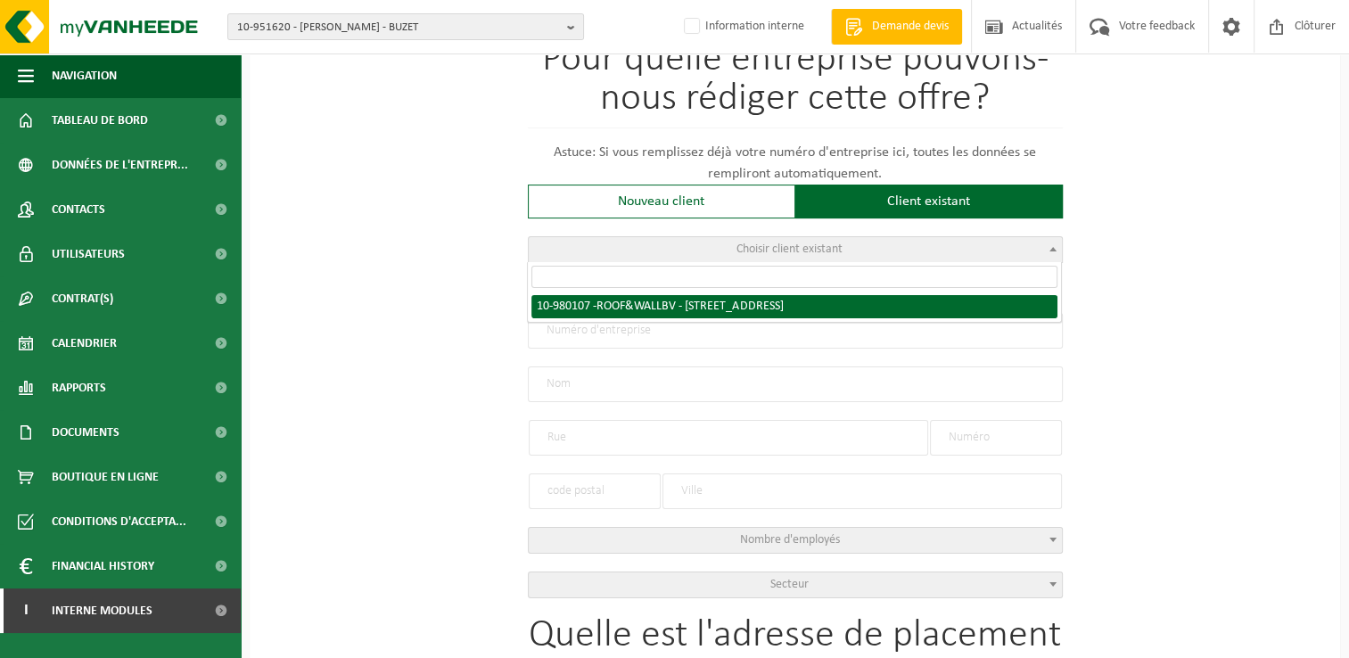
type input "632"
type input "3090"
type input "OVERIJSE"
select select "161114"
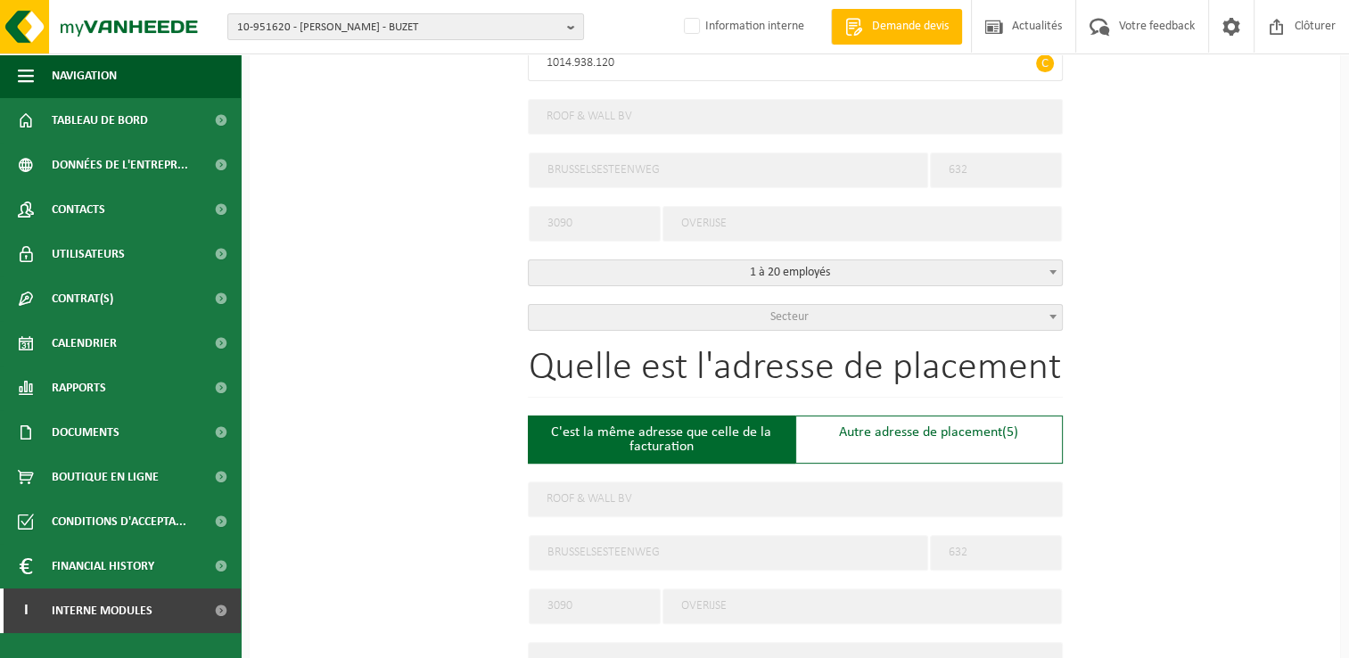
select select "D"
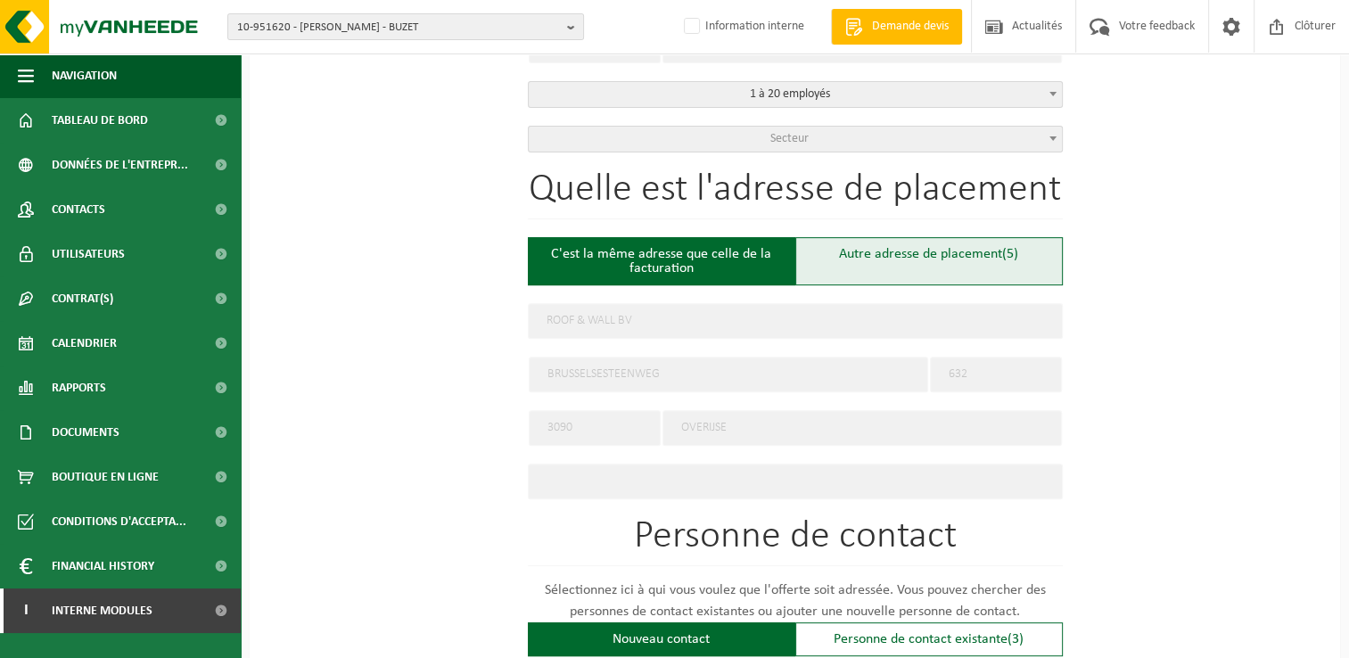
click at [921, 258] on div "Autre adresse de placement (5)" at bounding box center [928, 261] width 267 height 48
type input "Chantier -"
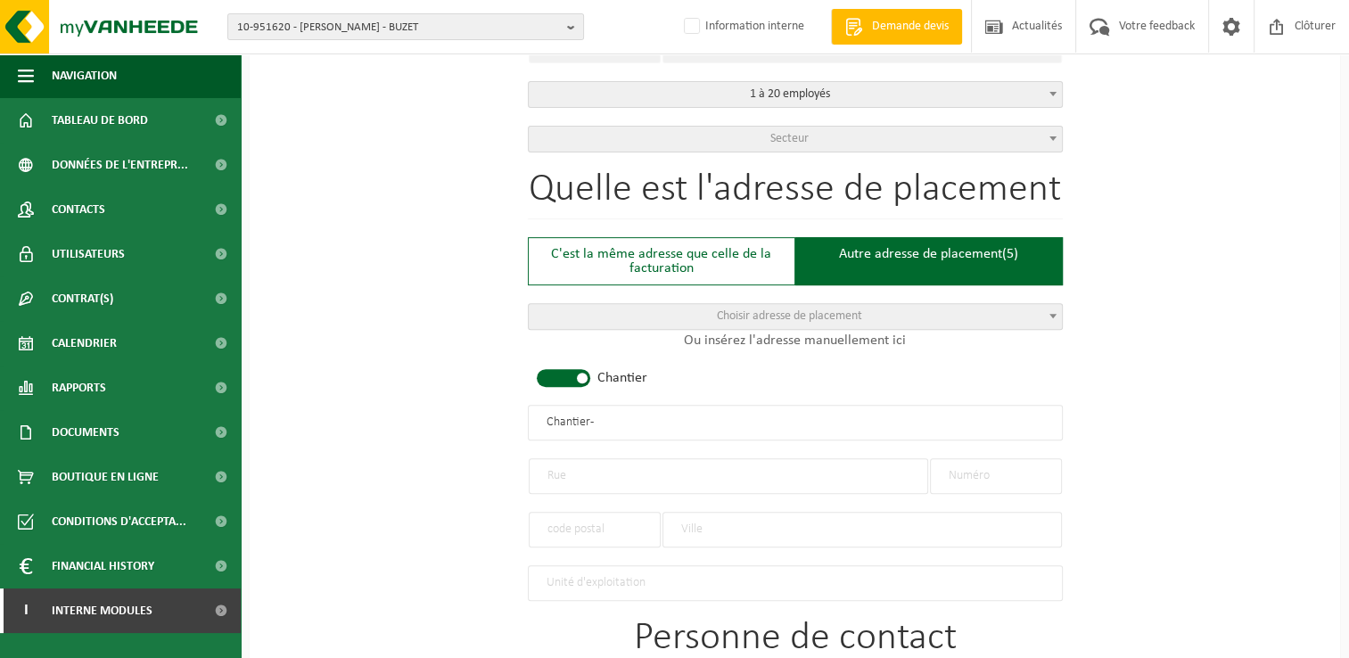
scroll to position [802, 0]
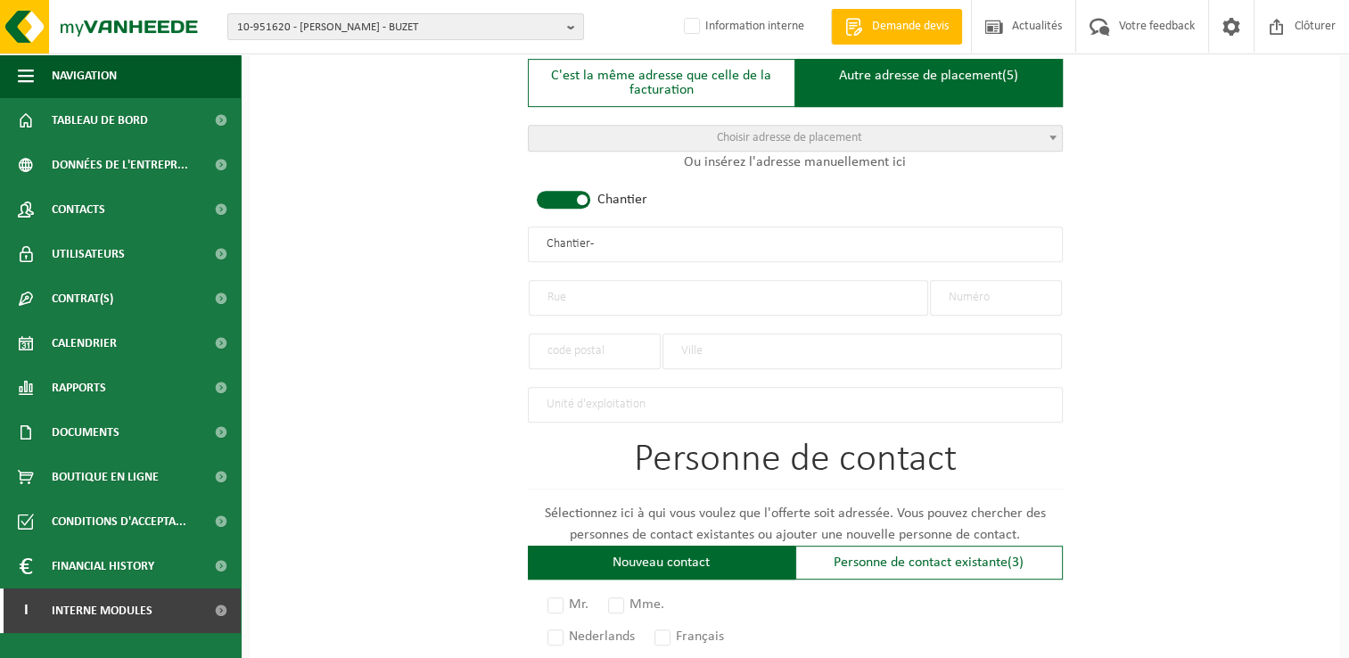
click at [649, 306] on input "text" at bounding box center [728, 298] width 399 height 36
click at [996, 295] on input "text" at bounding box center [996, 298] width 132 height 36
type input "100"
click at [692, 301] on input "text" at bounding box center [728, 298] width 399 height 36
type input "Dries"
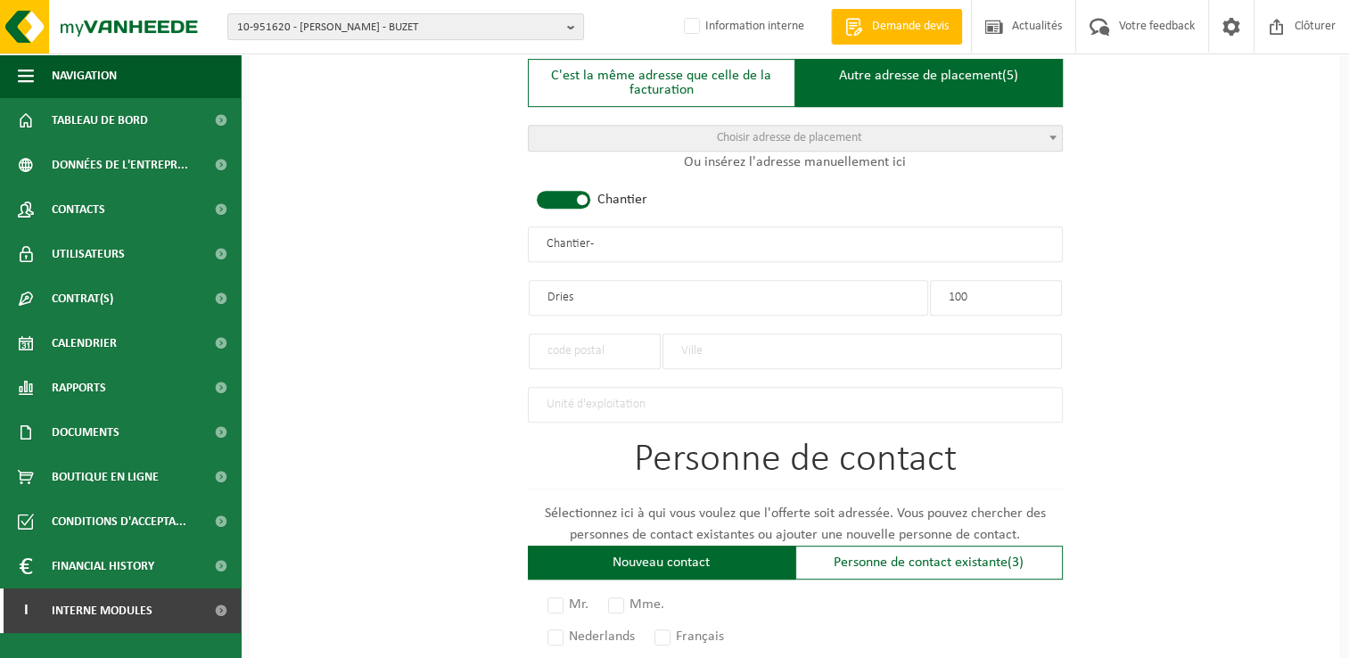
click at [695, 350] on input "text" at bounding box center [861, 351] width 399 height 36
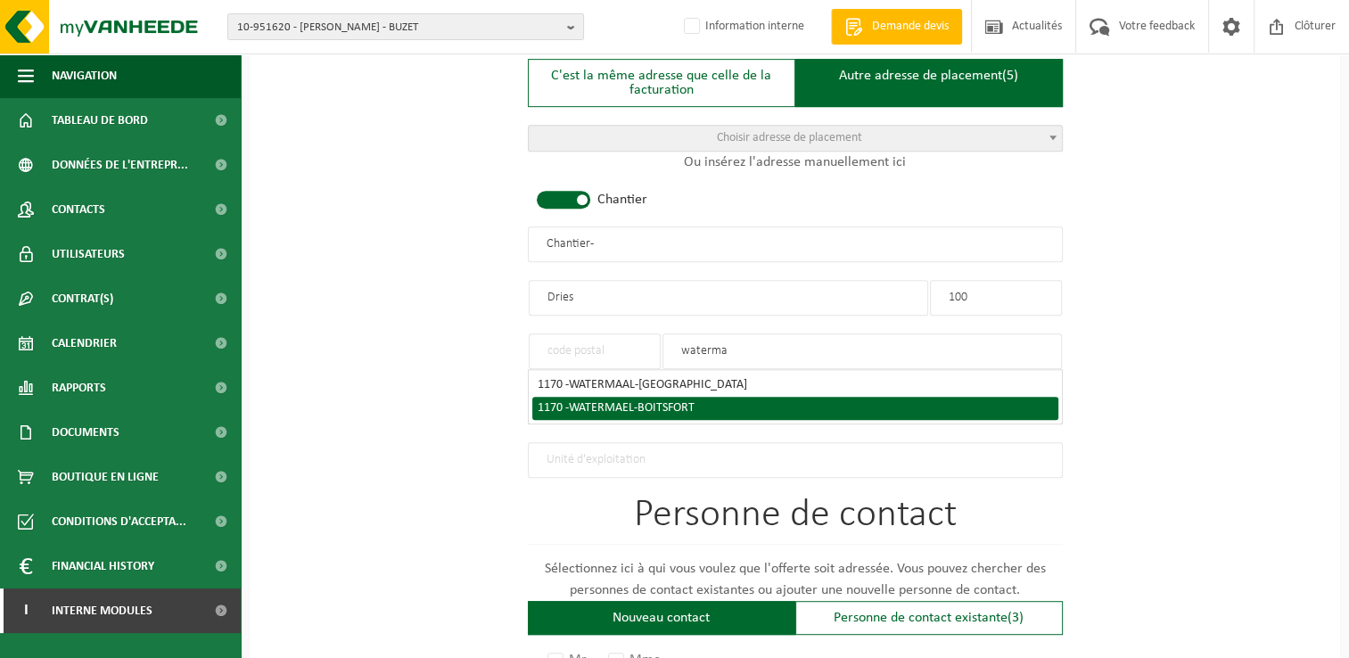
type input "waterma"
click at [678, 407] on span "WATERMAEL-BOITSFORT" at bounding box center [632, 407] width 126 height 13
type input "1170"
type input "WATERMAEL-BOITSFORT"
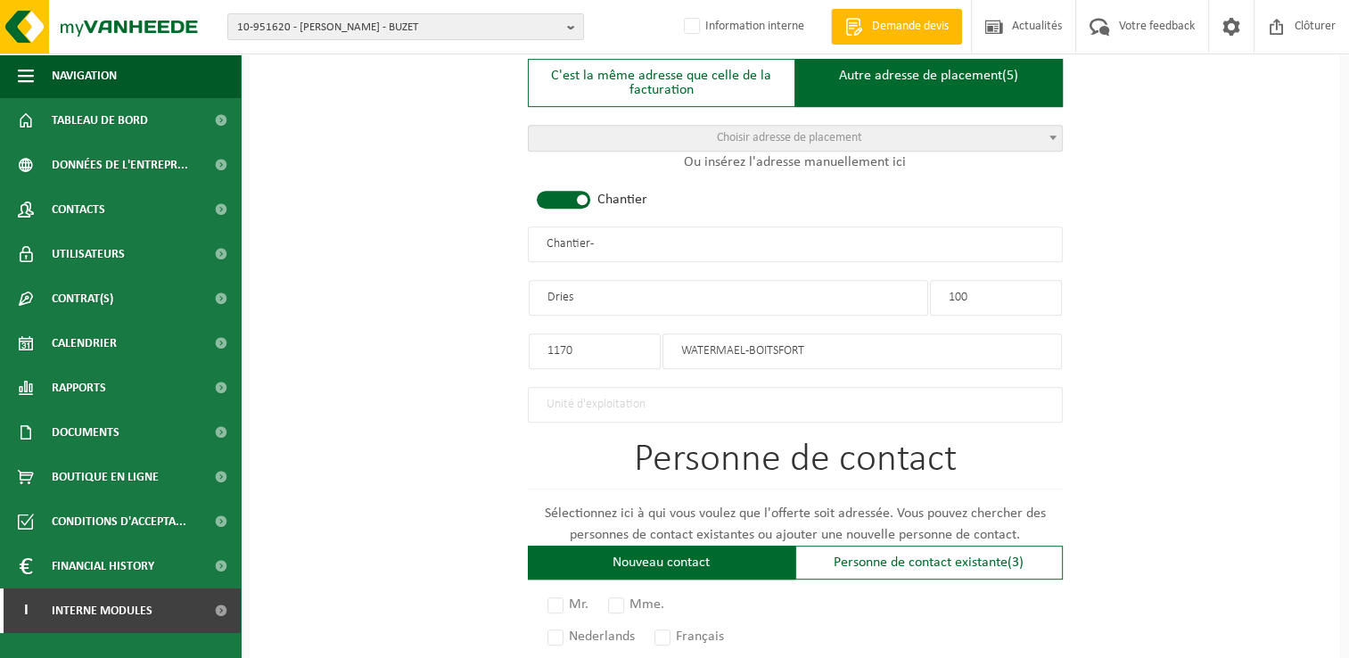
scroll to position [981, 0]
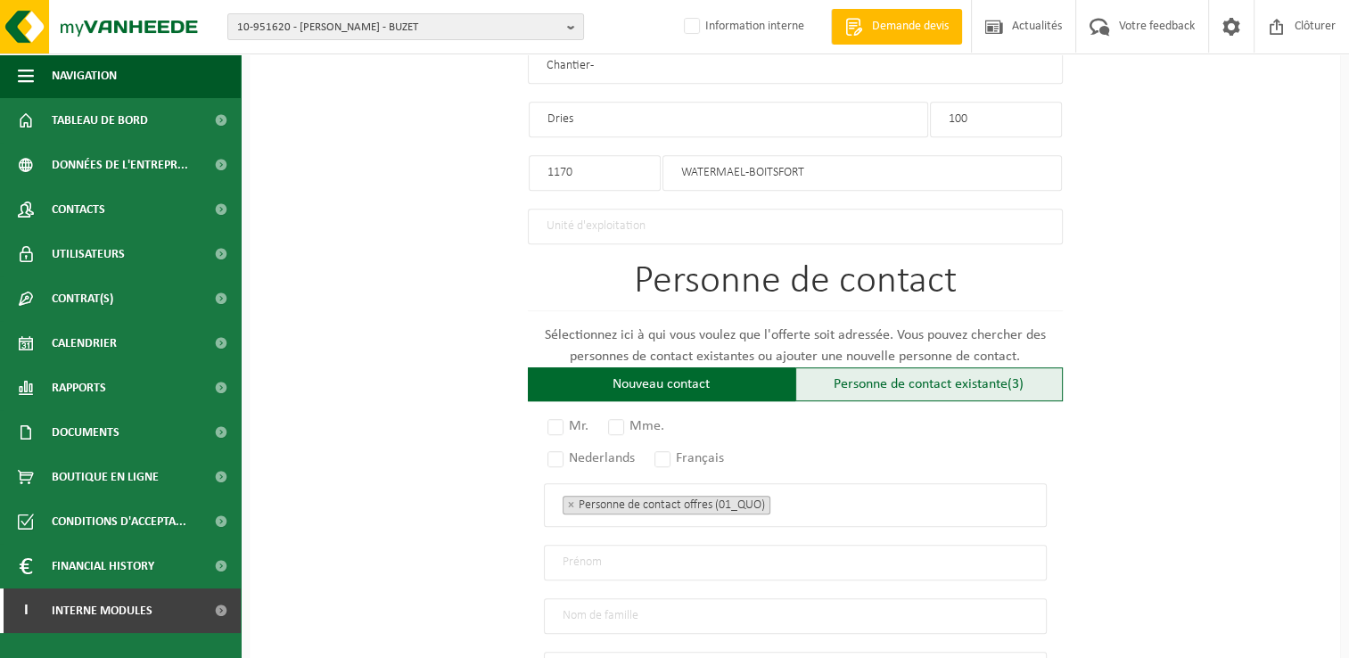
click at [876, 372] on div "Personne de contact existante (3)" at bounding box center [928, 384] width 267 height 34
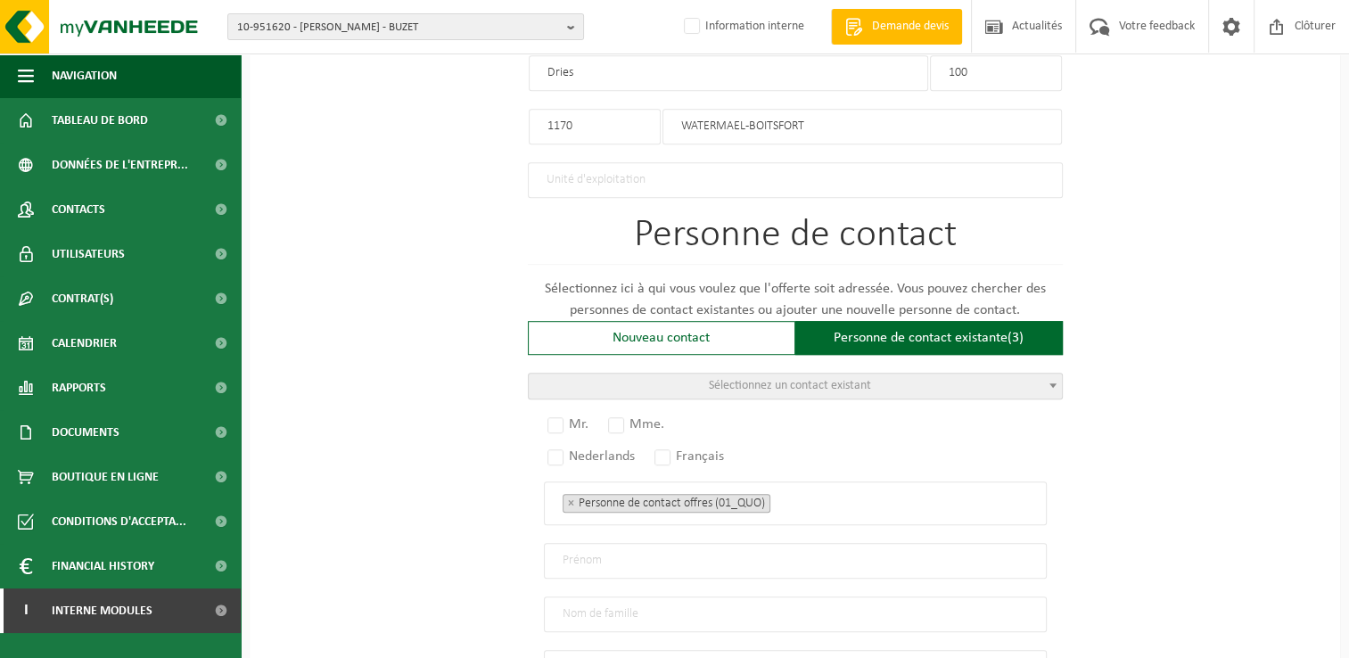
scroll to position [1070, 0]
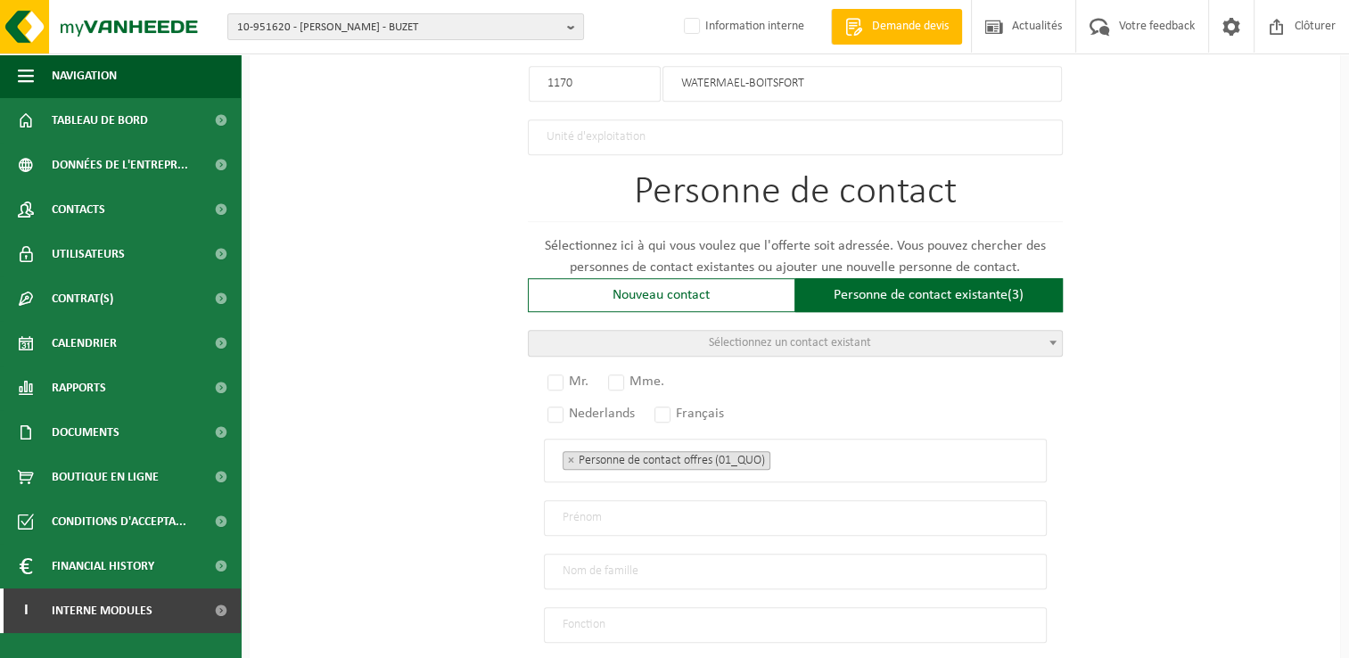
click at [795, 336] on span "Sélectionnez un contact existant" at bounding box center [790, 342] width 162 height 13
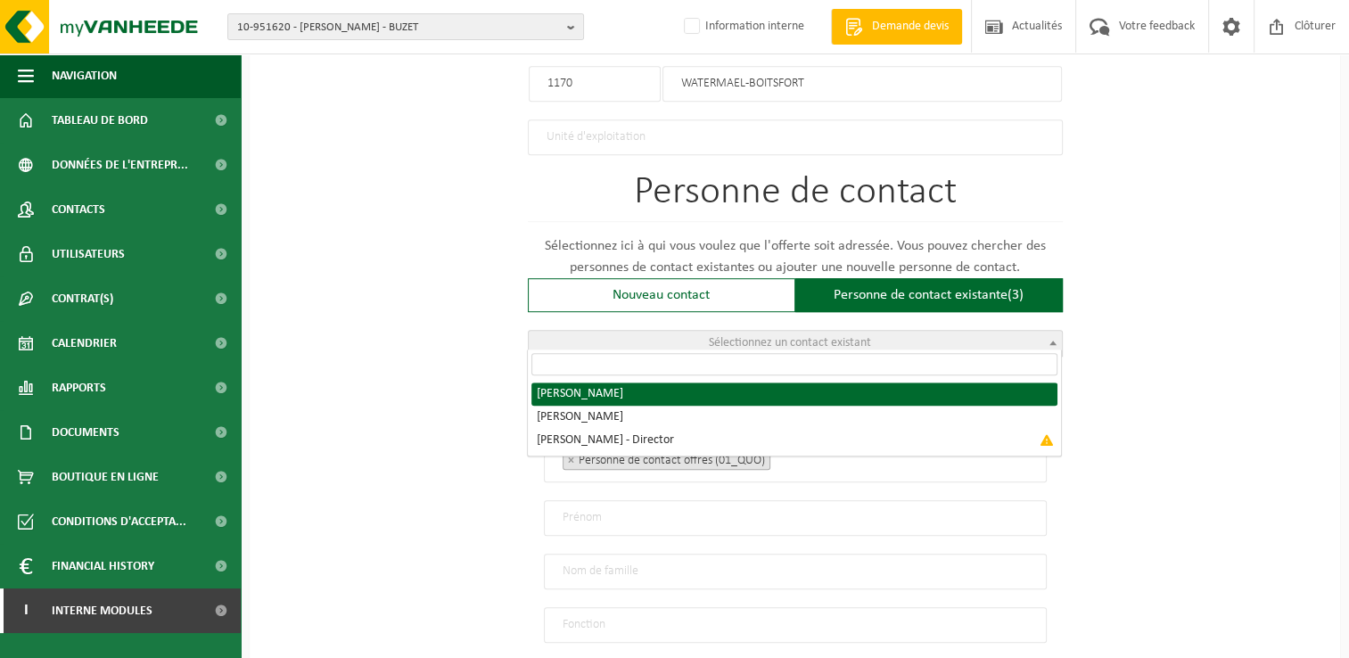
radio input "true"
select select "{"code":"10-979737","firstname":"AUGUSTE","surname":"BARNABEAU","gender":"Unkno…"
type input "AUGUSTE"
type input "BARNABEAU"
type input "roofandwallbe@gmail.com"
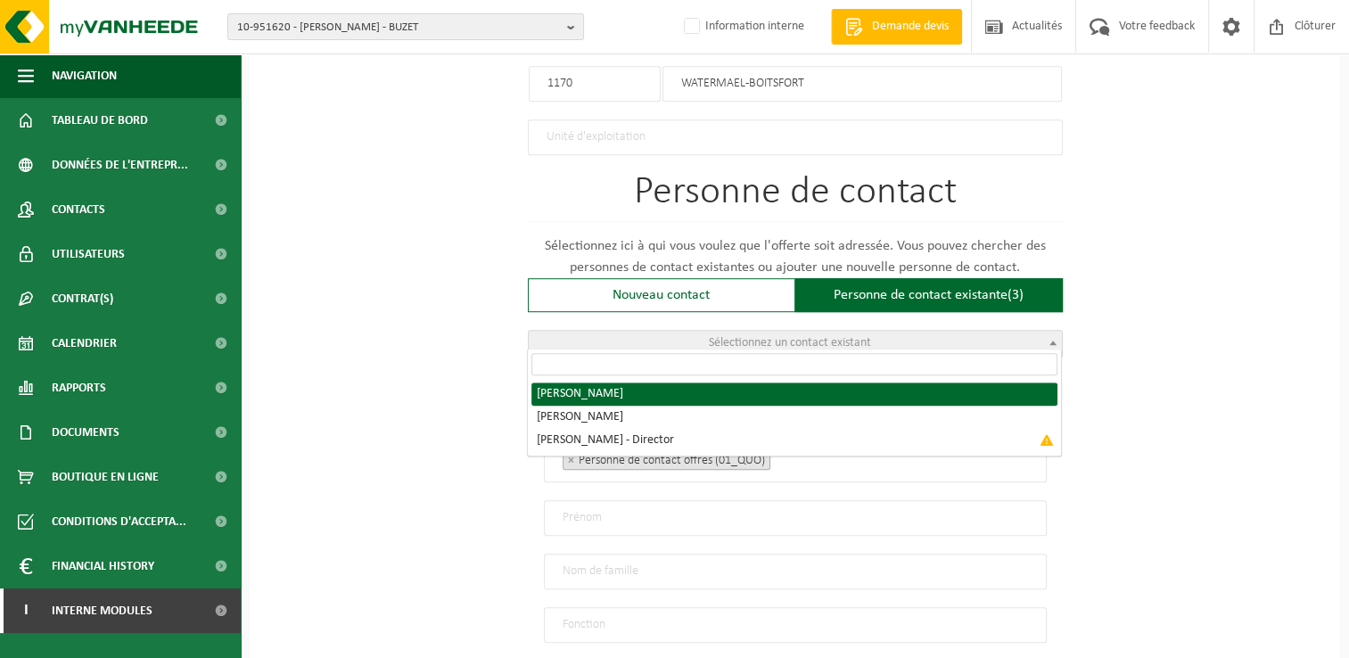
type input "+32492936053"
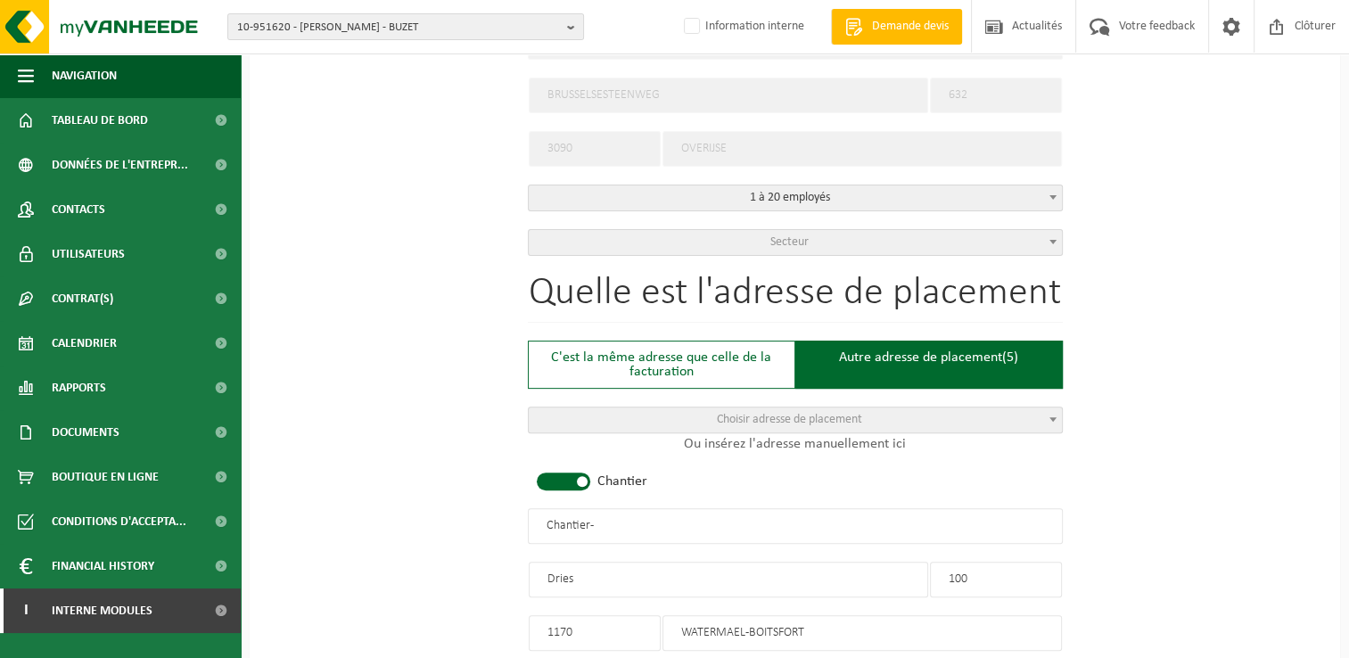
scroll to position [688, 0]
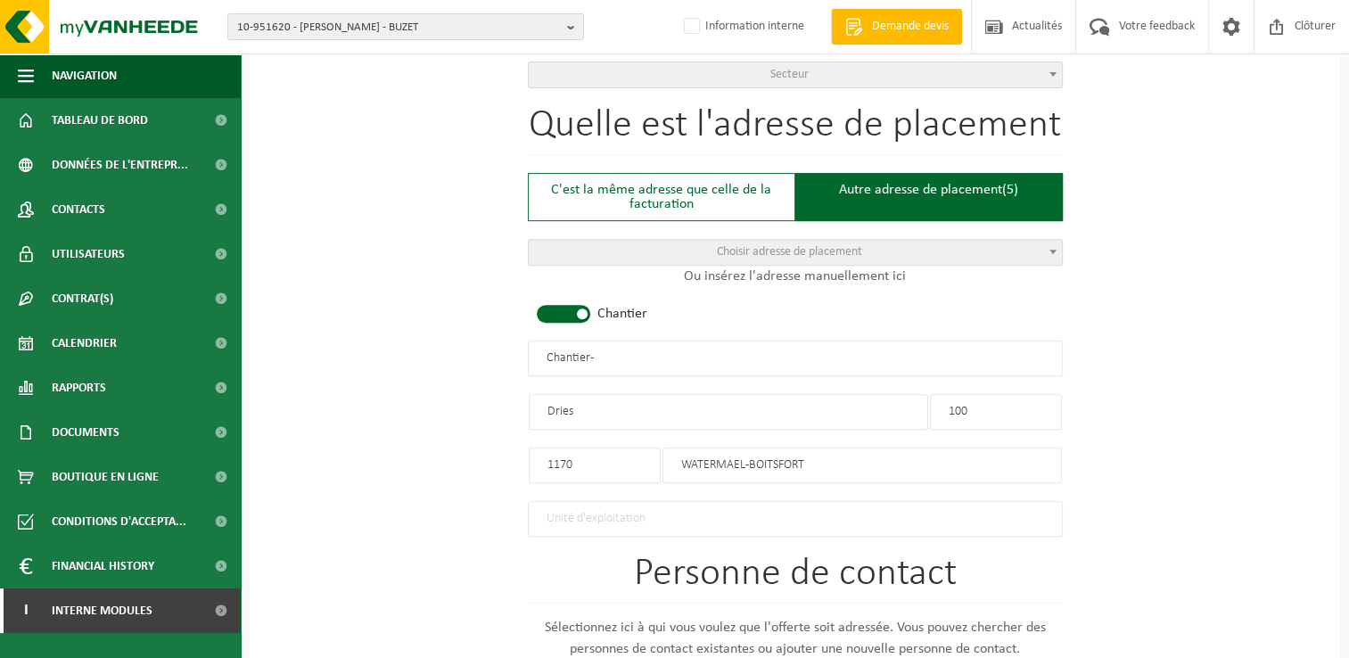
drag, startPoint x: 639, startPoint y: 351, endPoint x: 345, endPoint y: 373, distance: 295.0
click at [345, 373] on div "Pour quelle entreprise pouvons-nous rédiger cette offre? Astuce: Si vous rempli…" at bounding box center [795, 378] width 1090 height 1820
click at [756, 355] on input "ROOF & WALL" at bounding box center [795, 359] width 535 height 36
click at [614, 355] on input "ROOF & WALL - WATERMAEL- BOITSFORT" at bounding box center [795, 359] width 535 height 36
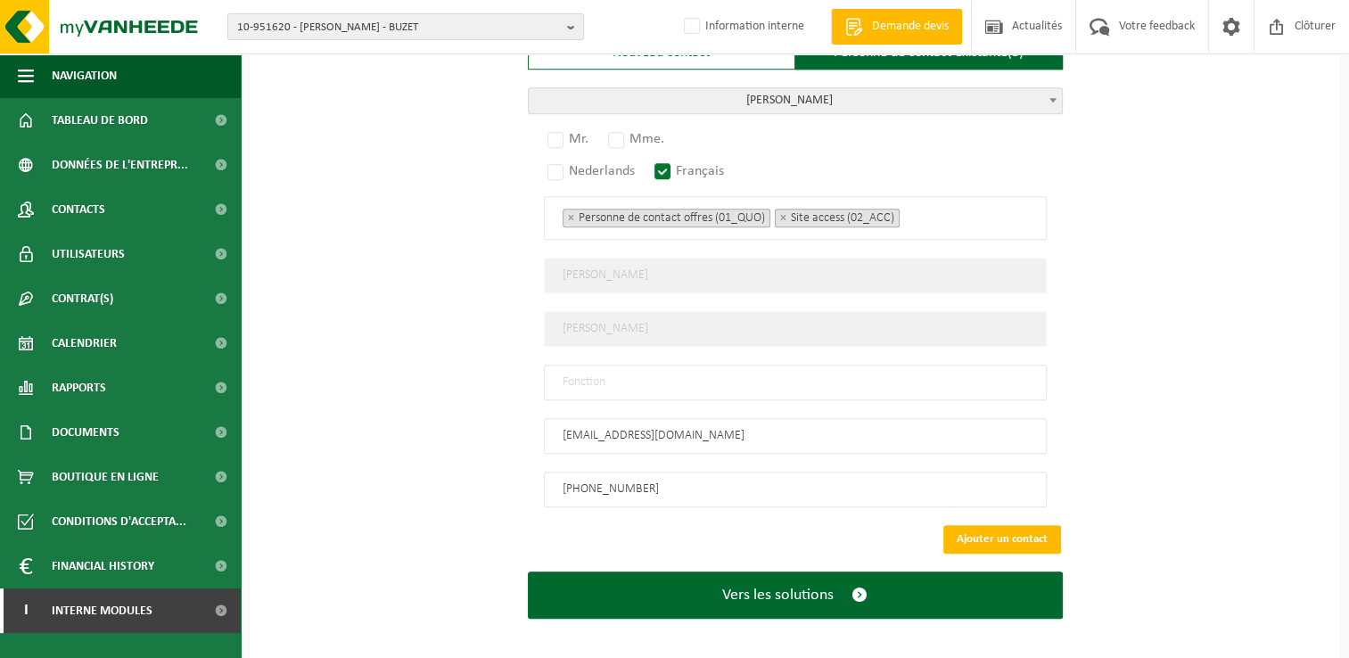
scroll to position [1313, 0]
type input "ROOF & WALL - WATERMAEL- BOITSFORT"
click at [640, 372] on input "text" at bounding box center [795, 383] width 503 height 36
type input "Manager"
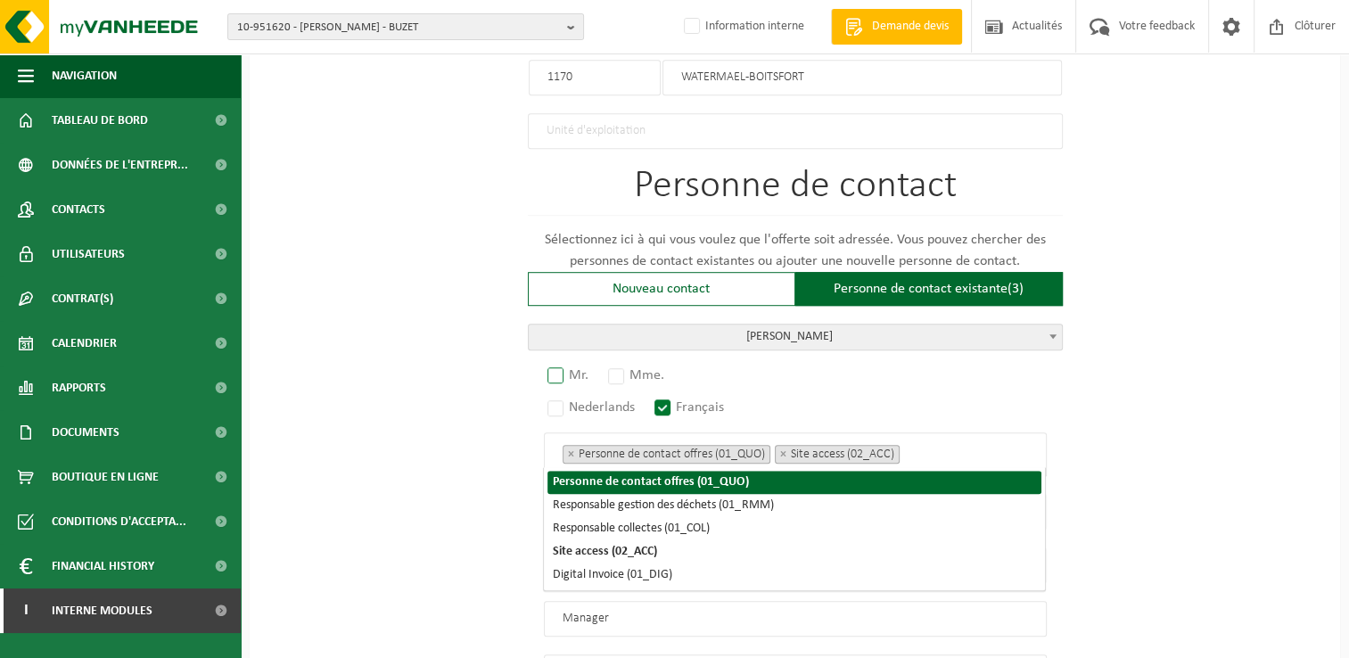
click at [564, 368] on label "Mr." at bounding box center [569, 375] width 50 height 25
radio input "true"
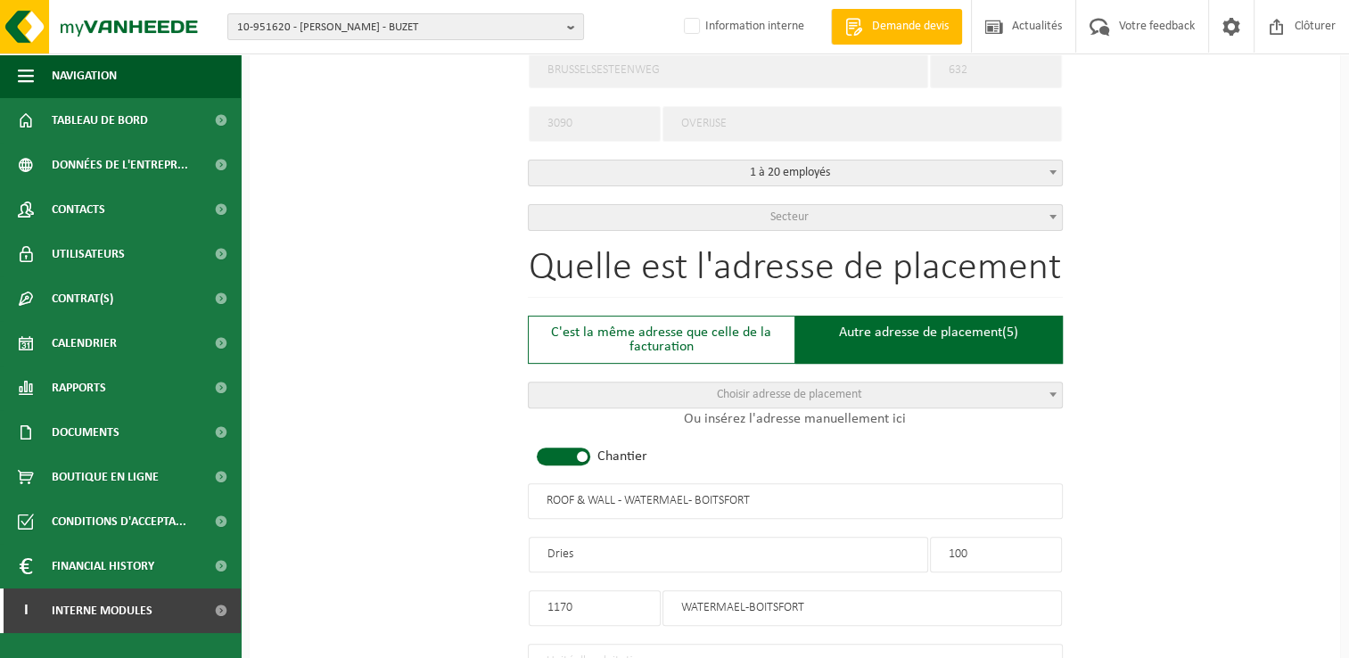
scroll to position [510, 0]
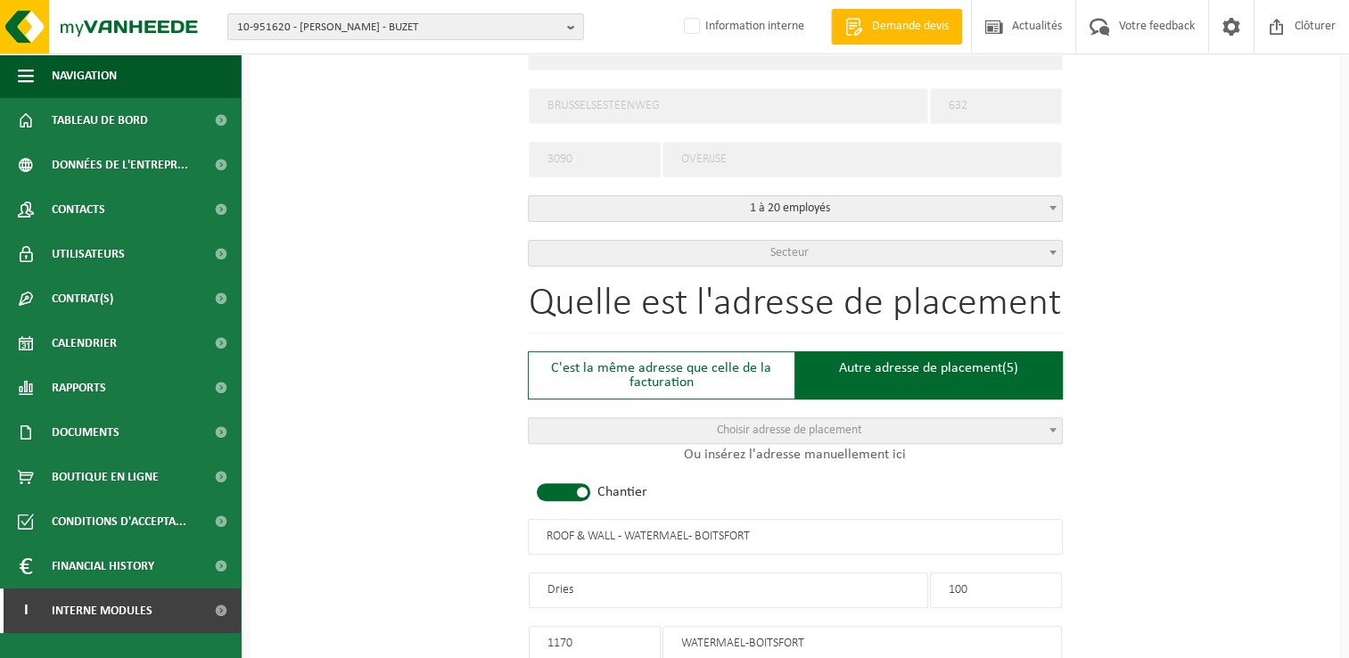
click at [820, 247] on span "Secteur" at bounding box center [795, 253] width 533 height 25
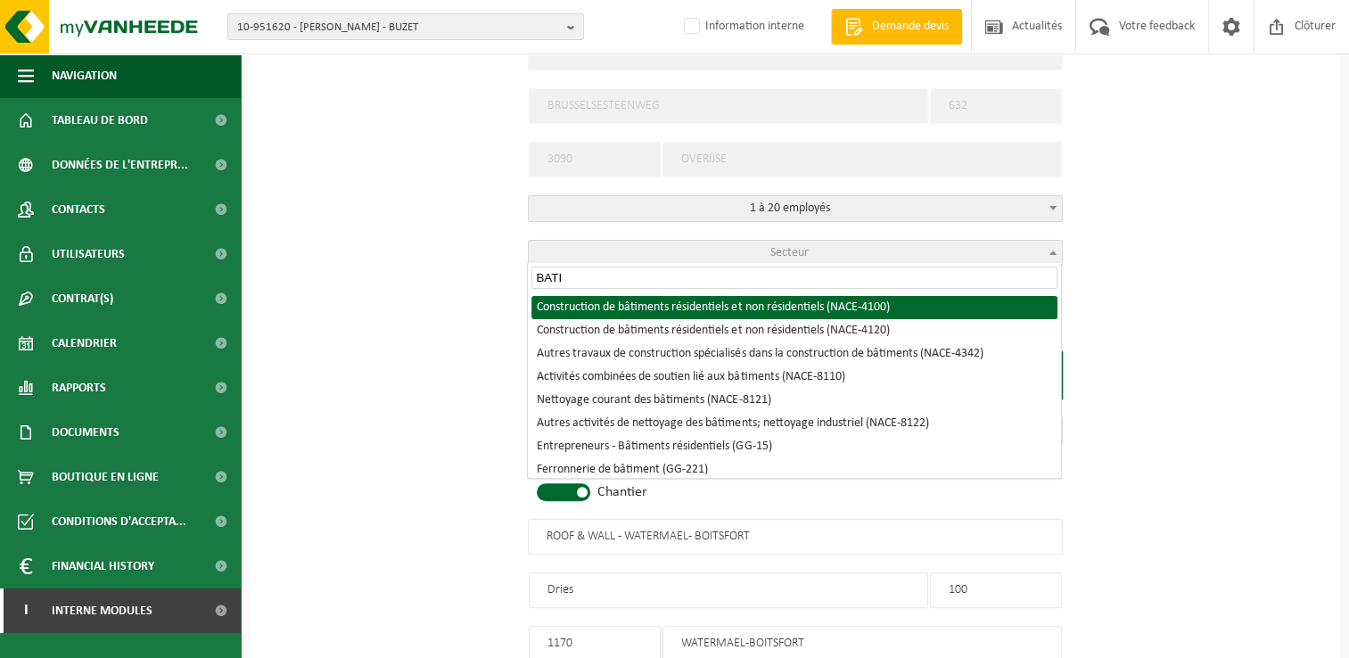
type input "BATI"
select select "NACE_4100"
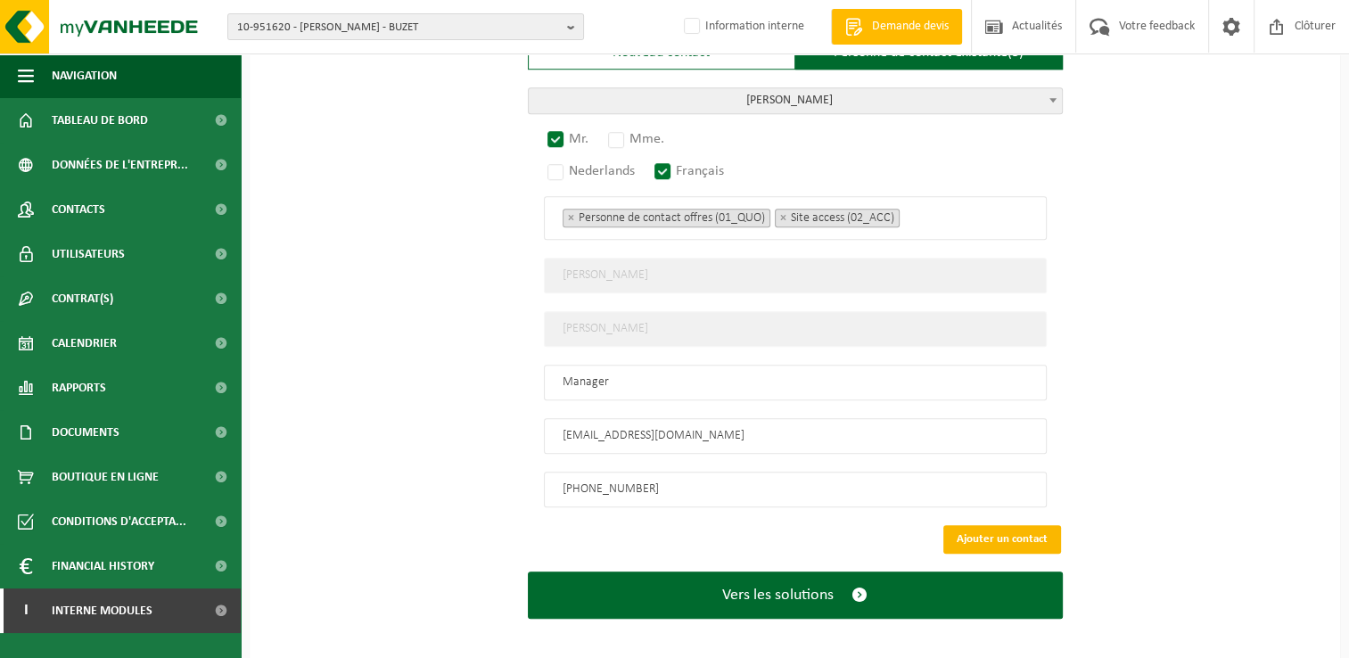
click at [1019, 530] on button "Ajouter un contact" at bounding box center [1002, 539] width 118 height 29
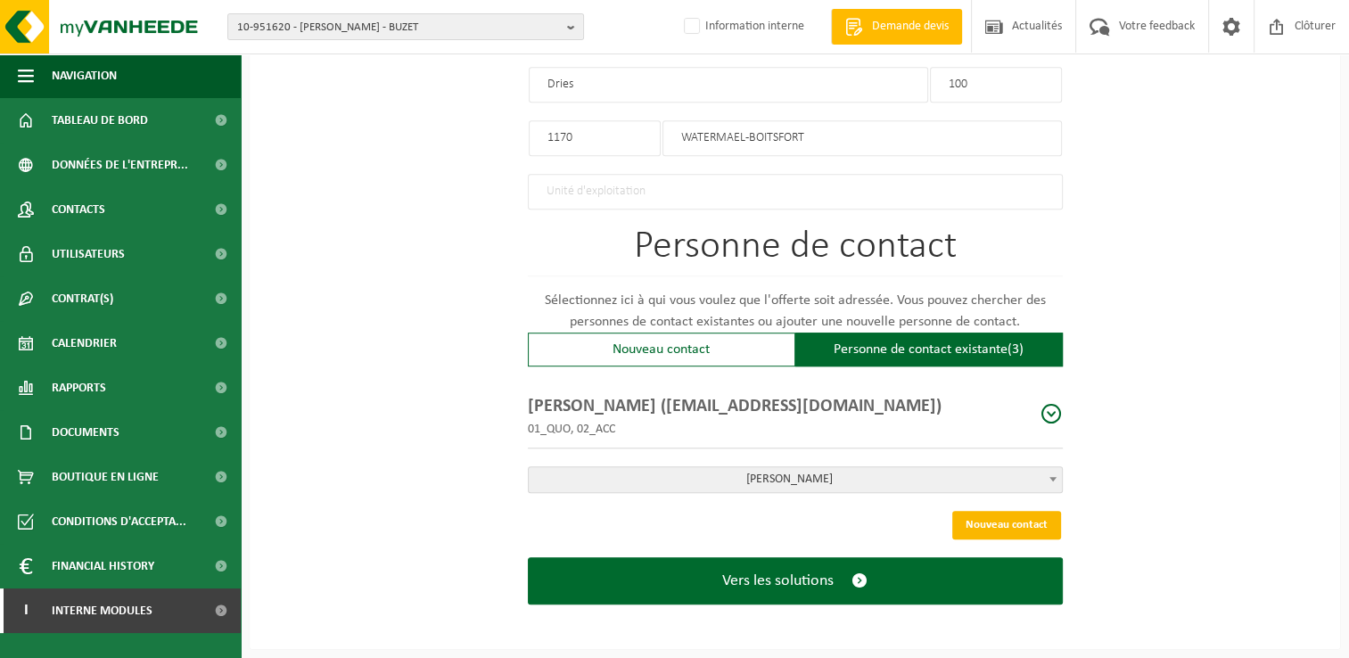
scroll to position [1006, 0]
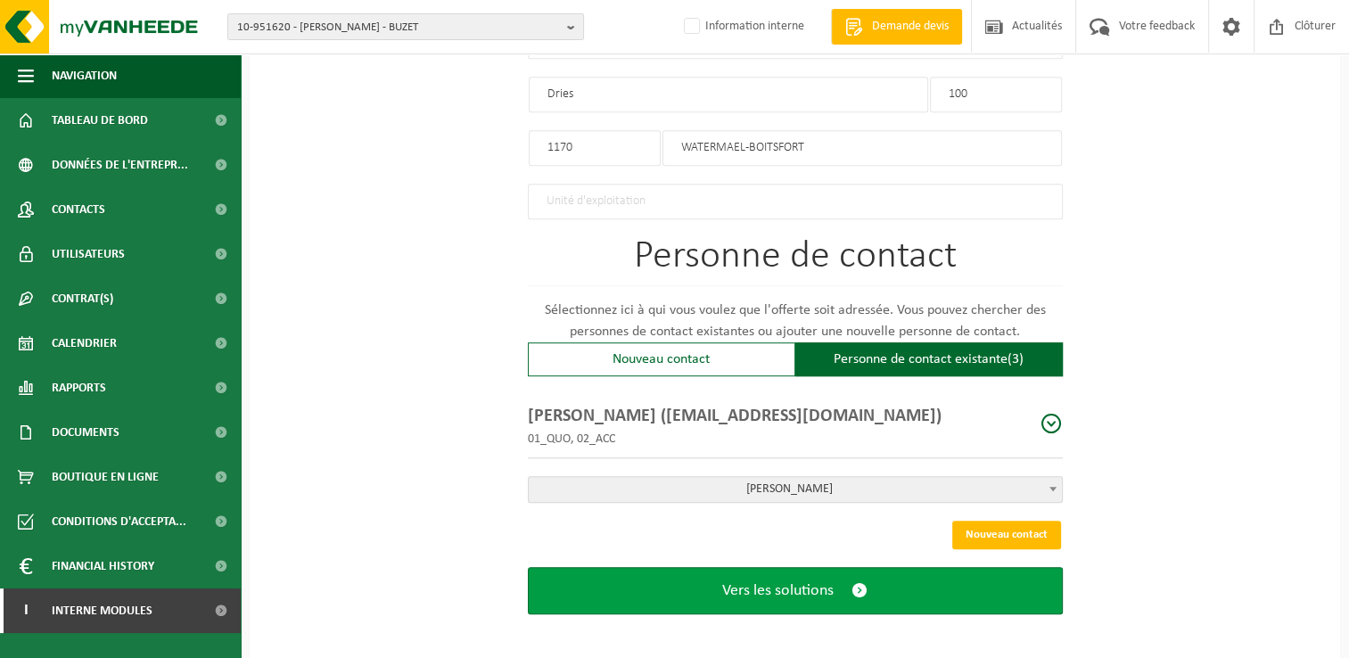
click at [845, 590] on button "Vers les solutions" at bounding box center [795, 590] width 535 height 47
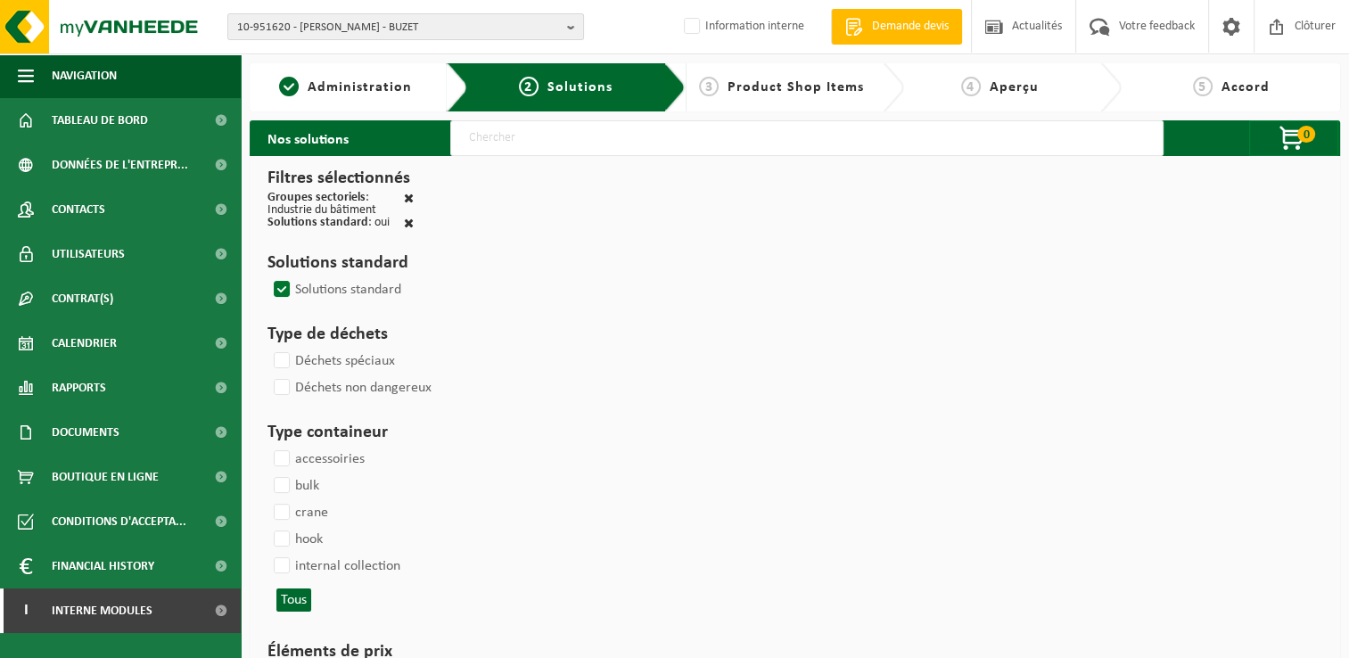
click at [571, 145] on input "text" at bounding box center [806, 138] width 713 height 36
type input "000291"
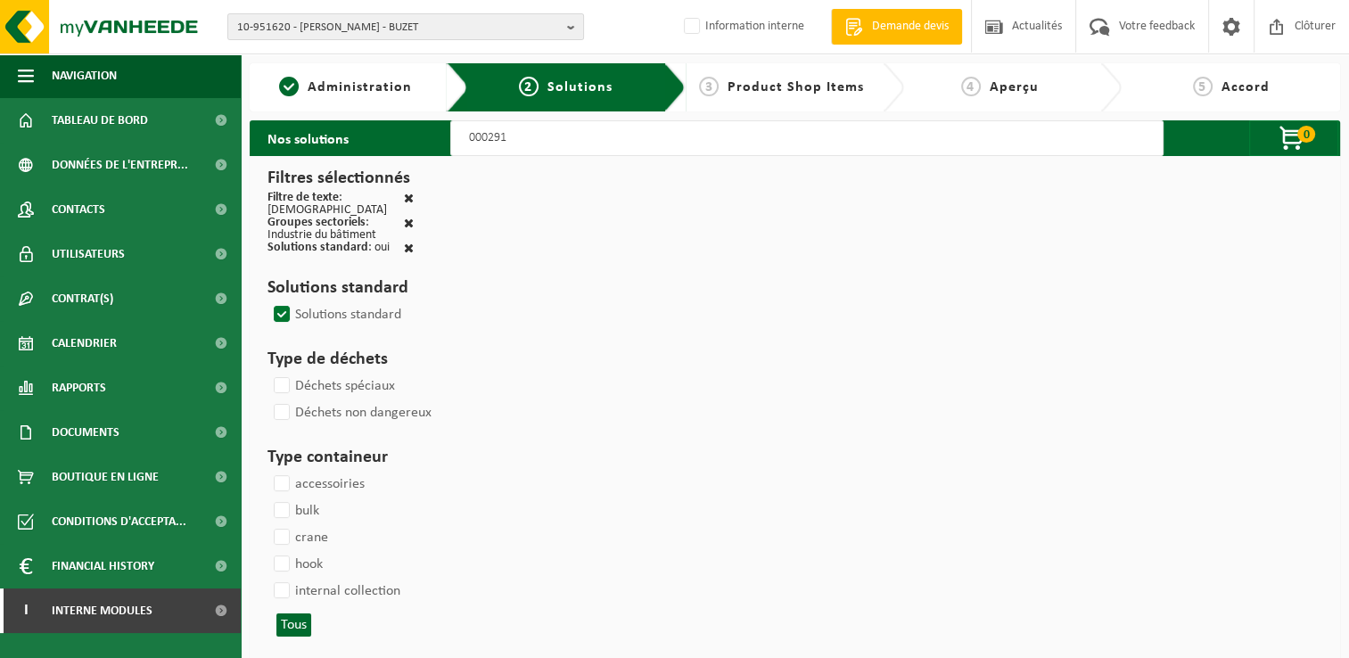
select select
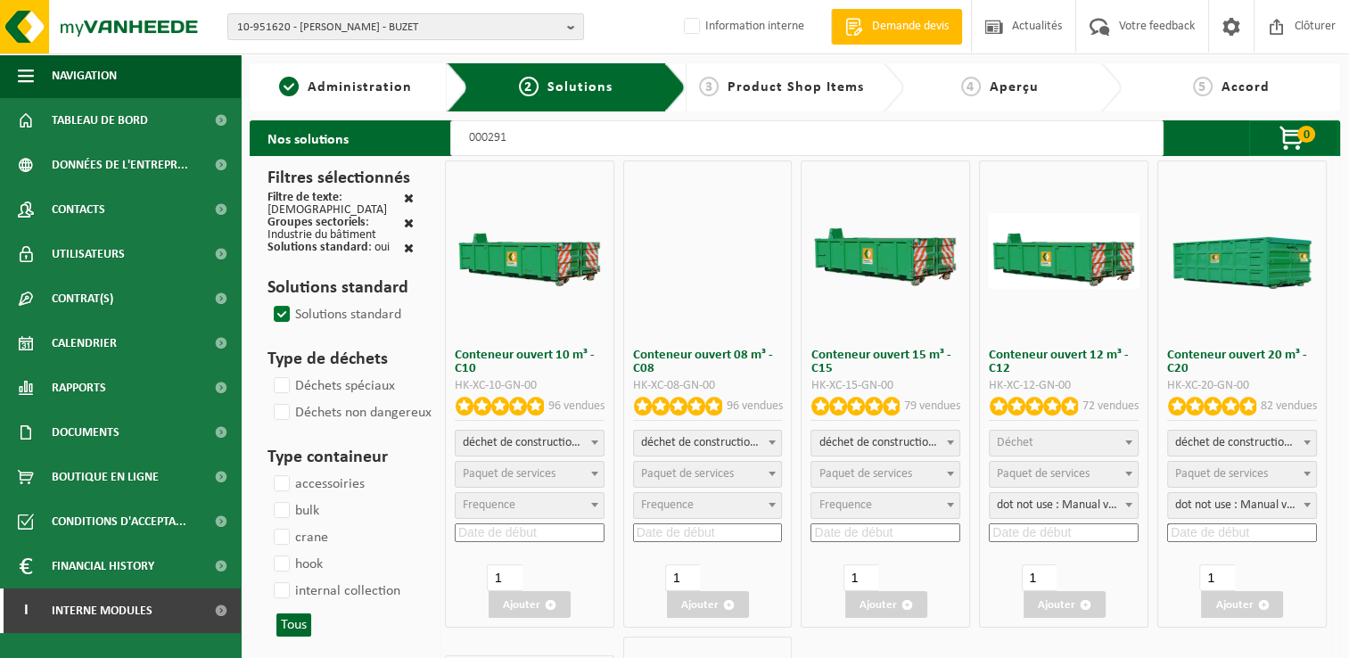
select select
select select "197"
select select
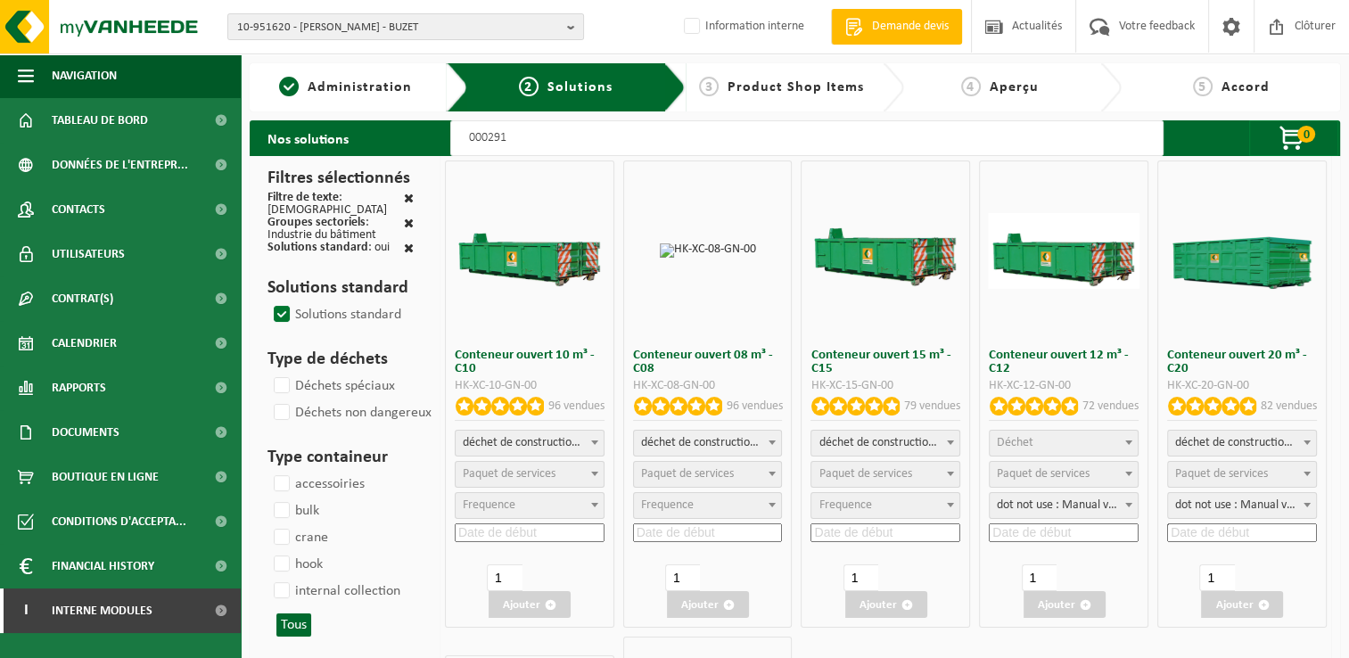
select select
select select "197"
select select "25"
select select "197"
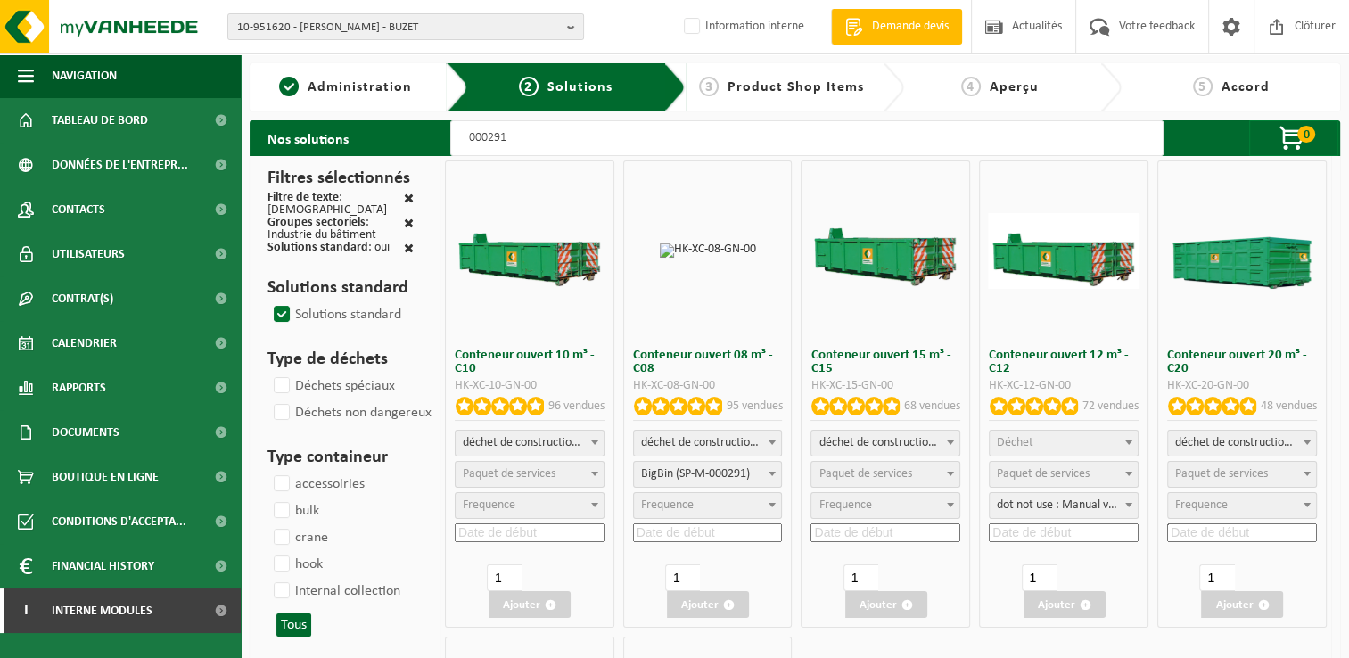
select select "25"
click at [894, 473] on span "Paquet de services" at bounding box center [865, 473] width 93 height 13
select select "197"
select select "25"
click at [870, 528] on input at bounding box center [886, 532] width 150 height 19
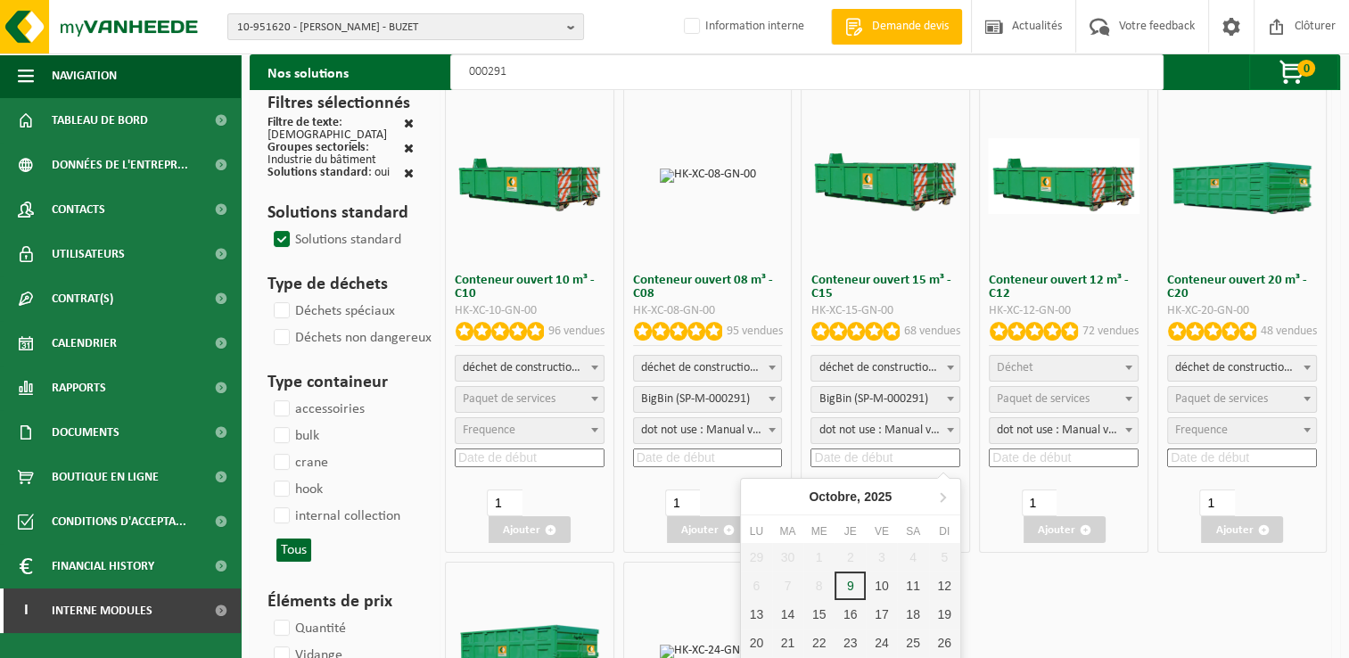
scroll to position [178, 0]
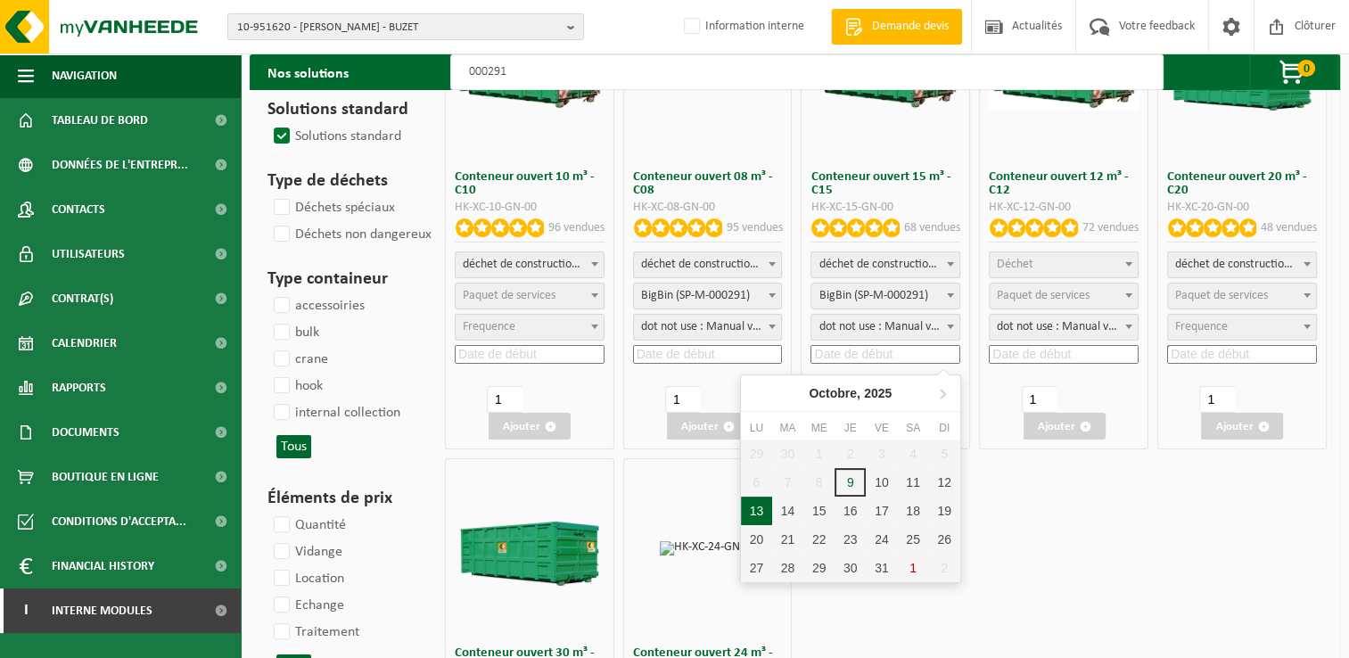
click at [761, 512] on div "13" at bounding box center [756, 511] width 31 height 29
type input "2025-10-13"
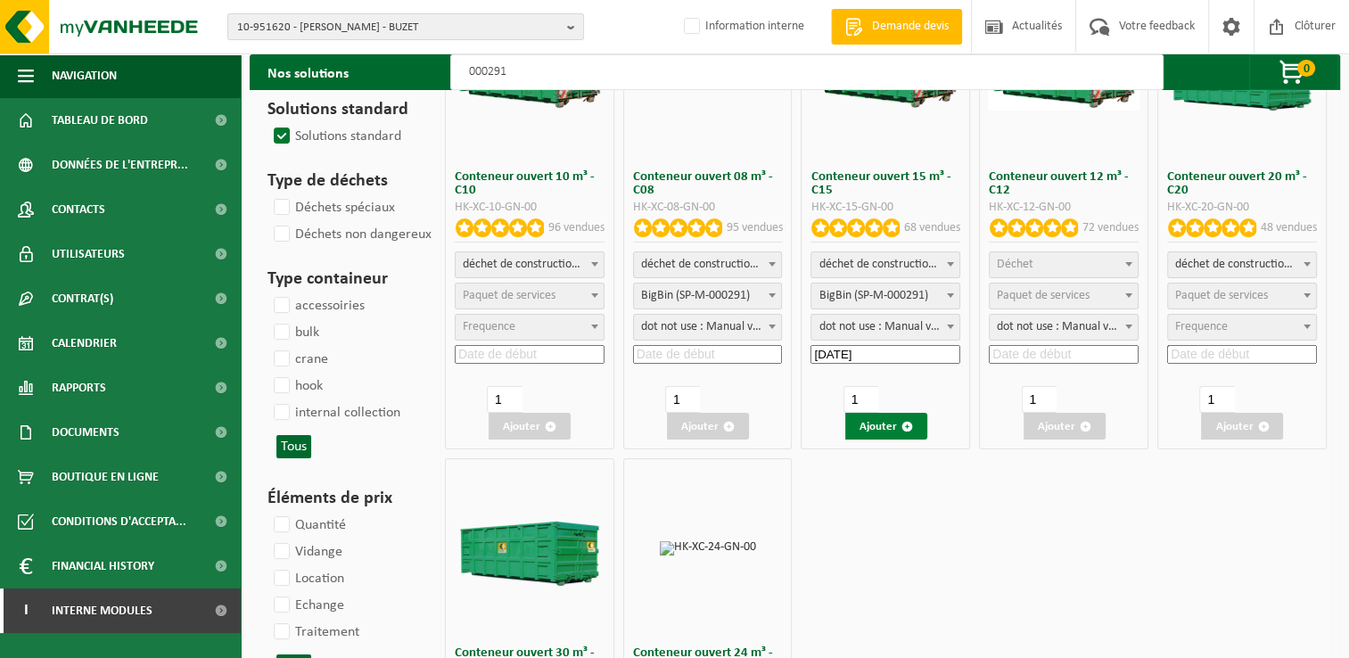
click at [881, 420] on button "Ajouter" at bounding box center [886, 426] width 82 height 27
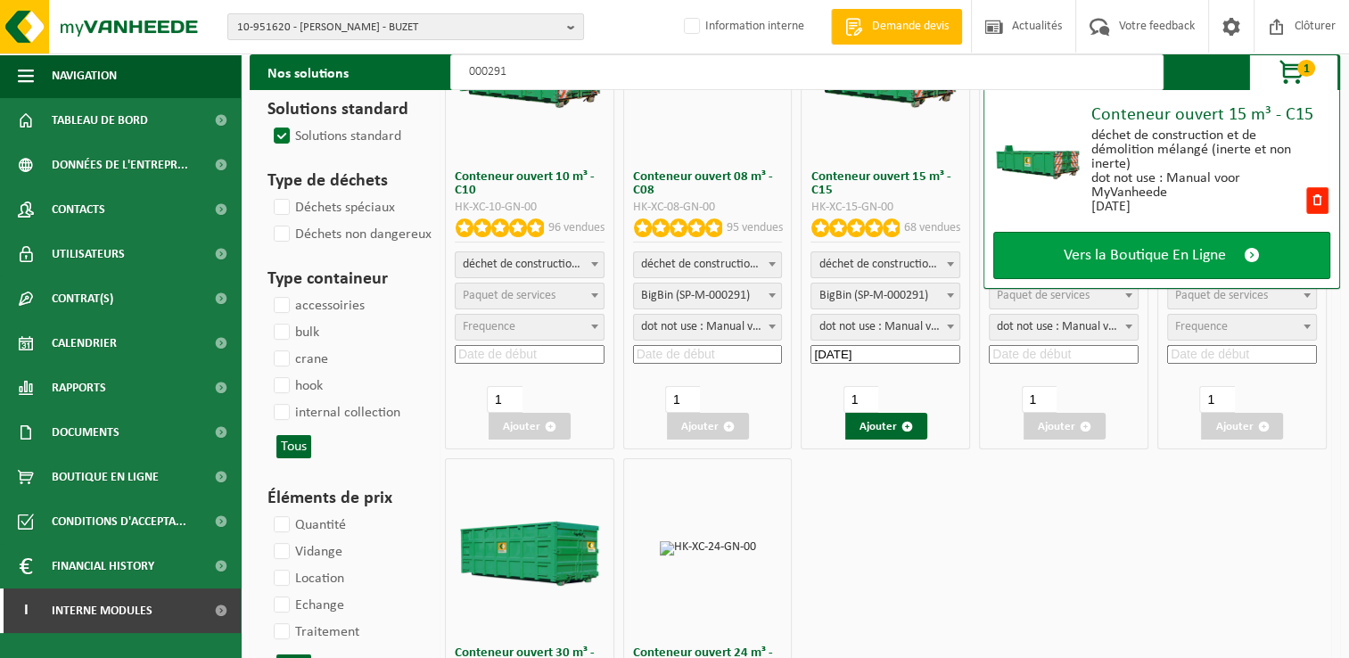
click at [1051, 255] on link "Vers la Boutique En Ligne" at bounding box center [1161, 255] width 337 height 47
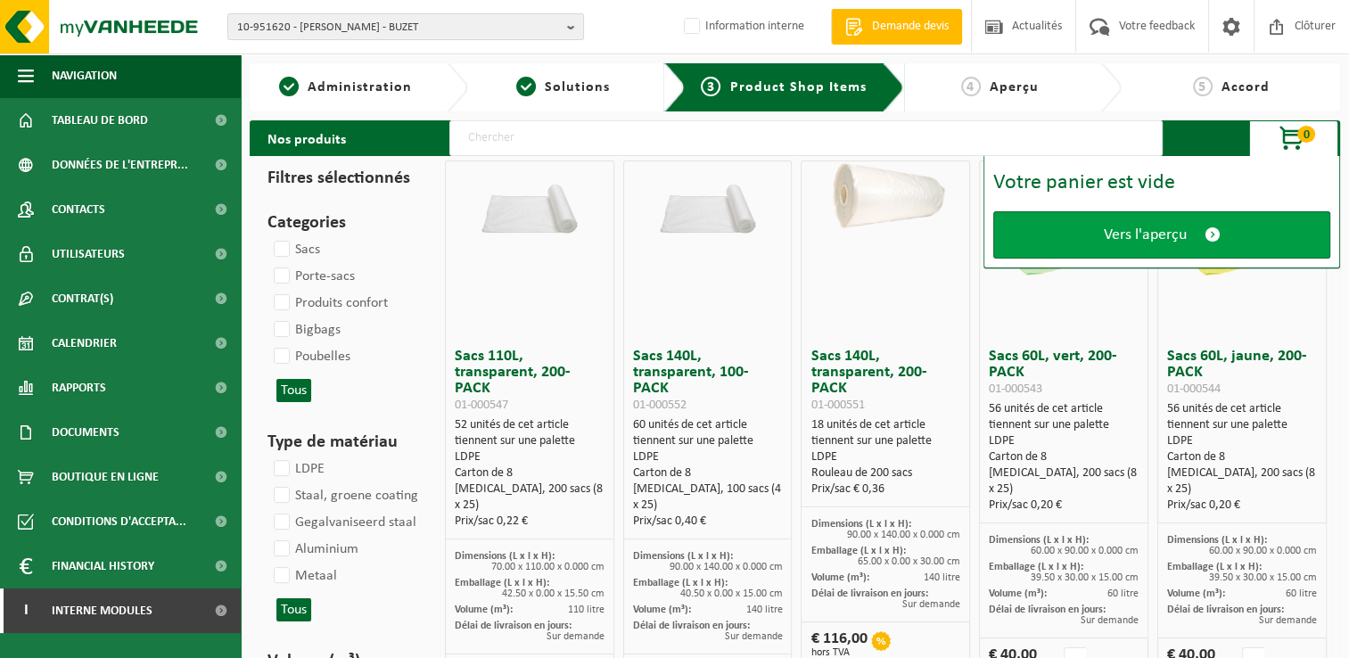
click at [1124, 243] on span "Vers l'aperçu" at bounding box center [1145, 235] width 83 height 19
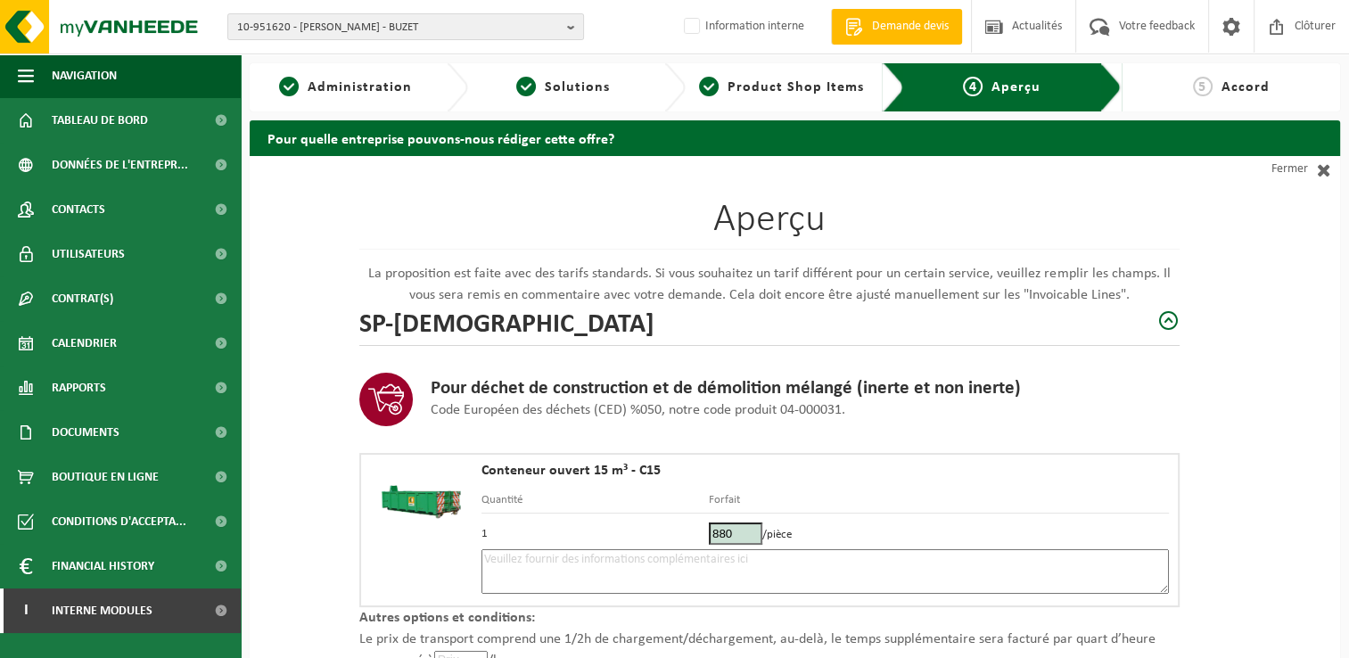
click at [539, 555] on textarea at bounding box center [824, 571] width 687 height 45
type textarea "p"
drag, startPoint x: 1241, startPoint y: 271, endPoint x: 1042, endPoint y: 508, distance: 309.5
click at [1241, 271] on div "Aperçu La proposition est faite avec des tarifs standards. Si vous souhaitez un…" at bounding box center [795, 531] width 1090 height 750
click at [734, 565] on textarea "Placement 13/10 - devant la porte de garage -" at bounding box center [824, 571] width 687 height 45
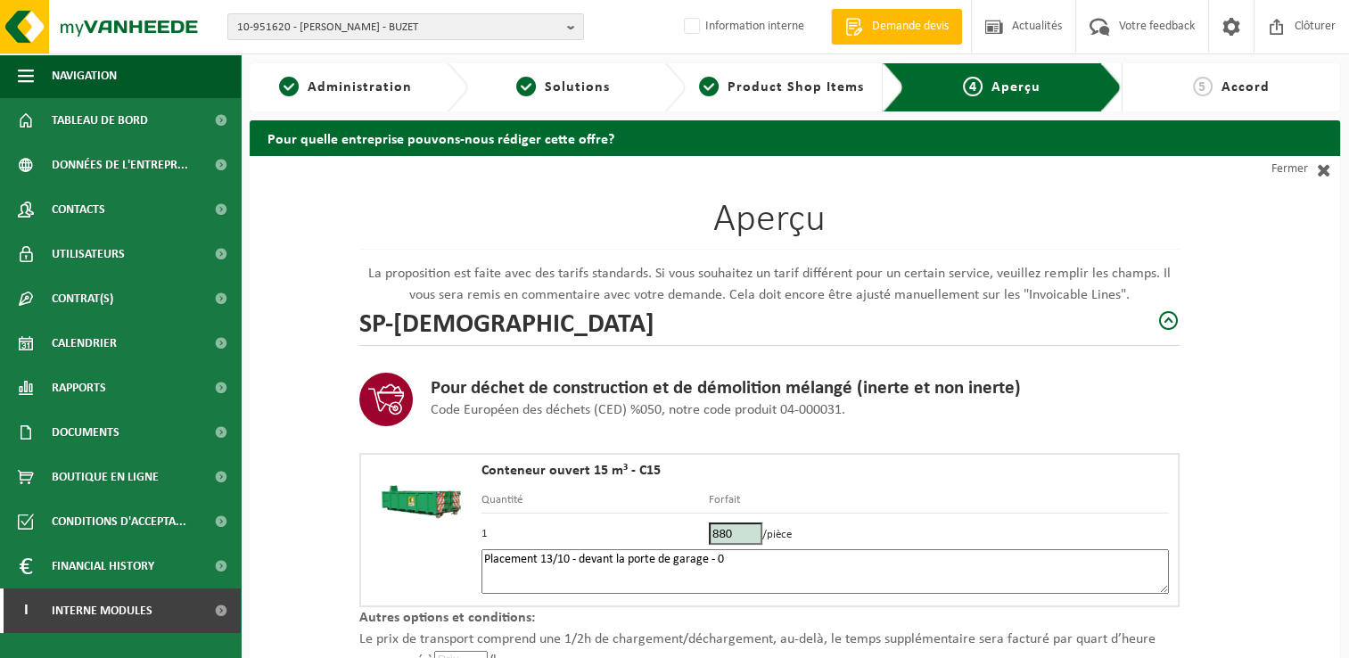
paste textarea "492936053"
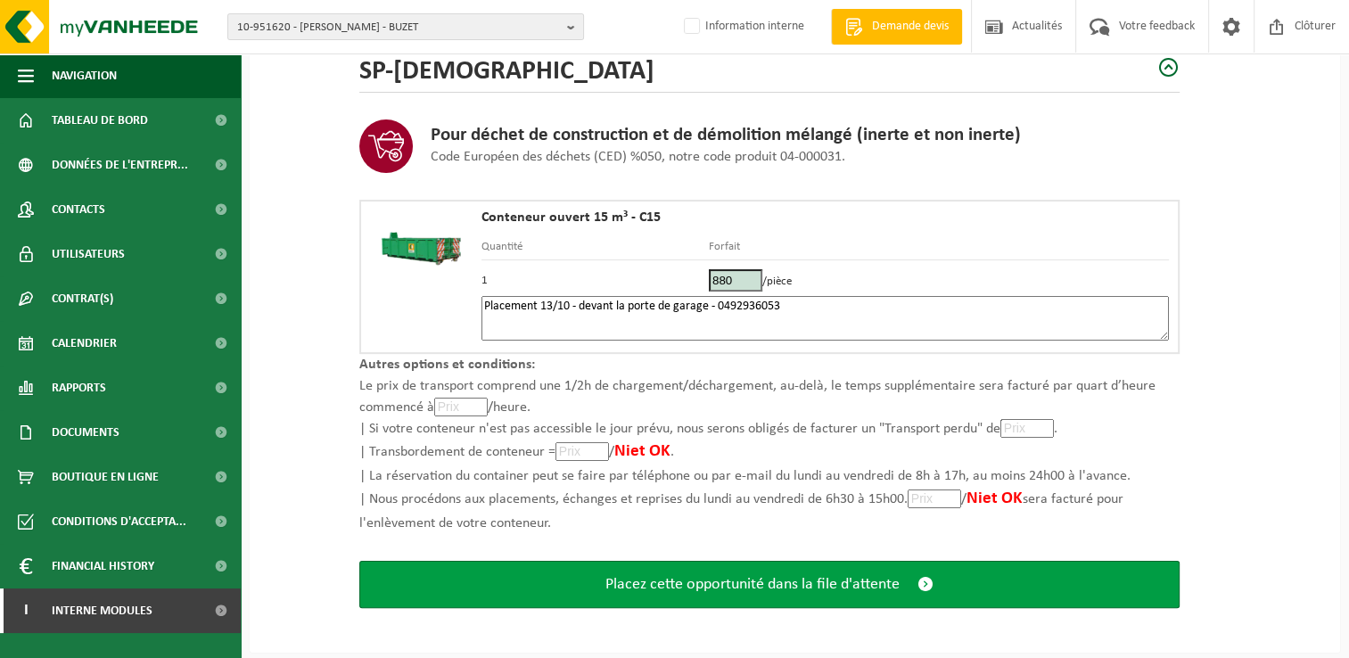
type textarea "Placement 13/10 - devant la porte de garage - 0492936053"
click at [799, 587] on span "Placez cette opportunité dans la file d'attente" at bounding box center [752, 584] width 294 height 19
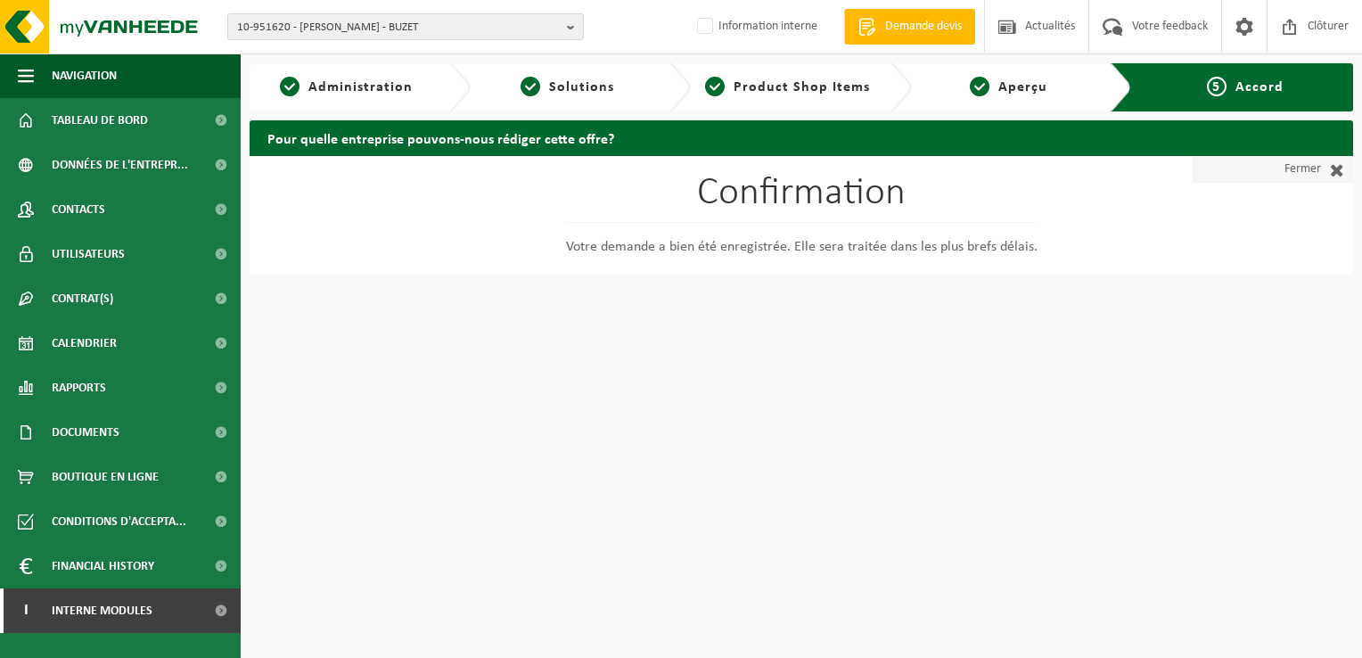
click at [1310, 166] on link "Fermer" at bounding box center [1273, 169] width 160 height 27
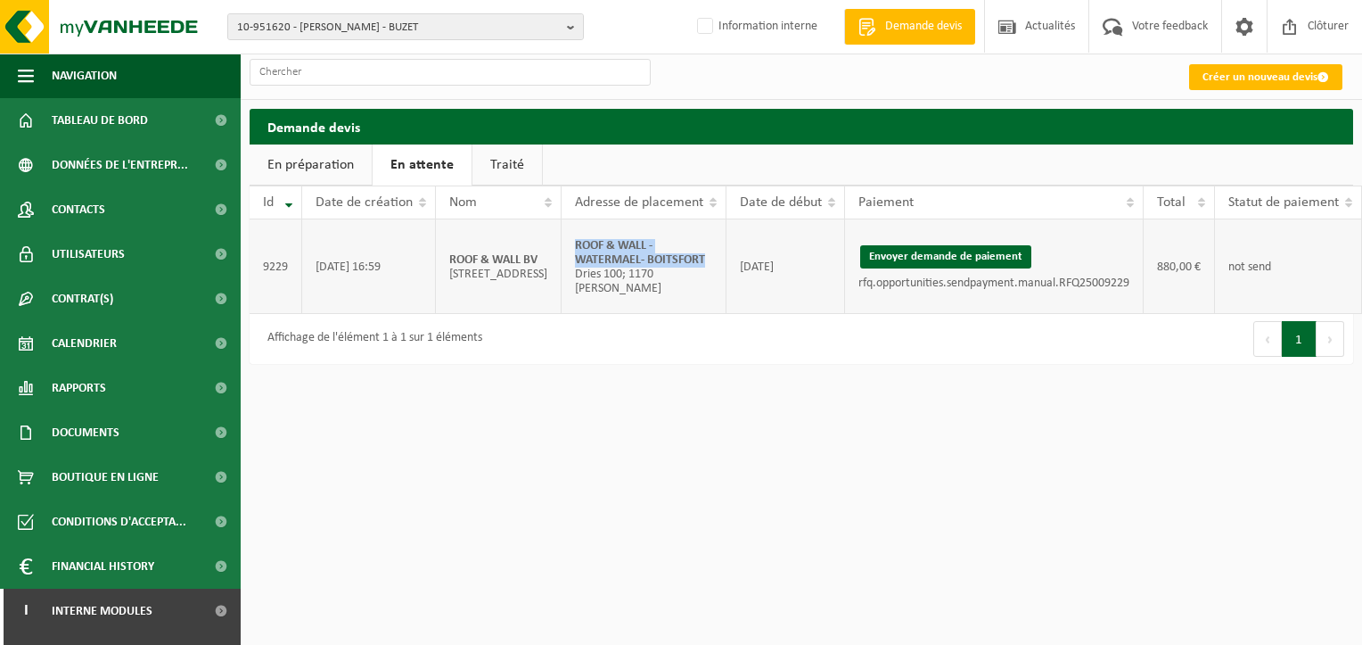
drag, startPoint x: 723, startPoint y: 258, endPoint x: 587, endPoint y: 244, distance: 137.1
click at [587, 244] on td "ROOF & WALL - WATERMAEL- BOITSFORT Dries 100; 1170 WATERMAEL-BOITSFORT" at bounding box center [644, 266] width 165 height 95
copy strong "ROOF & WALL - WATERMAEL- BOITSFORT"
click at [973, 259] on button "Envoyer demande de paiement" at bounding box center [945, 256] width 171 height 23
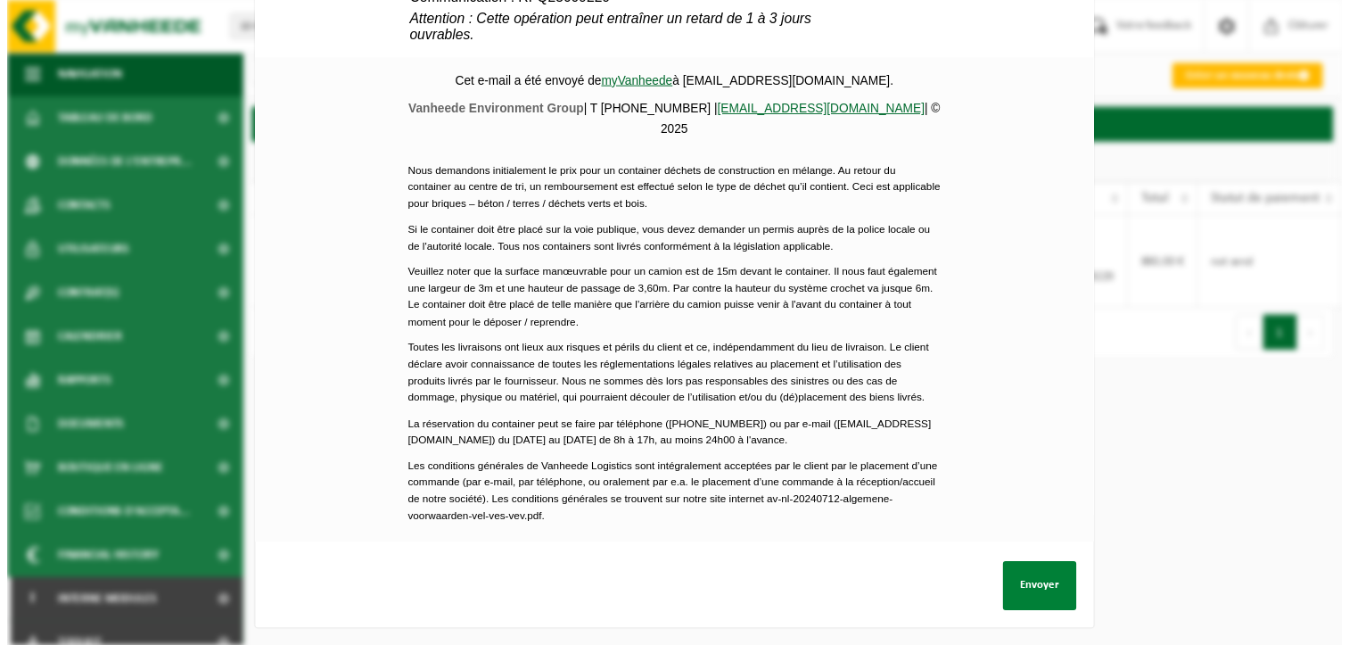
scroll to position [839, 0]
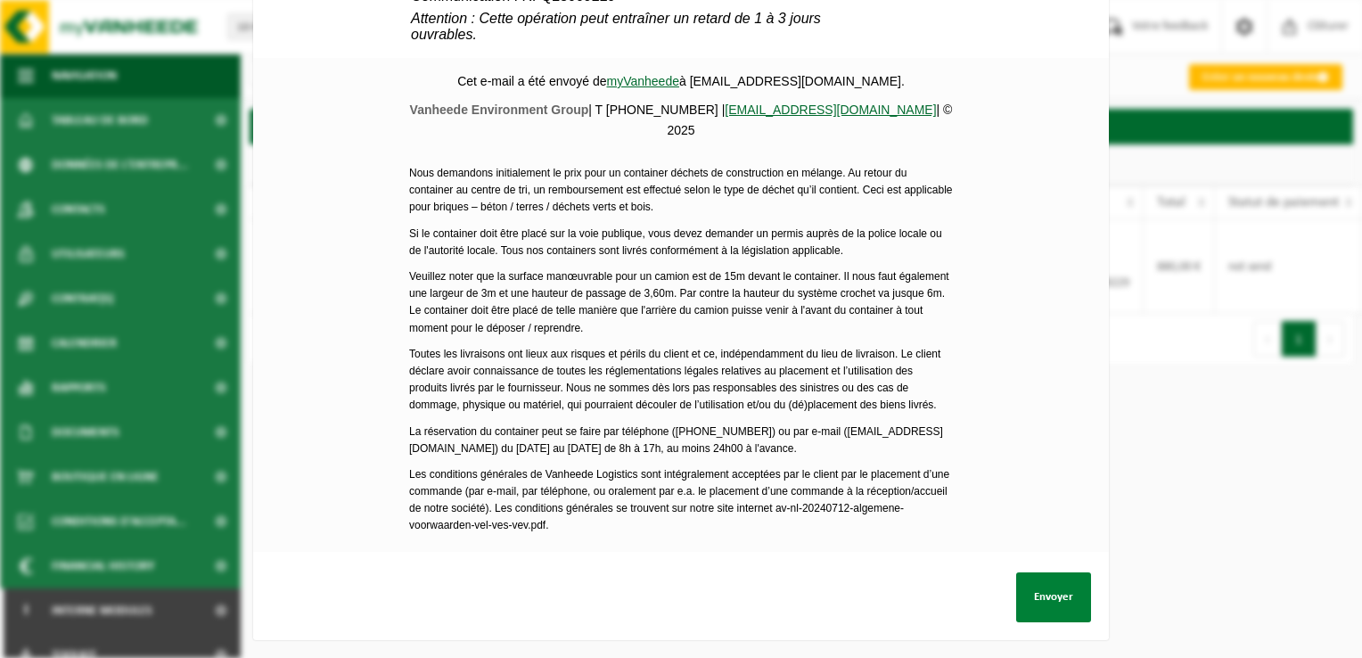
click at [1031, 584] on button "Envoyer" at bounding box center [1053, 597] width 75 height 50
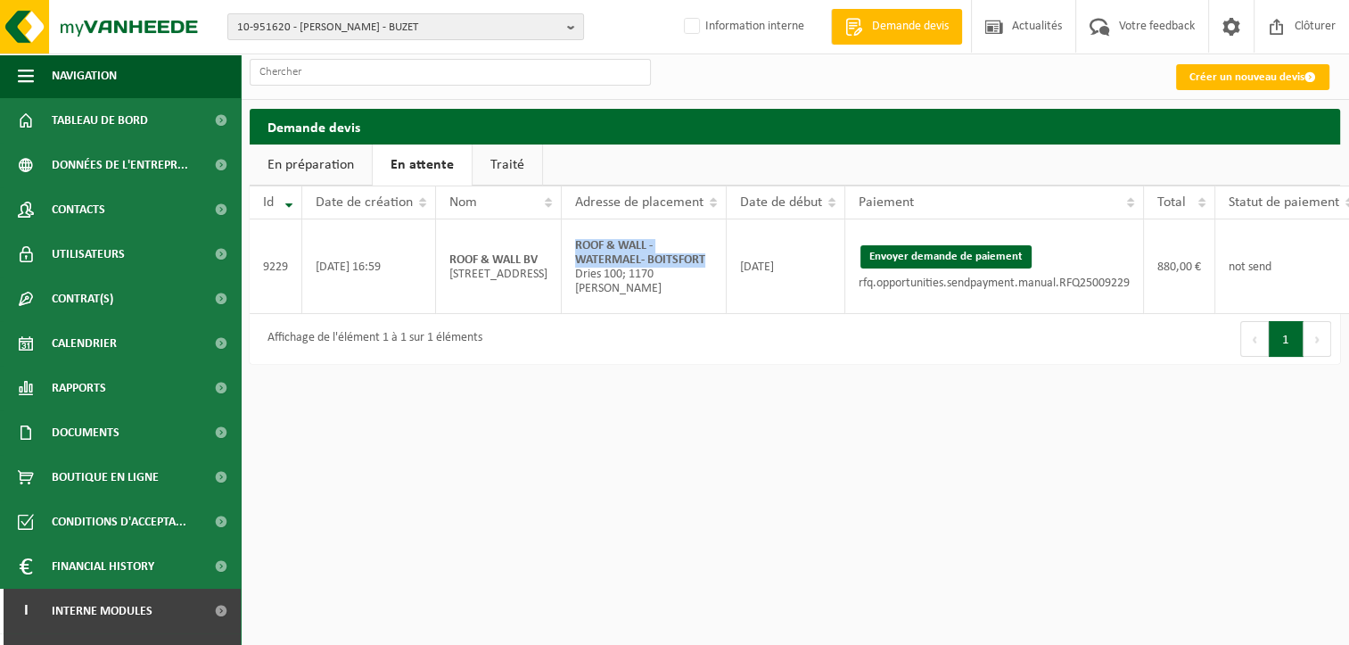
scroll to position [0, 117]
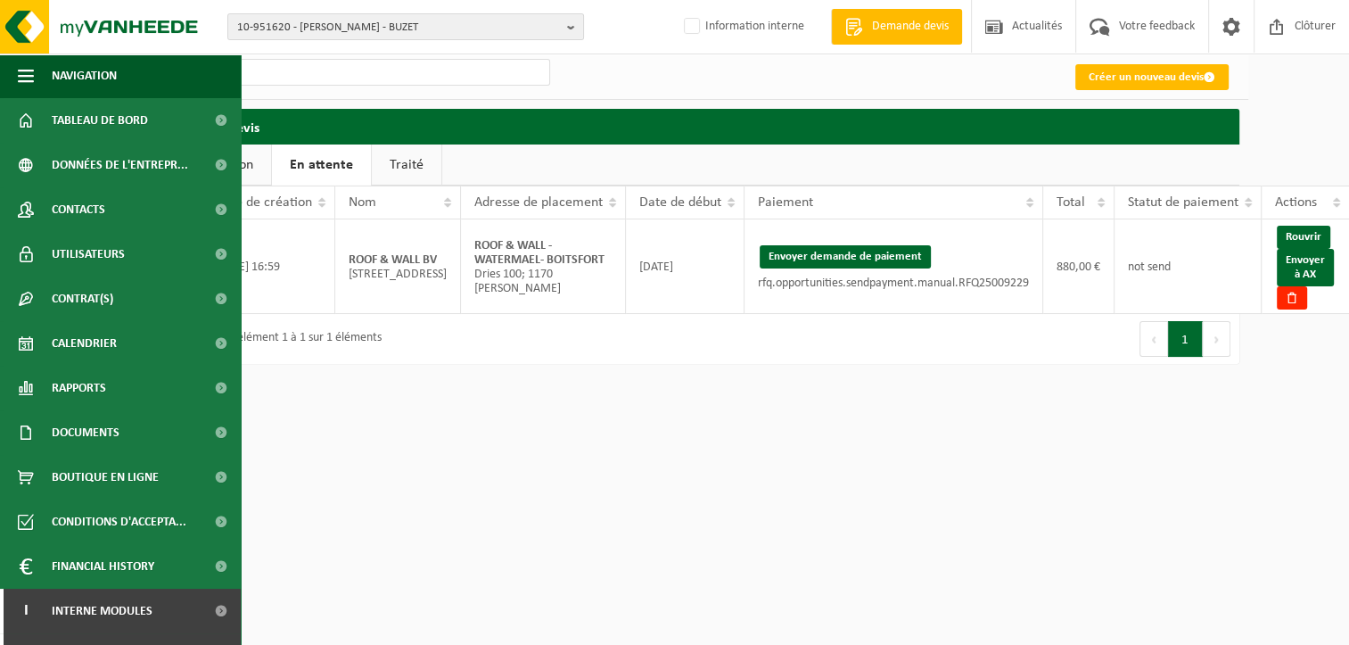
click at [1172, 482] on div "10-951620 - RIERA OSCAR SRL - BUZET 10-951620 - RIERA OSCAR SRL - BUZET 10-9885…" at bounding box center [573, 329] width 1349 height 658
drag, startPoint x: 1319, startPoint y: 276, endPoint x: 763, endPoint y: 80, distance: 589.1
click at [1319, 276] on link "Envoyer à AX" at bounding box center [1305, 267] width 57 height 37
